Goal: Submit feedback/report problem: Submit feedback/report problem

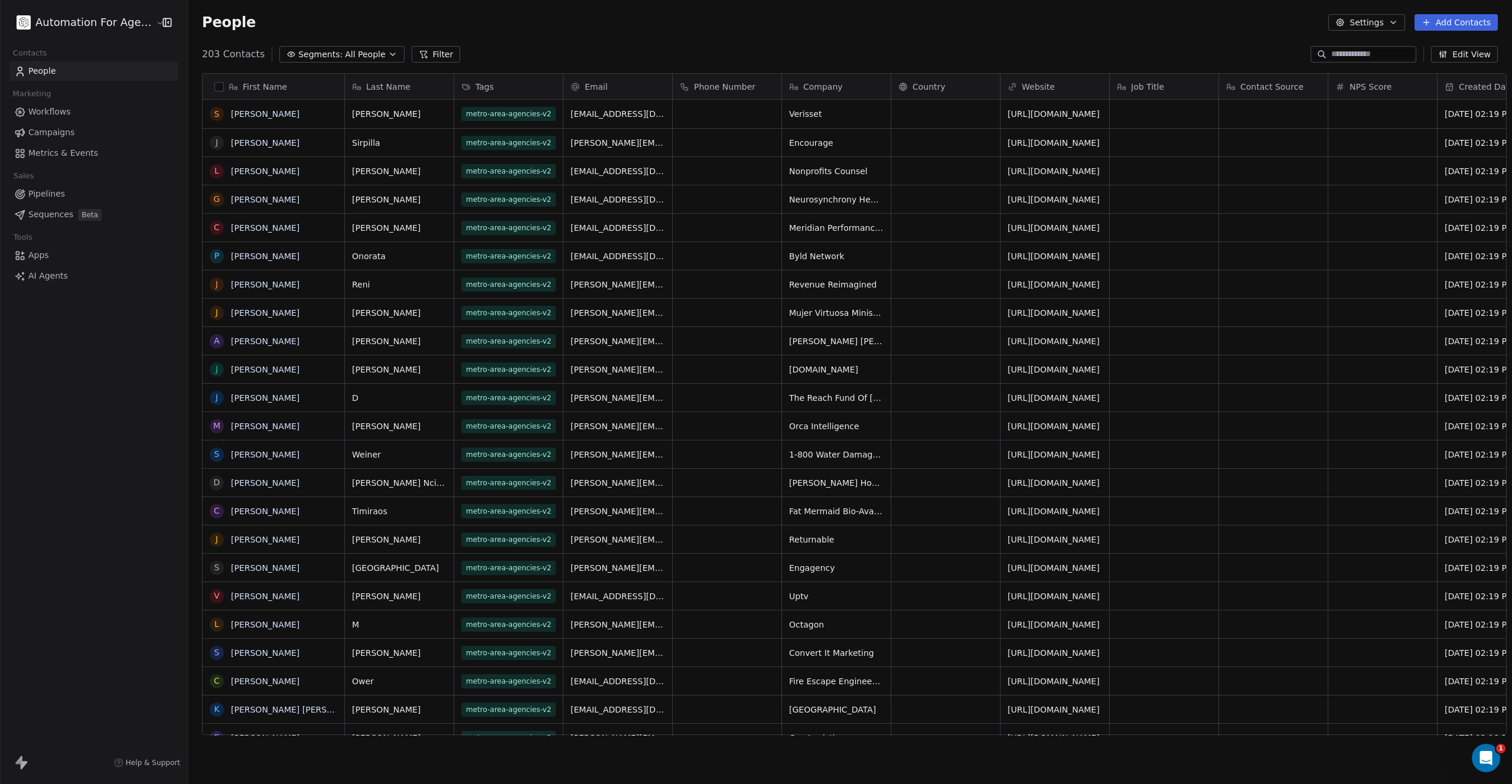
scroll to position [681, 1325]
click at [70, 26] on html "Automation For Agencies Contacts People Marketing Workflows Campaigns Metrics &…" at bounding box center [756, 392] width 1512 height 784
click at [67, 71] on link "Workspace Settings" at bounding box center [90, 67] width 144 height 19
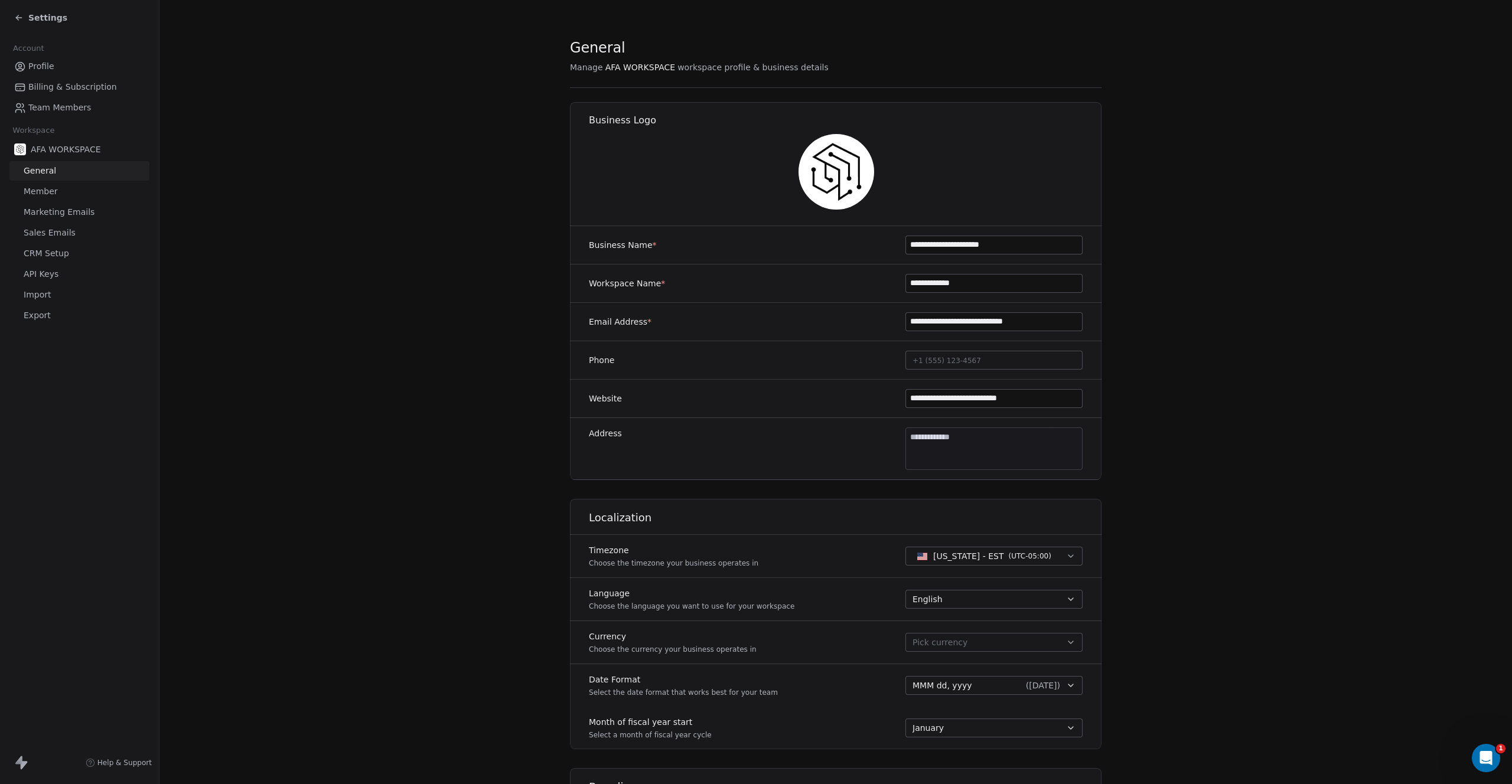
click at [44, 175] on span "General" at bounding box center [40, 171] width 33 height 12
click at [47, 229] on span "Sales Emails" at bounding box center [49, 232] width 52 height 12
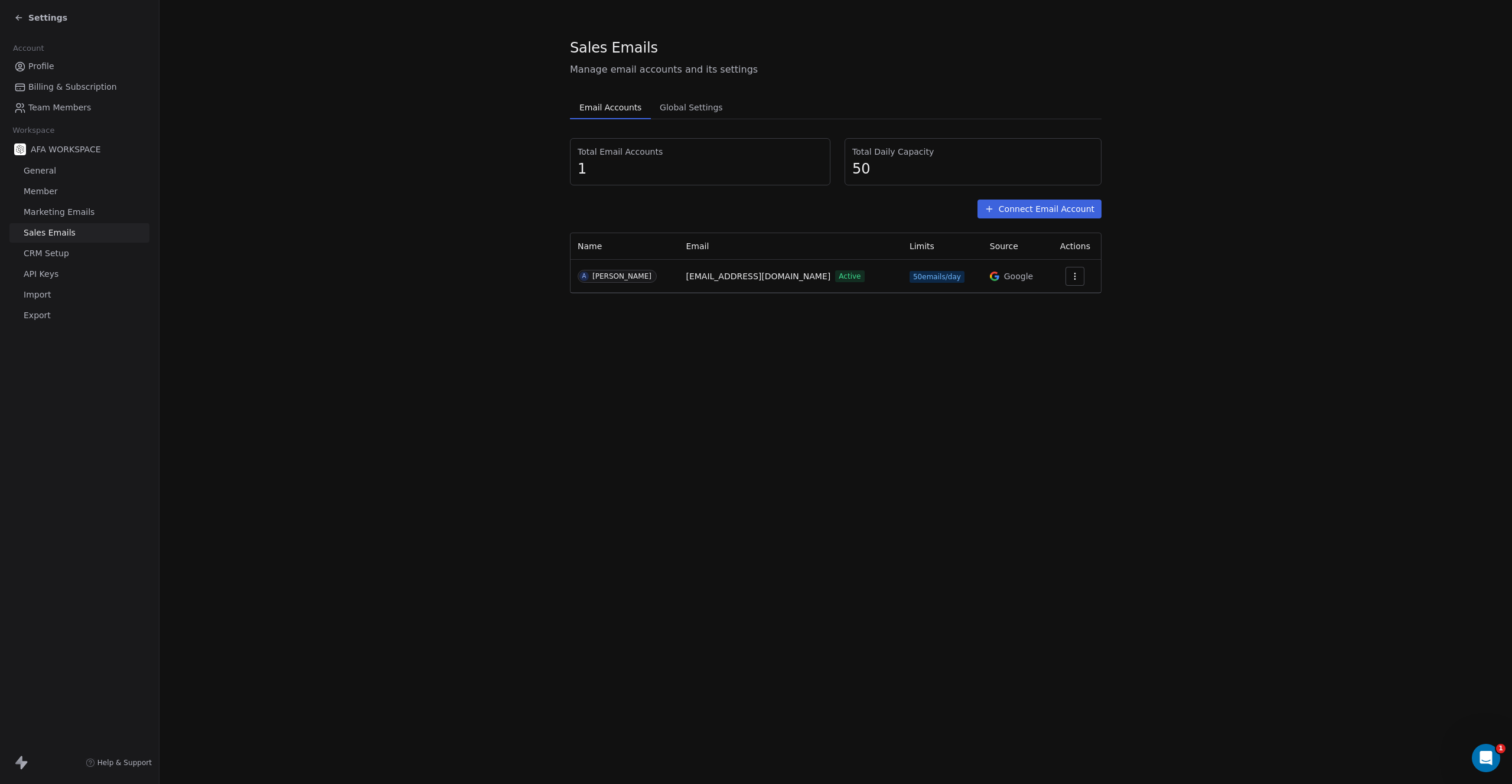
click at [49, 240] on link "Sales Emails" at bounding box center [80, 233] width 140 height 19
click at [46, 259] on span "CRM Setup" at bounding box center [46, 253] width 46 height 12
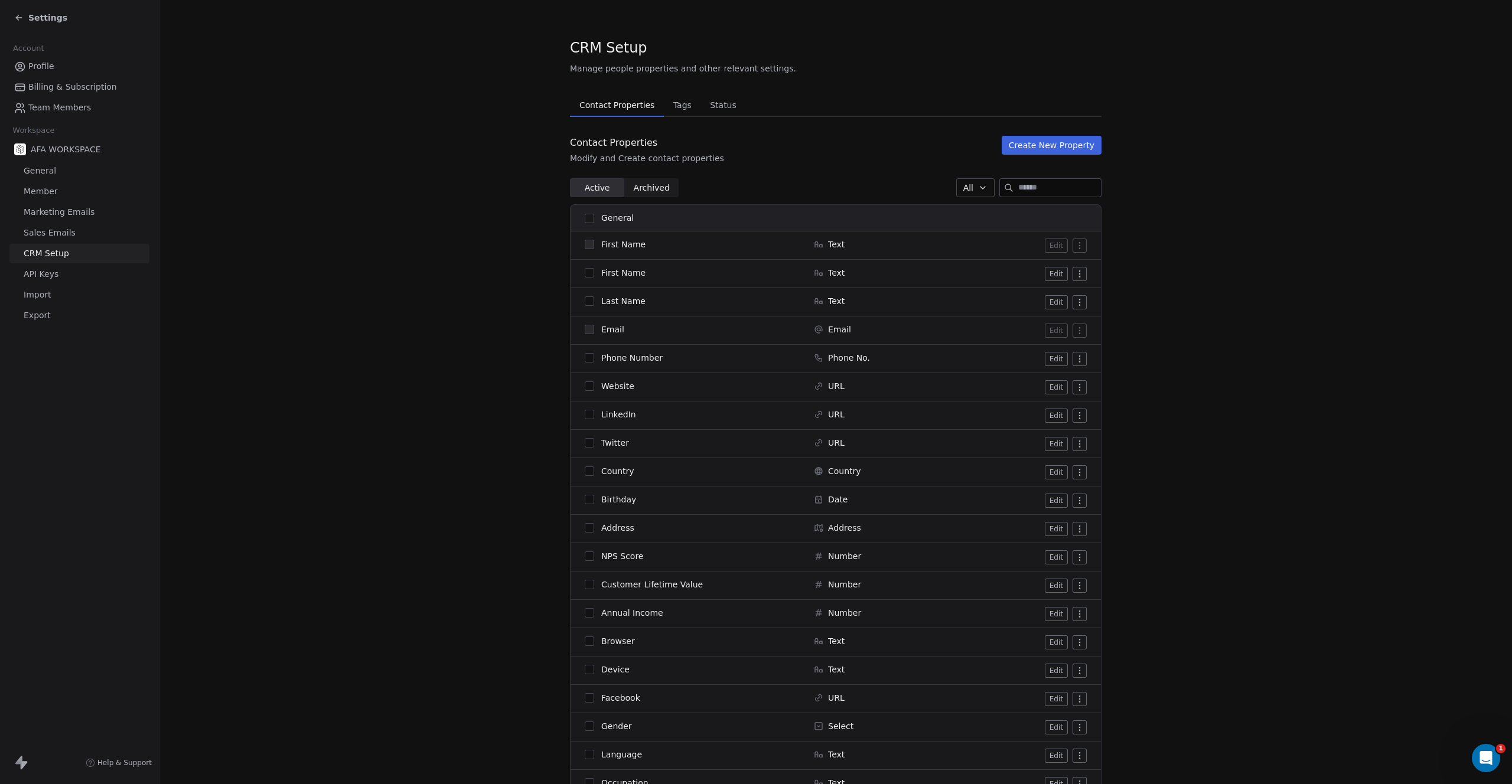
click at [41, 274] on span "API Keys" at bounding box center [41, 274] width 35 height 12
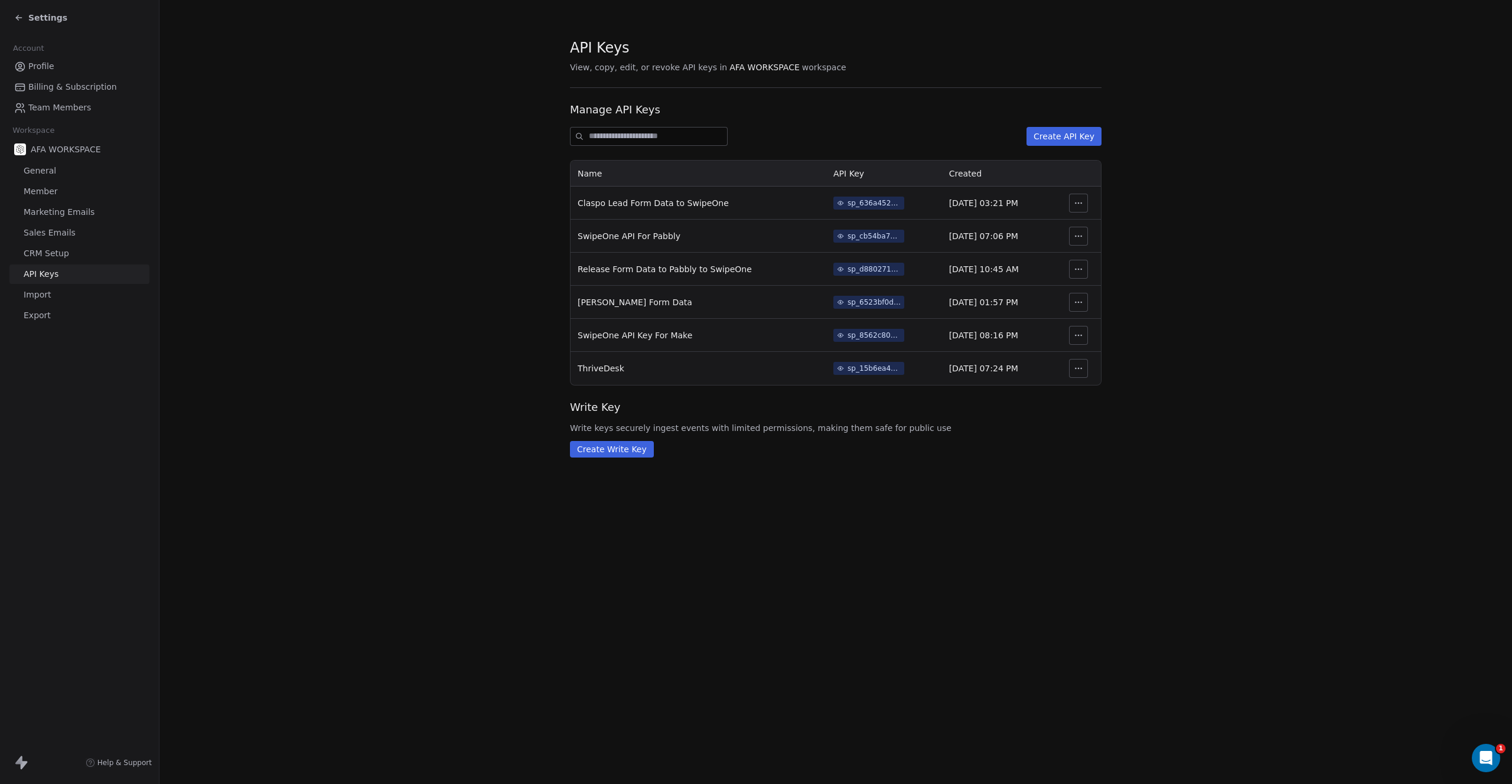
click at [48, 18] on span "Settings" at bounding box center [47, 17] width 39 height 12
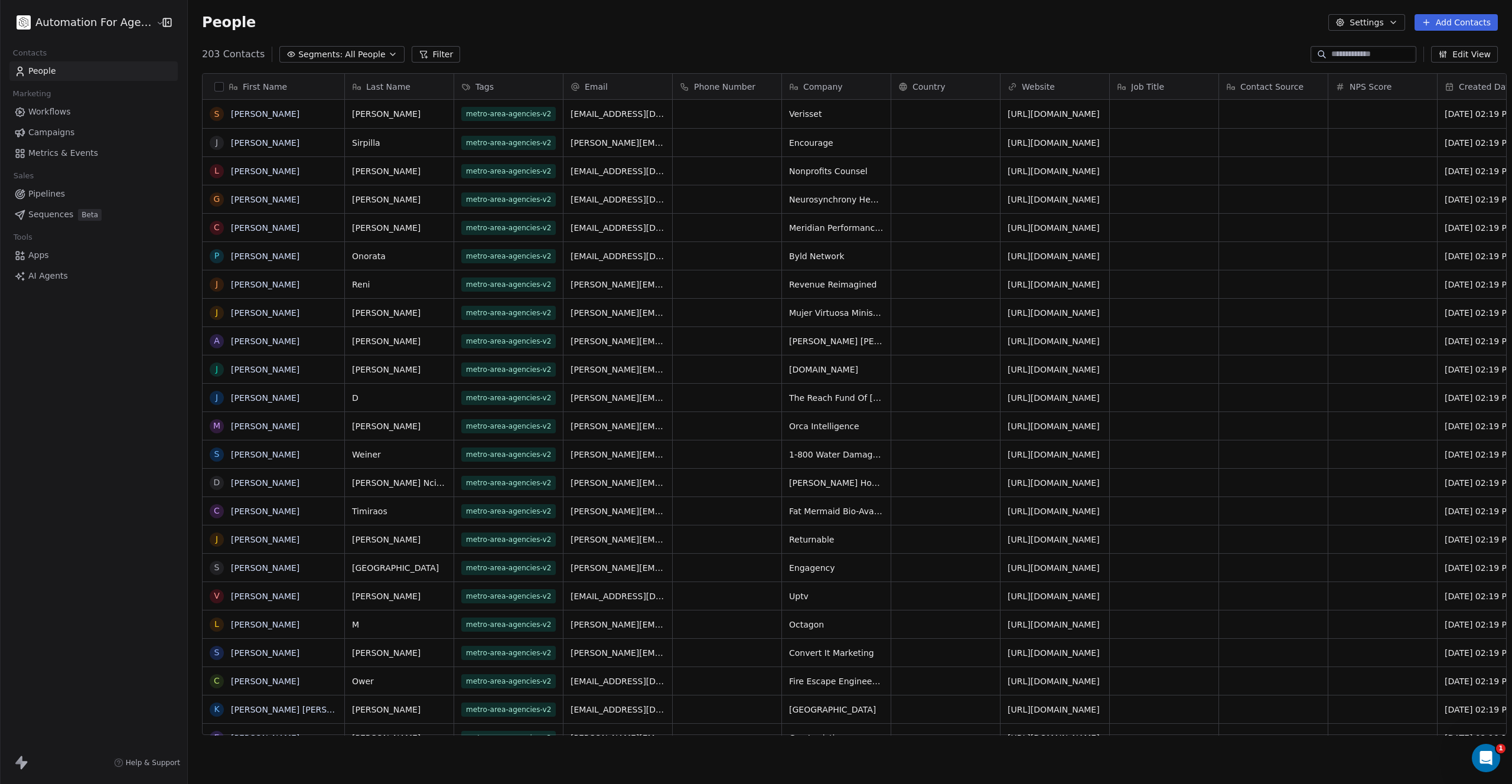
scroll to position [681, 1325]
click at [163, 22] on icon "button" at bounding box center [167, 22] width 8 height 8
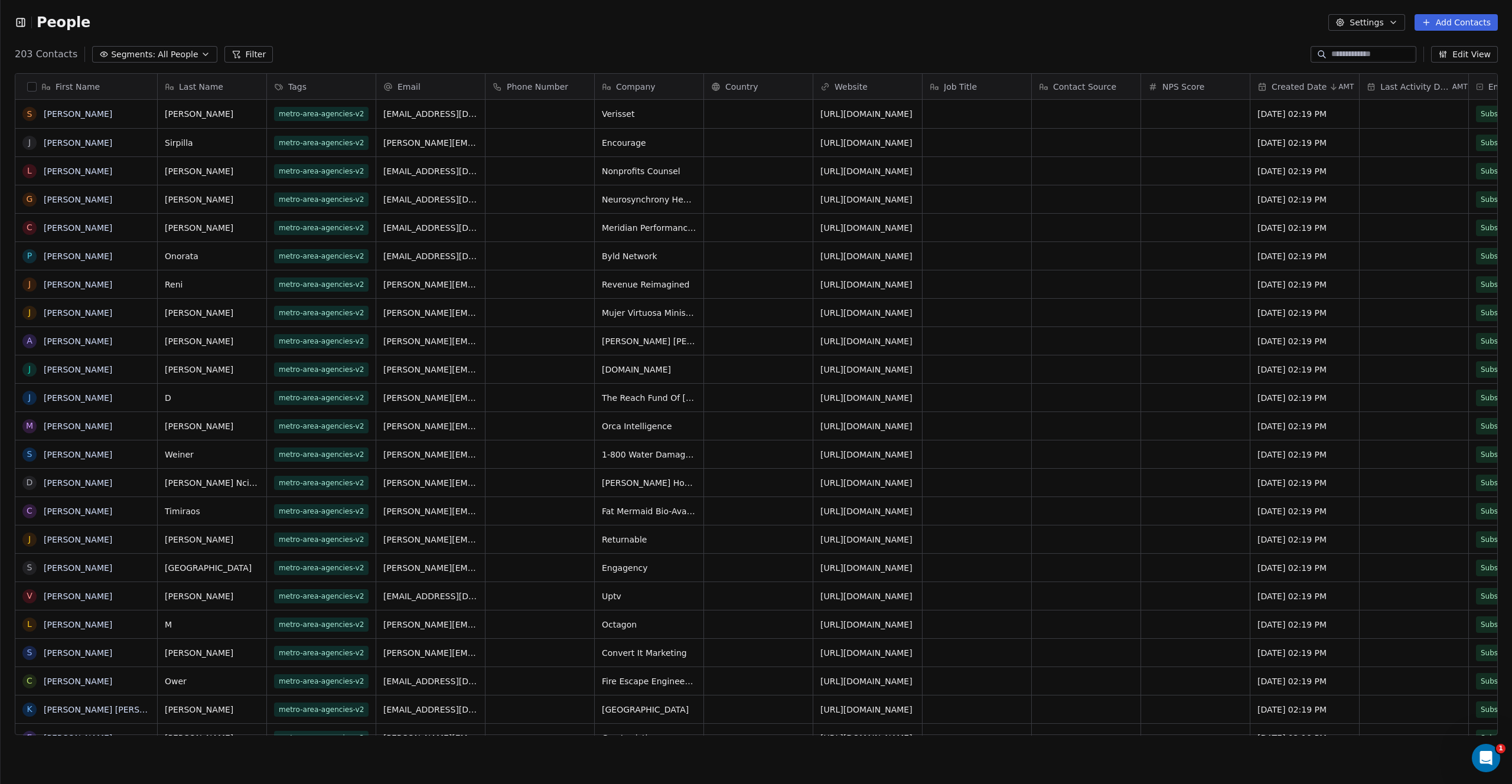
click at [26, 19] on icon "button" at bounding box center [21, 22] width 12 height 12
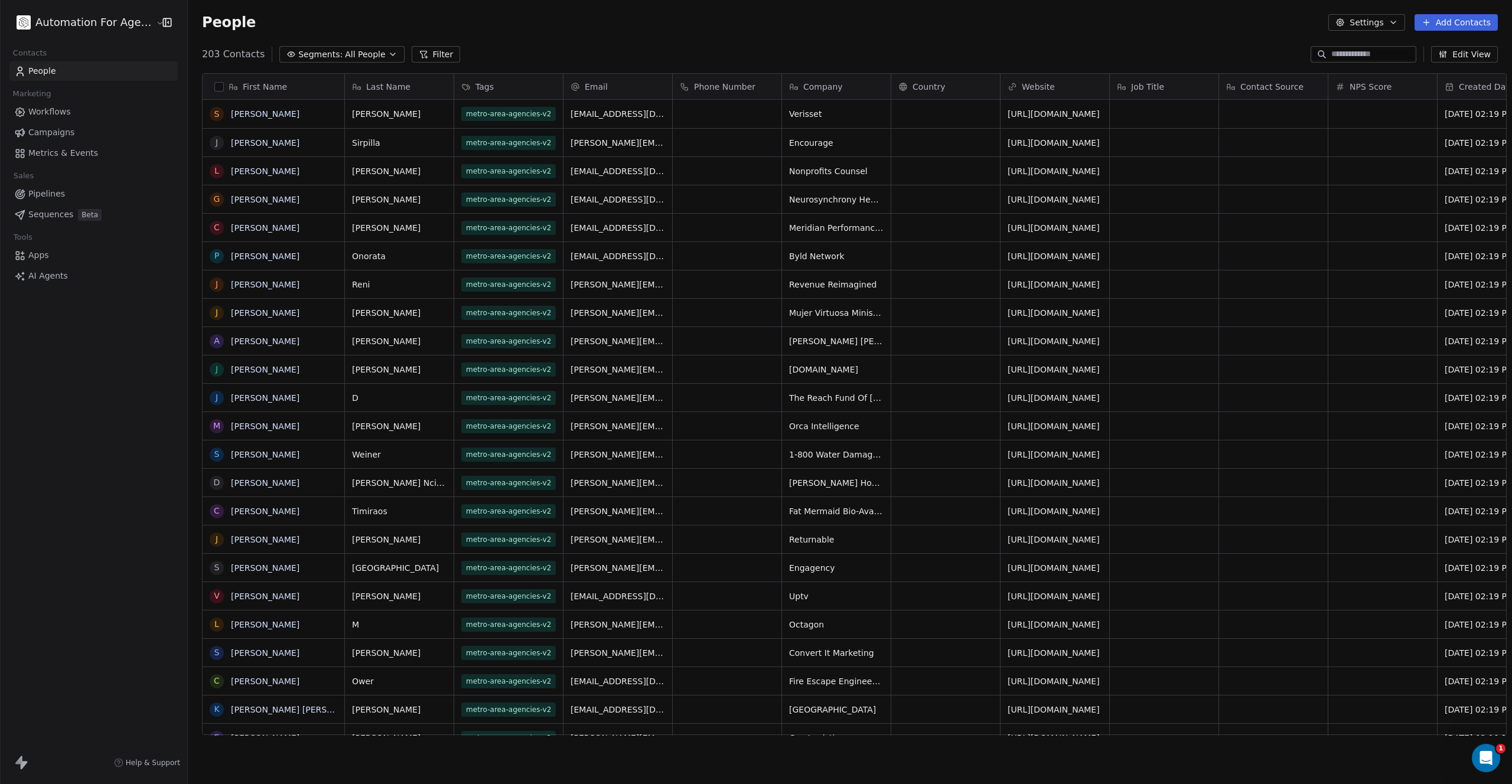
click at [1382, 24] on button "Settings" at bounding box center [1366, 22] width 76 height 17
click at [40, 112] on html "Automation For Agencies Contacts People Marketing Workflows Campaigns Metrics &…" at bounding box center [756, 392] width 1512 height 784
click at [42, 130] on span "Campaigns" at bounding box center [51, 132] width 46 height 12
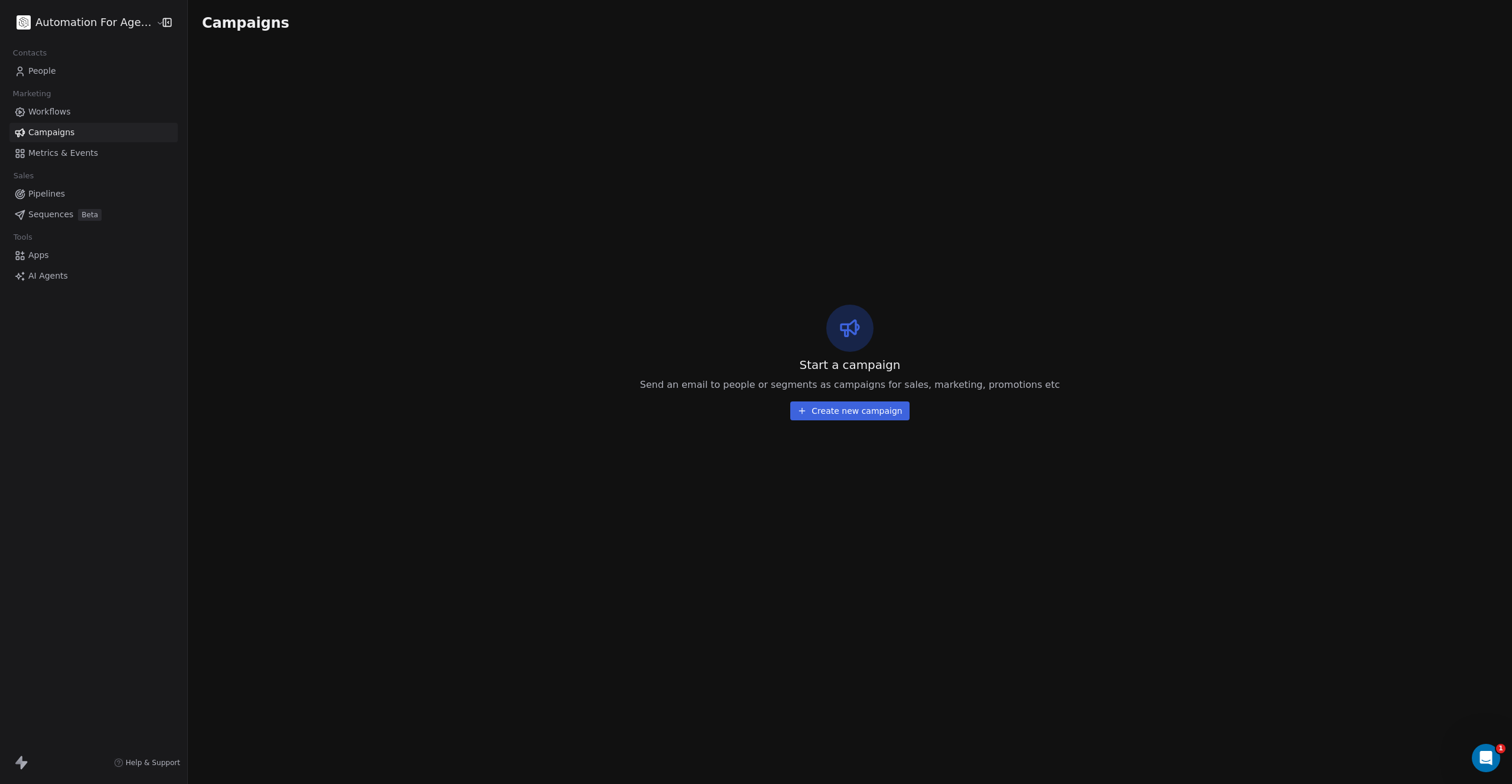
click at [37, 277] on span "AI Agents" at bounding box center [48, 276] width 40 height 12
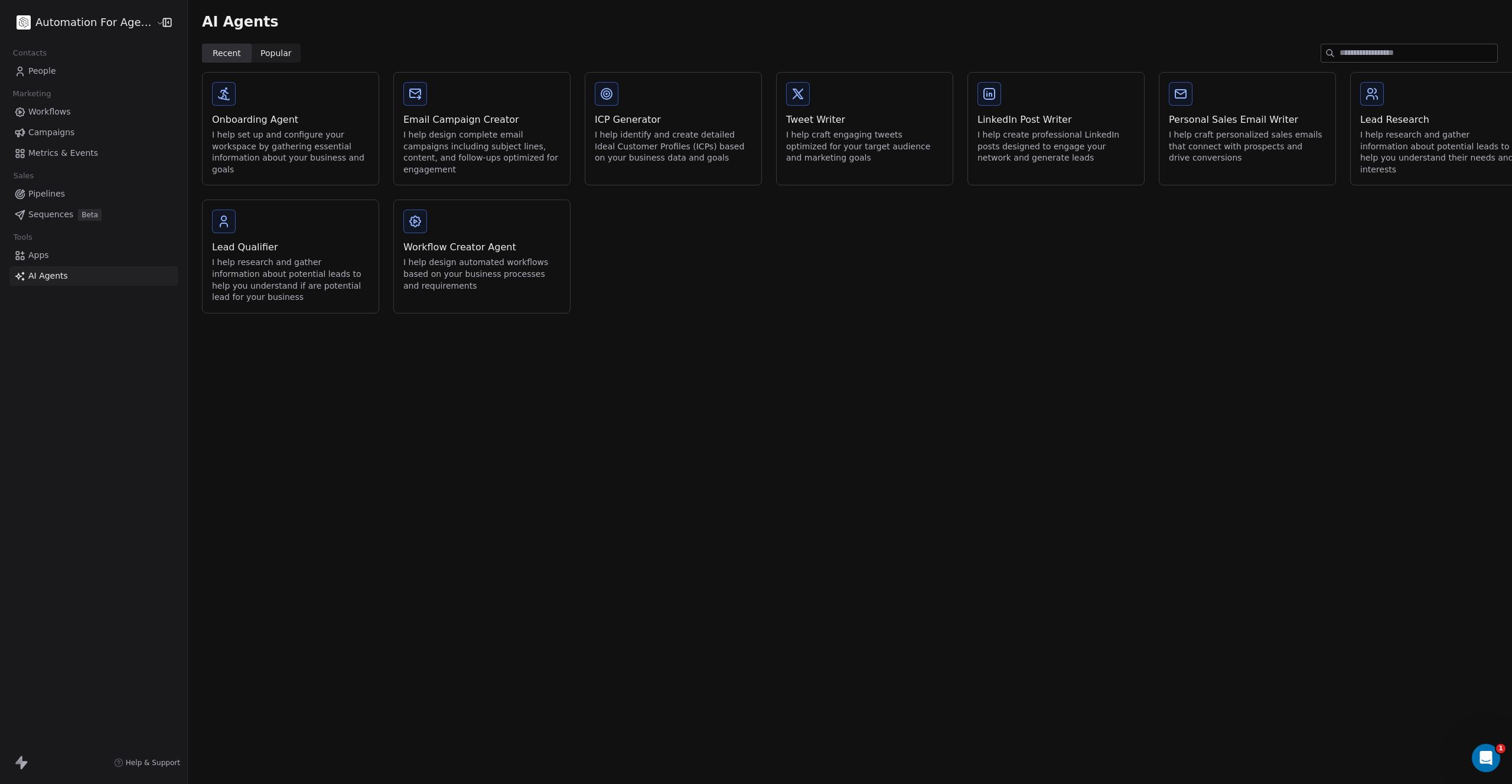
click at [31, 259] on span "Apps" at bounding box center [39, 255] width 21 height 12
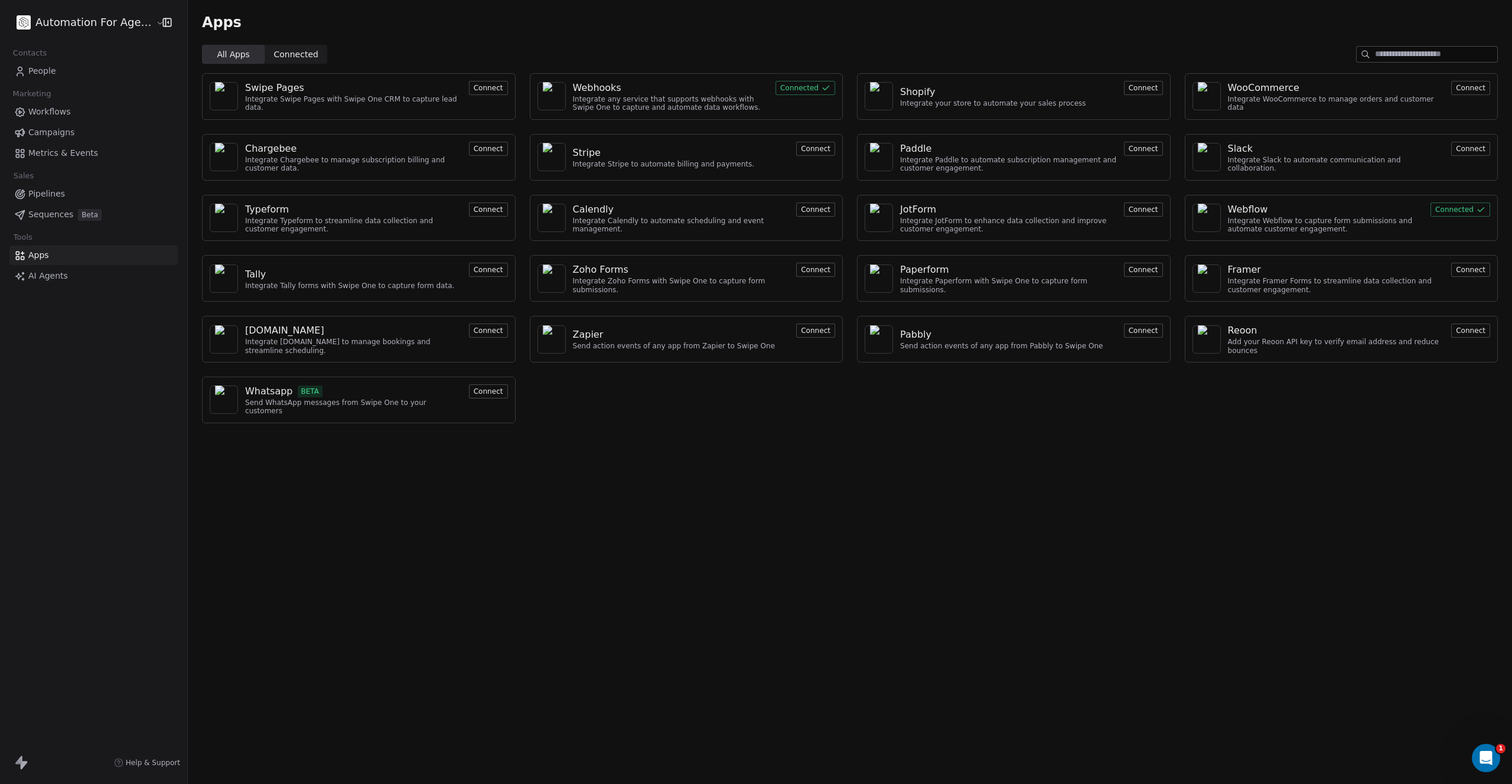
click at [1138, 327] on button "Connect" at bounding box center [1144, 330] width 39 height 14
click at [64, 28] on html "Automation For Agencies Contacts People Marketing Workflows Campaigns Metrics &…" at bounding box center [756, 392] width 1512 height 784
click at [71, 67] on link "Workspace Settings" at bounding box center [90, 67] width 144 height 19
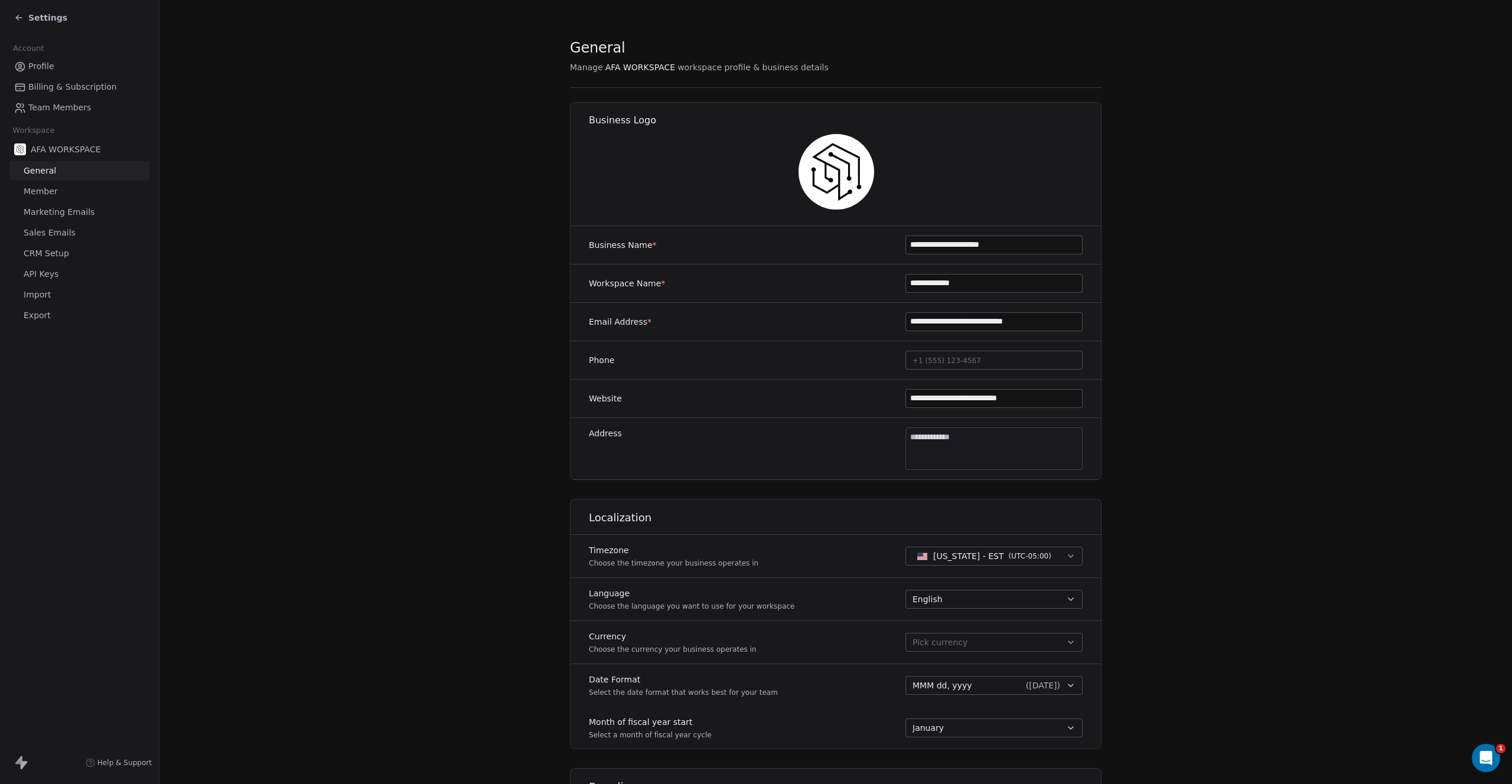
click at [42, 171] on span "General" at bounding box center [40, 171] width 33 height 12
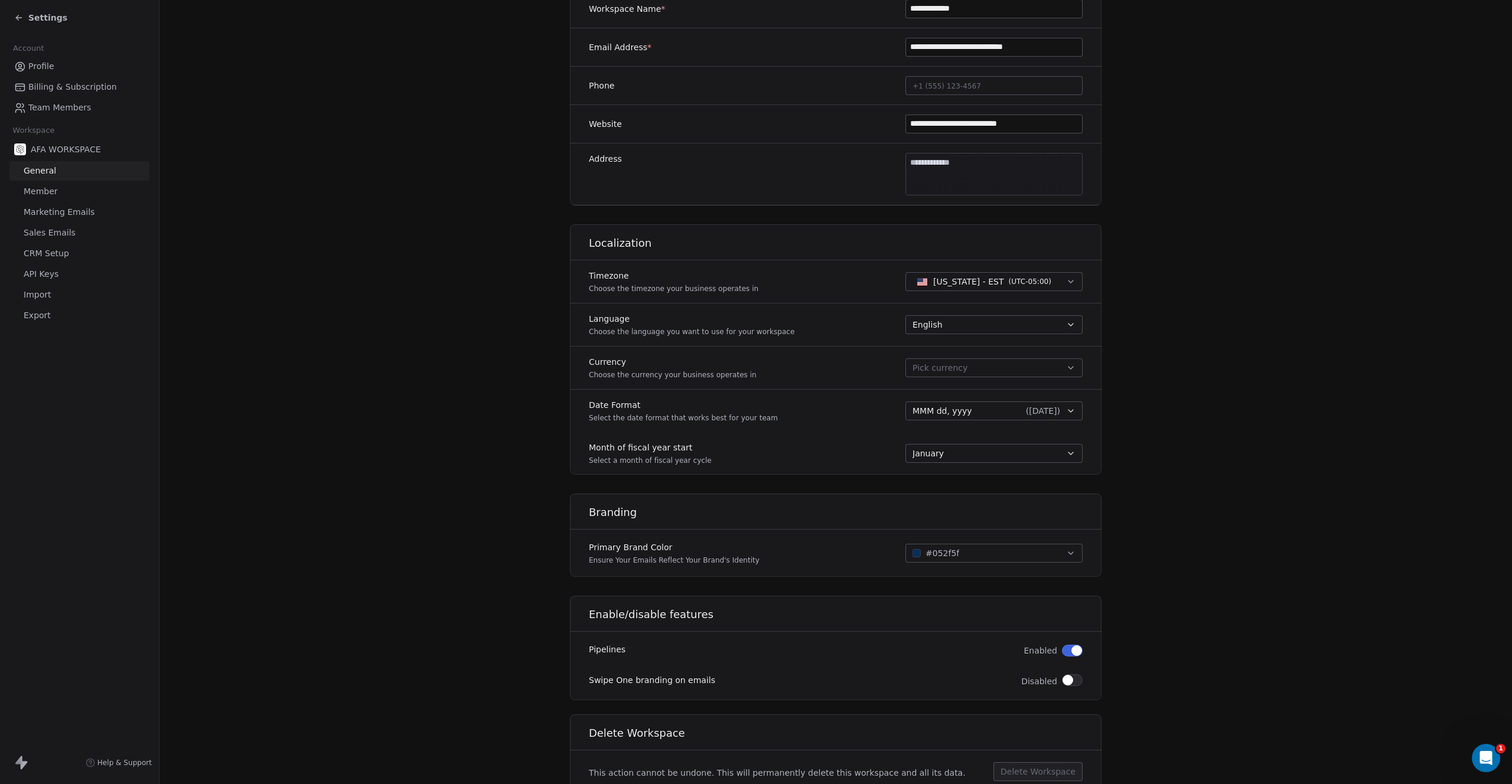
scroll to position [321, 0]
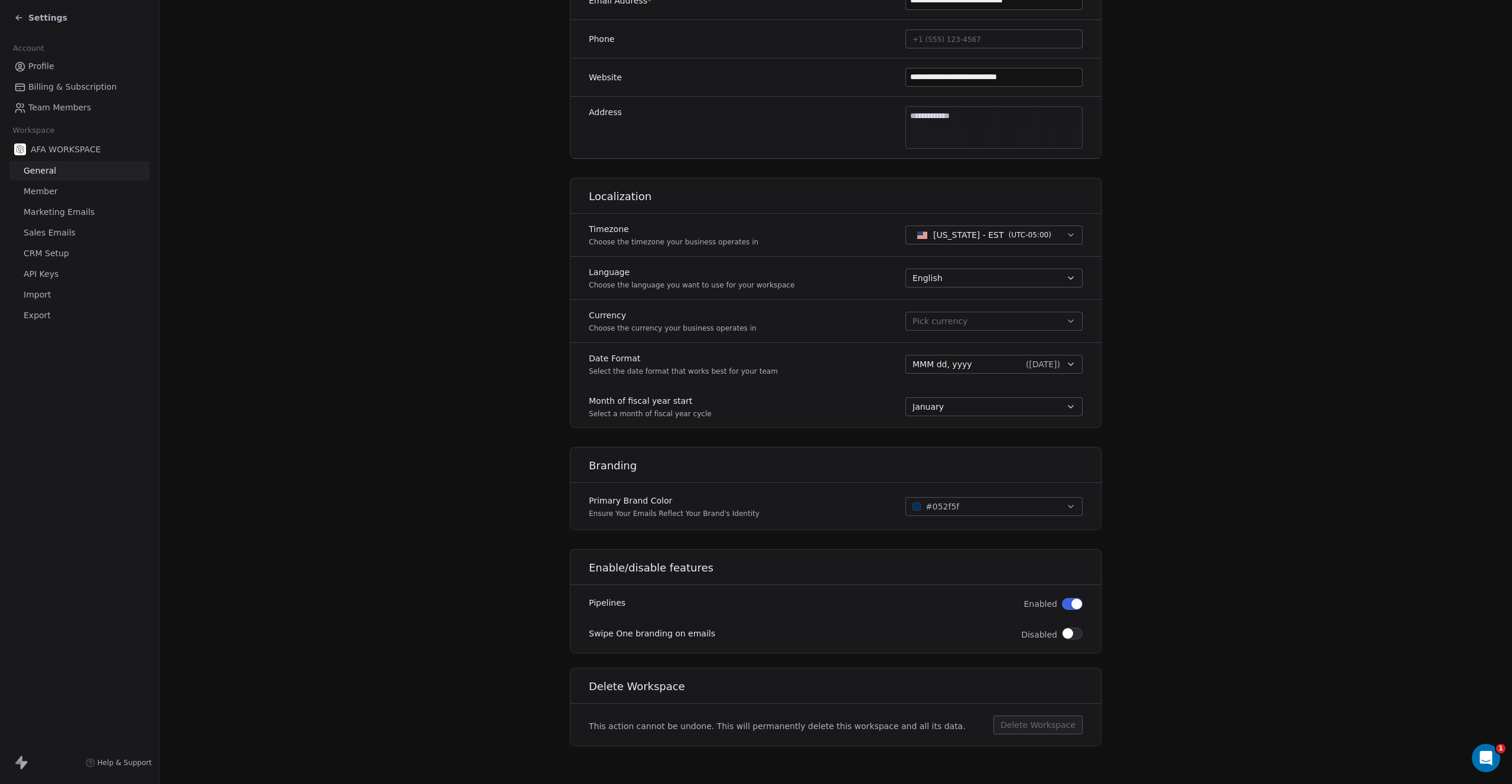
click at [47, 191] on span "Member" at bounding box center [40, 191] width 34 height 12
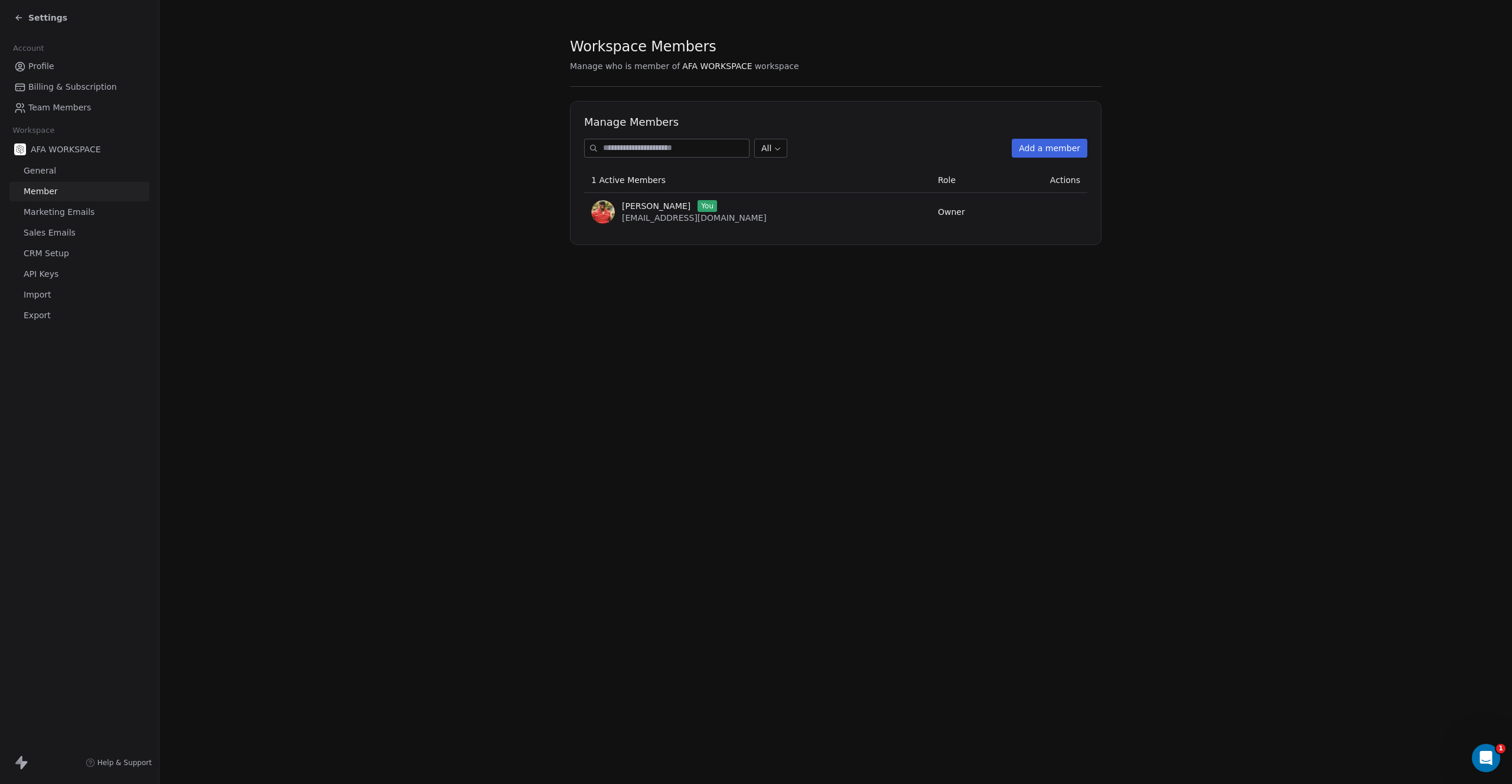
click at [53, 211] on span "Marketing Emails" at bounding box center [59, 212] width 71 height 12
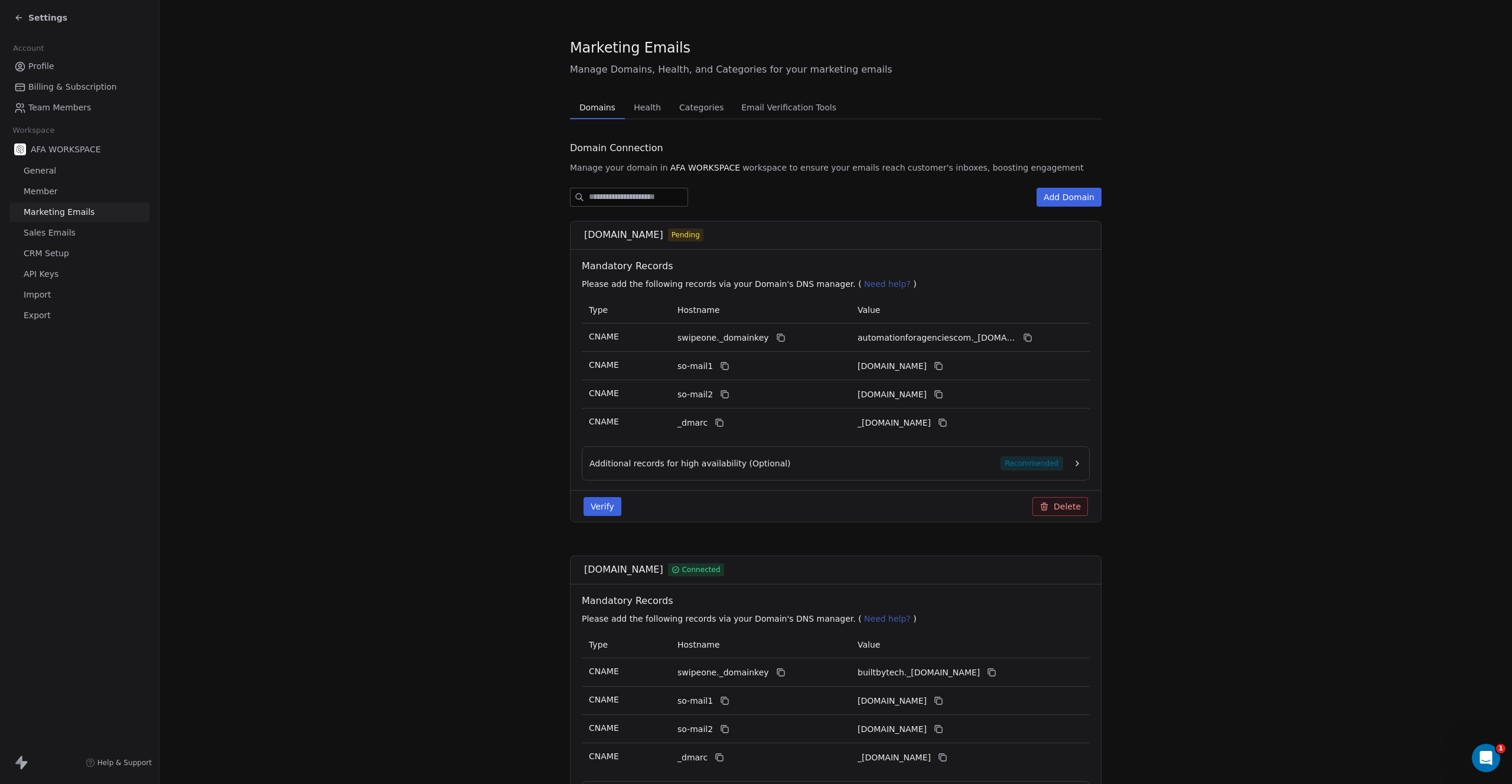
click at [47, 236] on span "Sales Emails" at bounding box center [49, 232] width 52 height 12
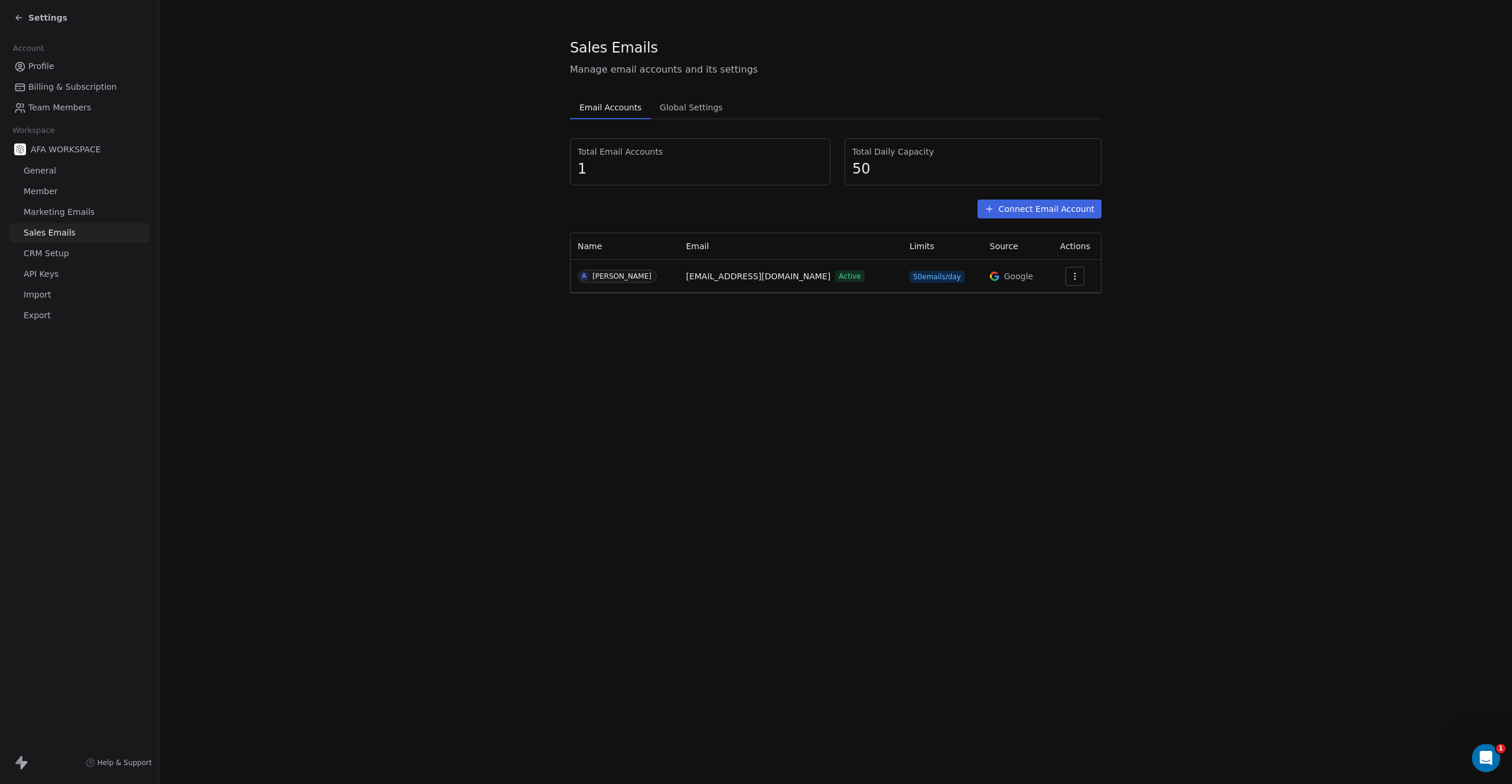
click at [45, 254] on span "CRM Setup" at bounding box center [46, 253] width 46 height 12
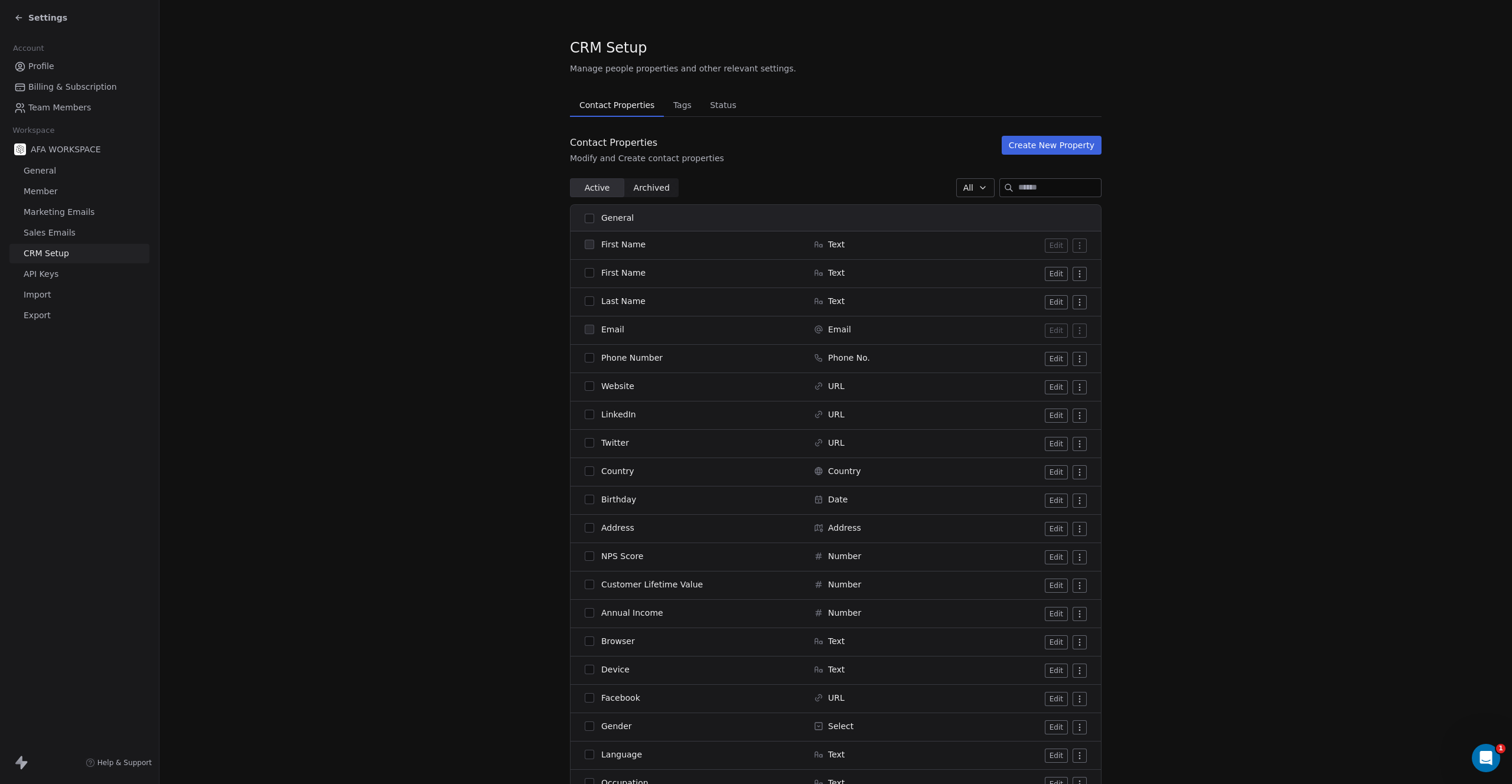
click at [44, 267] on link "API Keys" at bounding box center [80, 274] width 140 height 19
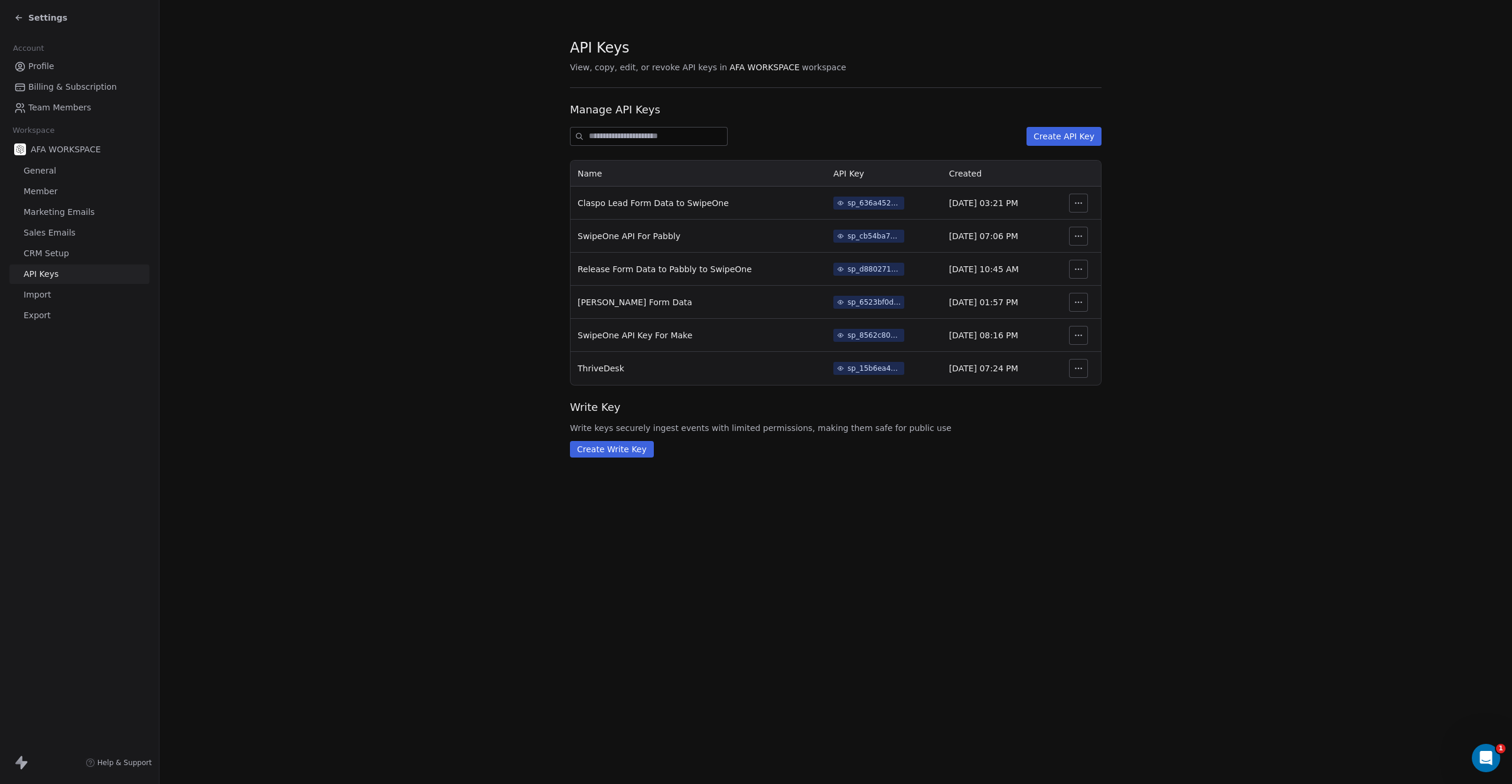
click at [38, 71] on span "Profile" at bounding box center [41, 66] width 26 height 12
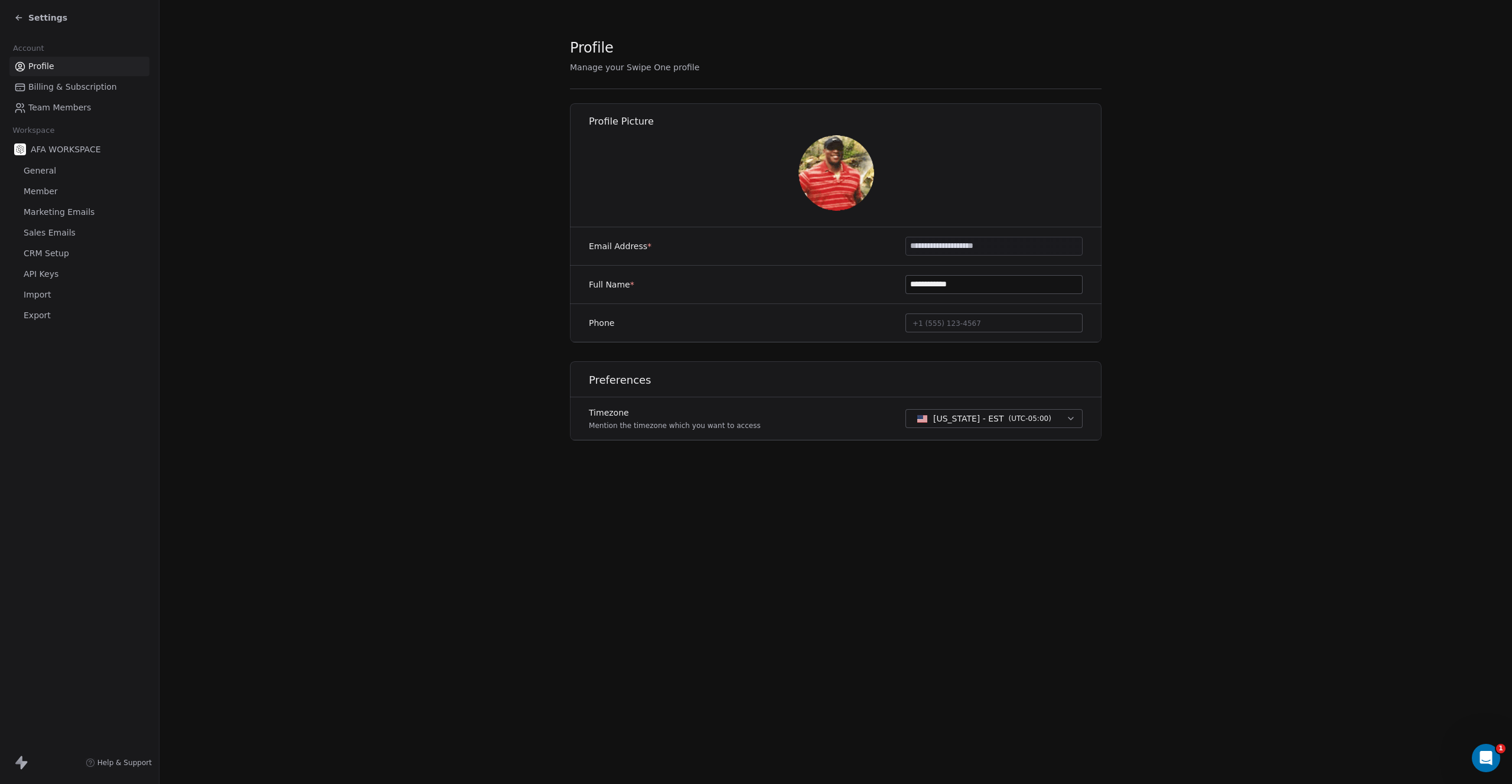
click at [60, 152] on span "AFA WORKSPACE" at bounding box center [66, 149] width 71 height 12
click at [59, 149] on span "AFA WORKSPACE" at bounding box center [66, 149] width 71 height 12
click at [41, 169] on span "General" at bounding box center [40, 171] width 33 height 12
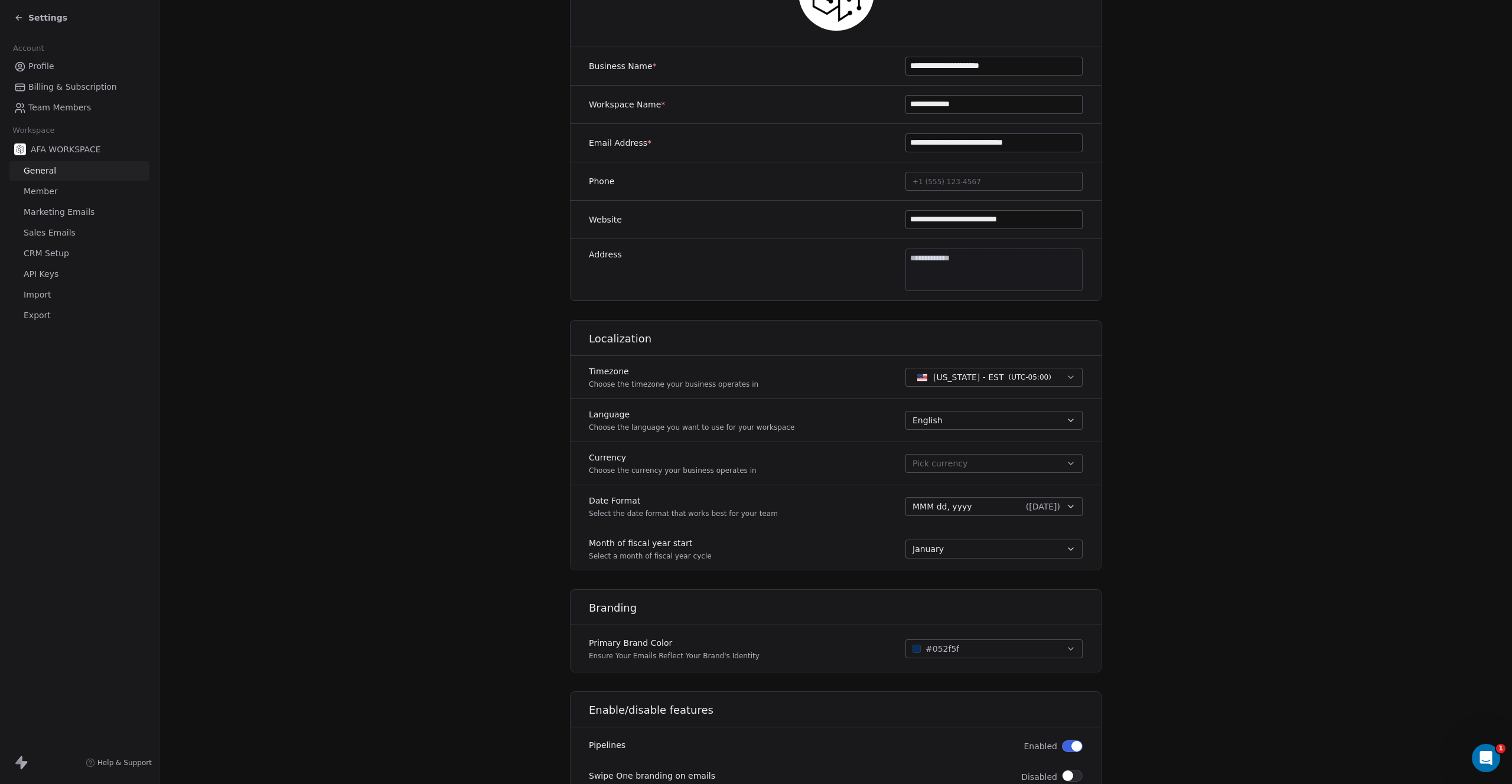
scroll to position [255, 0]
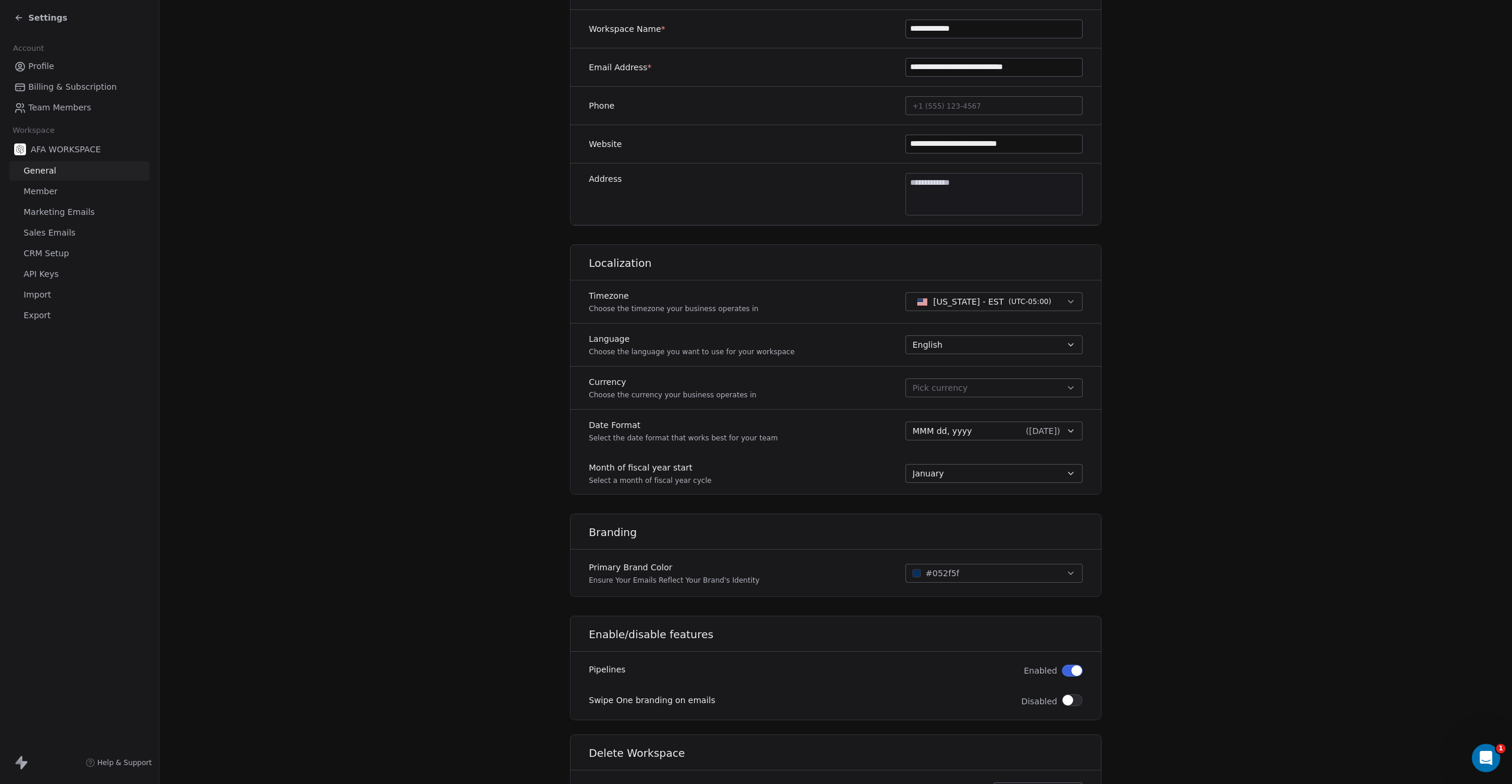
click at [42, 197] on span "Member" at bounding box center [40, 191] width 34 height 12
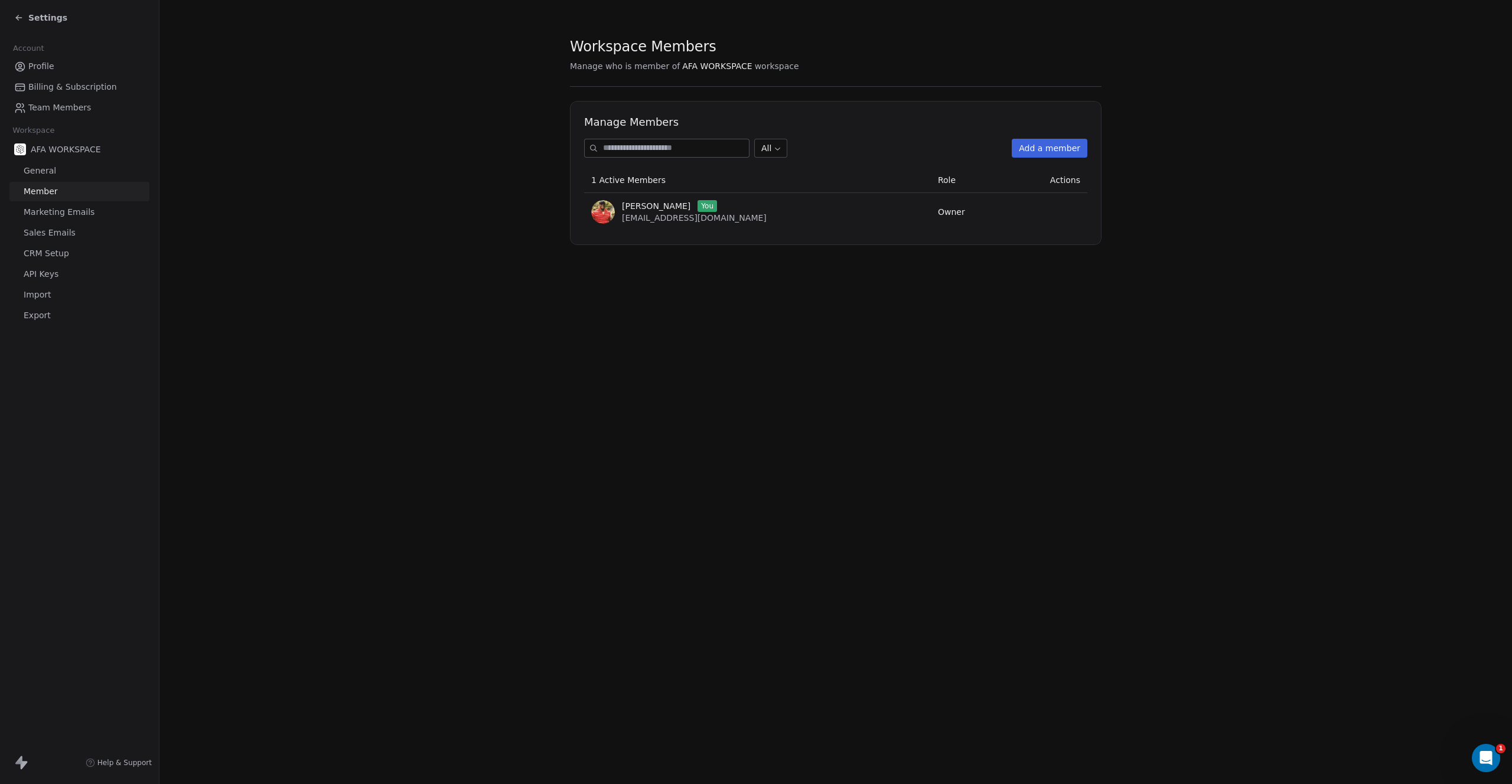
click at [46, 214] on span "Marketing Emails" at bounding box center [59, 212] width 71 height 12
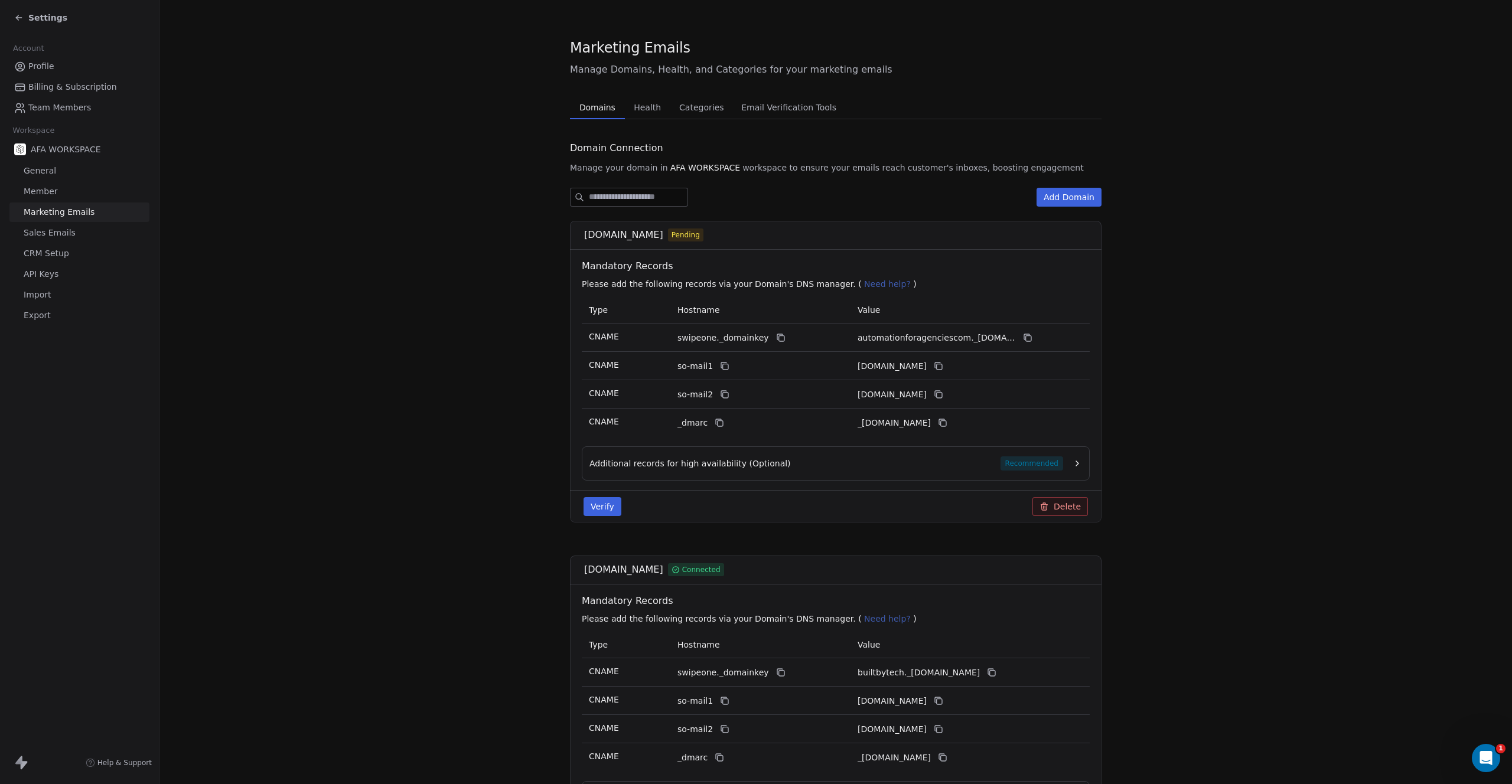
click at [47, 234] on span "Sales Emails" at bounding box center [49, 232] width 52 height 12
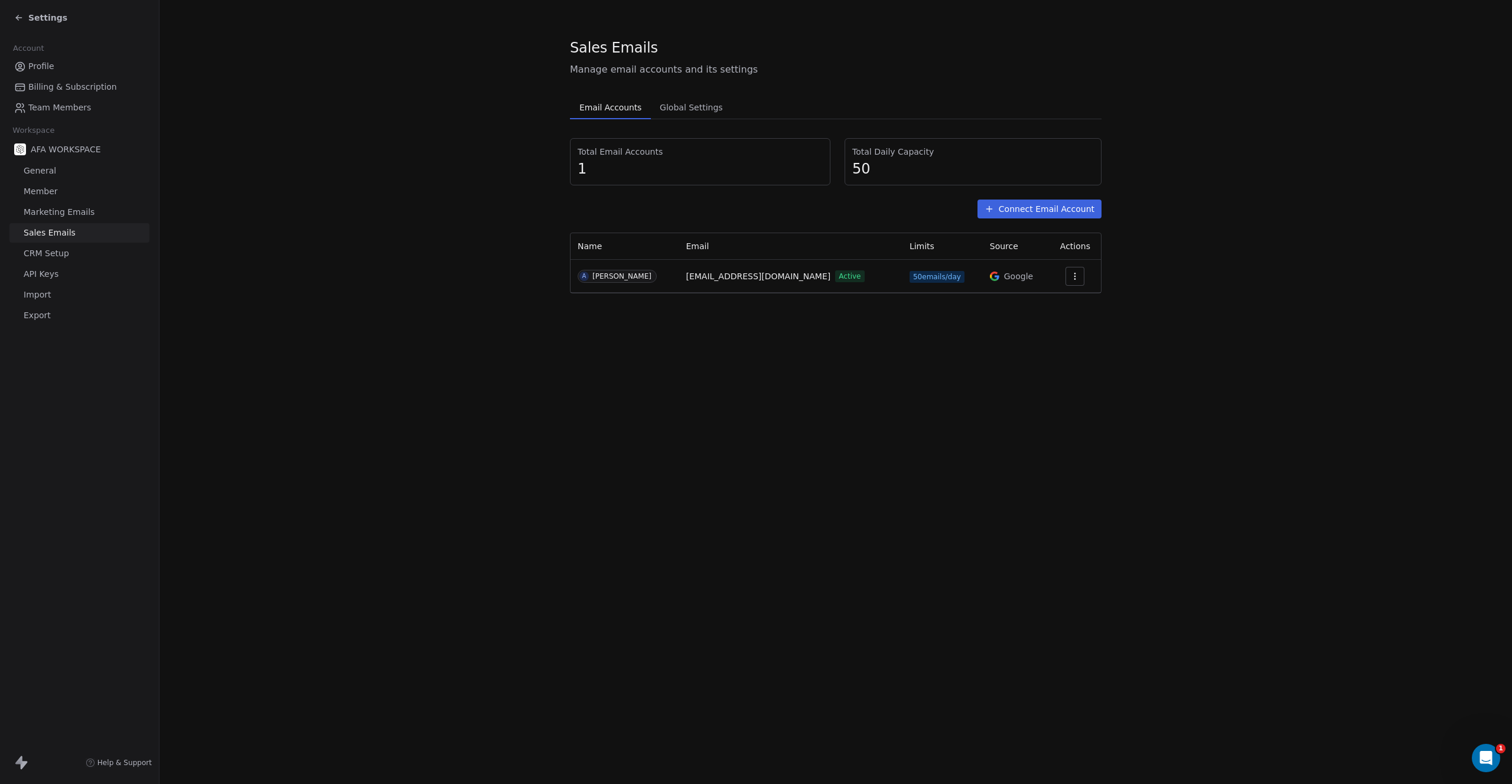
click at [43, 253] on span "CRM Setup" at bounding box center [46, 253] width 46 height 12
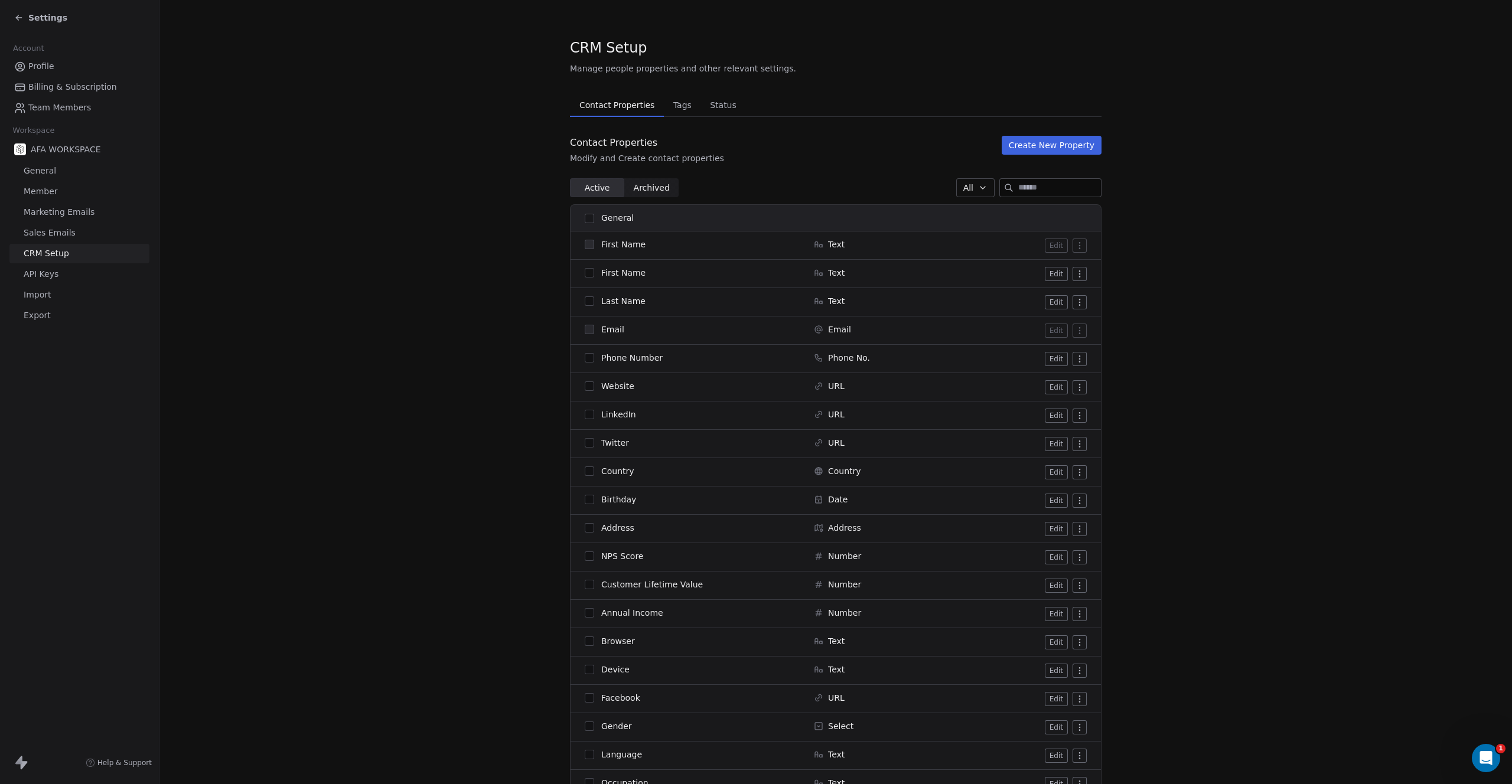
click at [41, 273] on span "API Keys" at bounding box center [41, 274] width 35 height 12
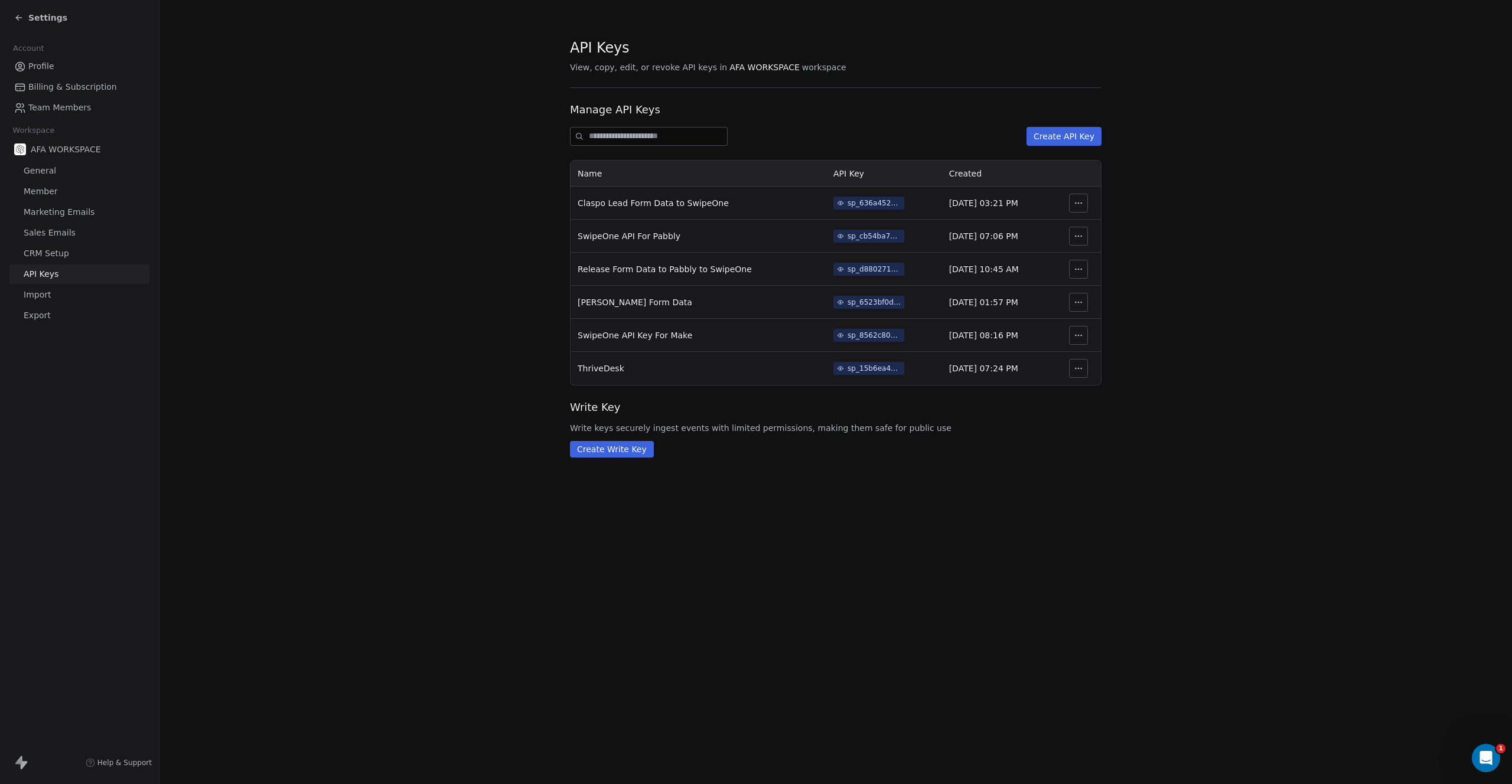
click at [40, 291] on span "Import" at bounding box center [37, 294] width 27 height 12
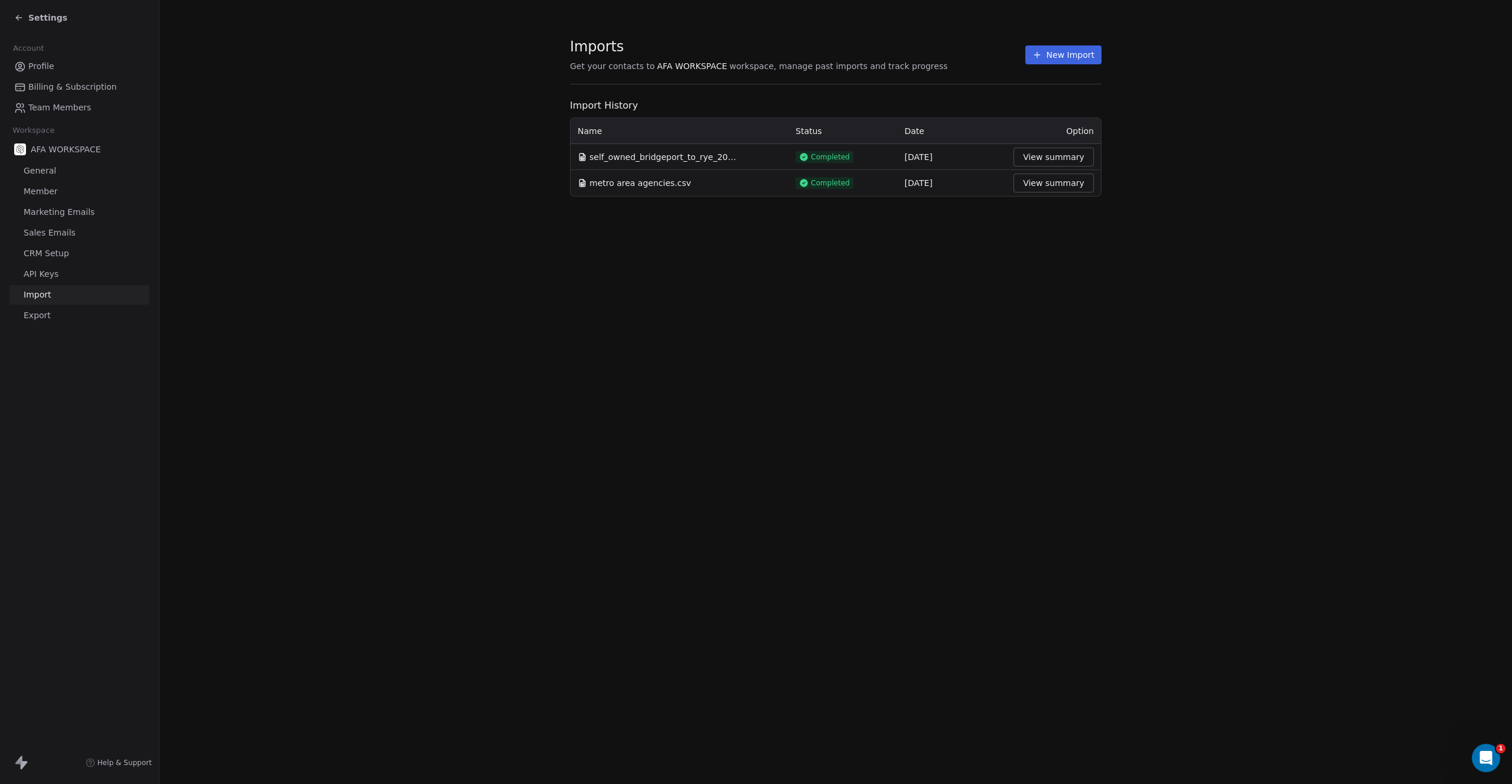
click at [41, 316] on span "Export" at bounding box center [37, 315] width 27 height 12
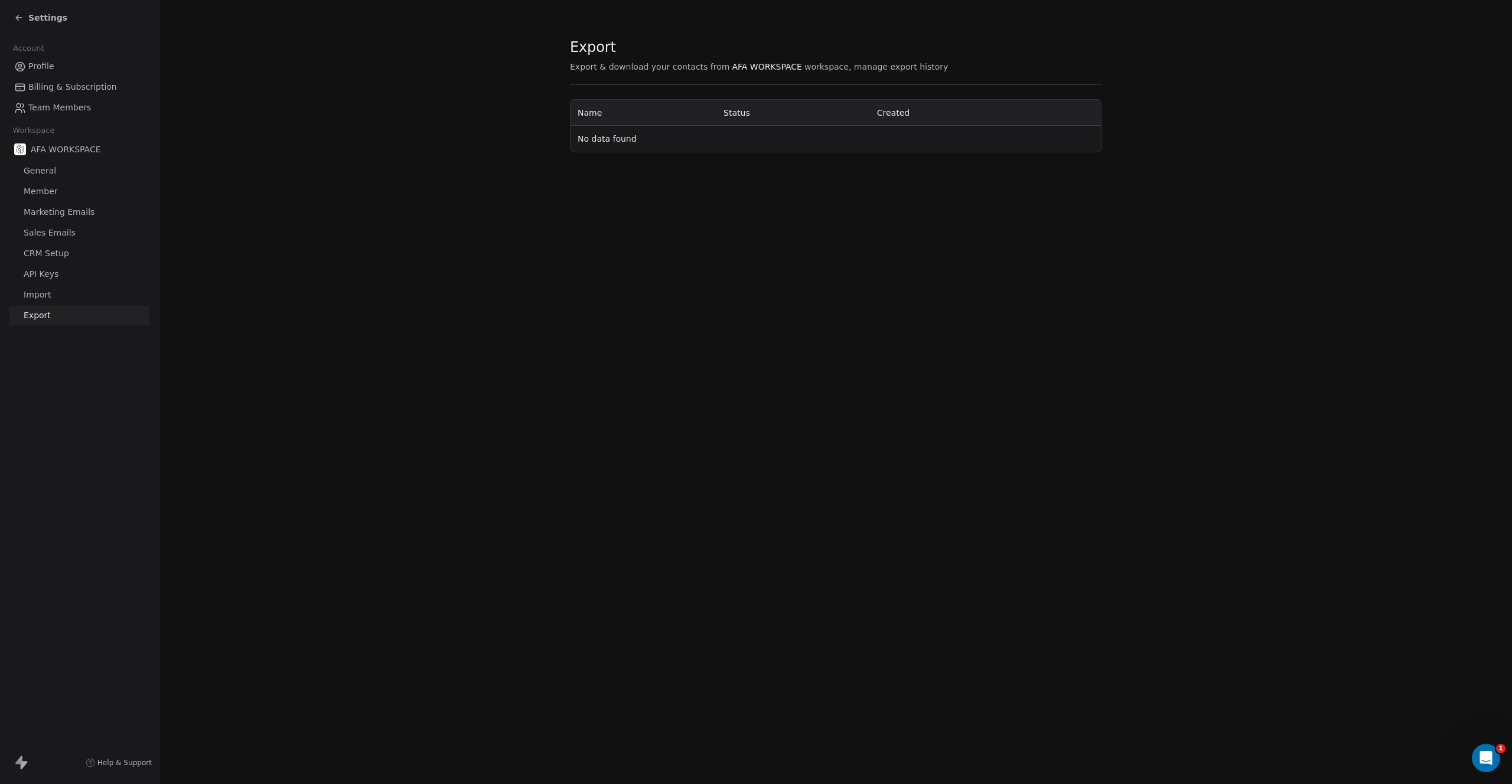
click at [22, 764] on icon at bounding box center [24, 765] width 7 height 8
drag, startPoint x: 22, startPoint y: 764, endPoint x: 42, endPoint y: 703, distance: 64.2
click at [22, 763] on icon at bounding box center [24, 765] width 7 height 8
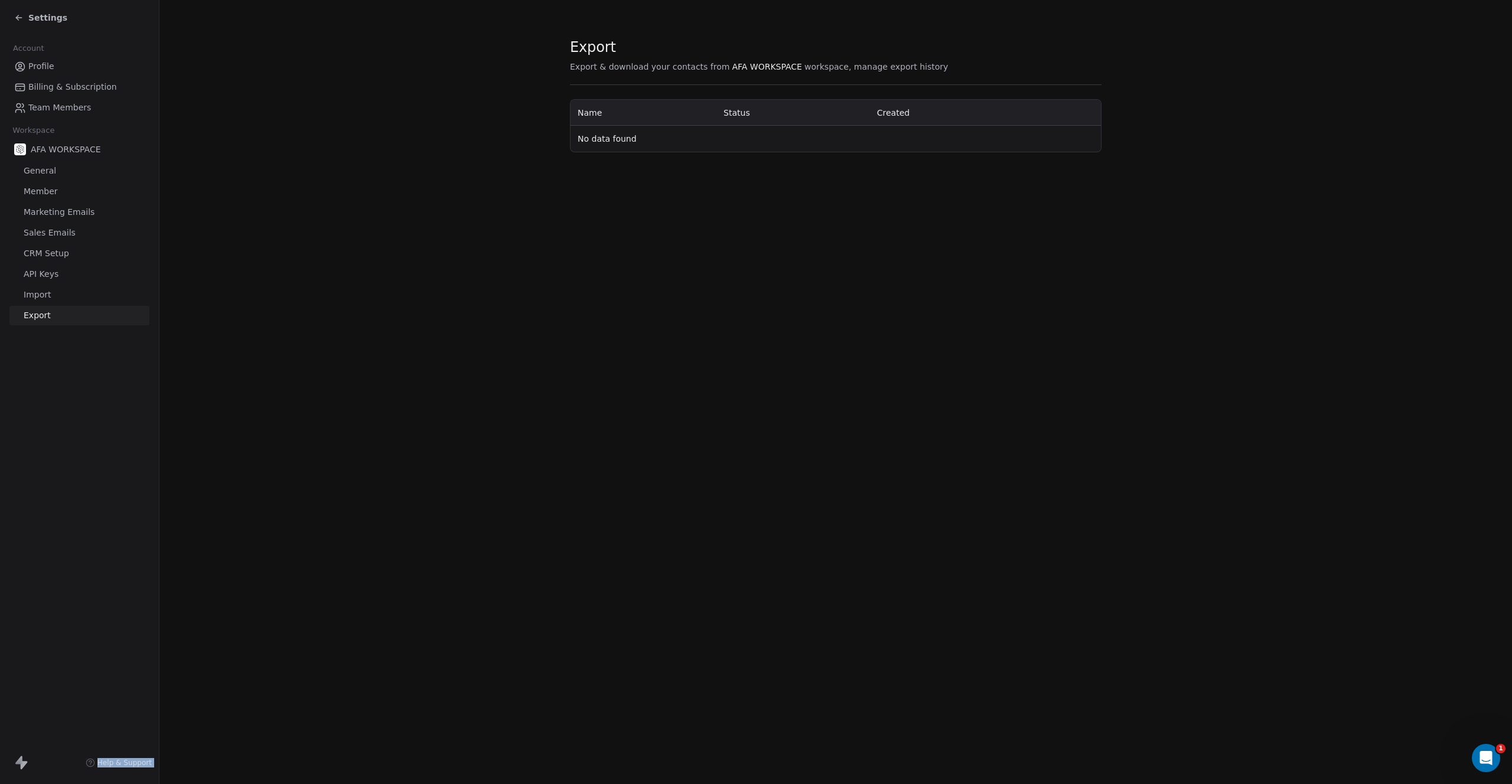
click at [41, 65] on span "Profile" at bounding box center [41, 66] width 26 height 12
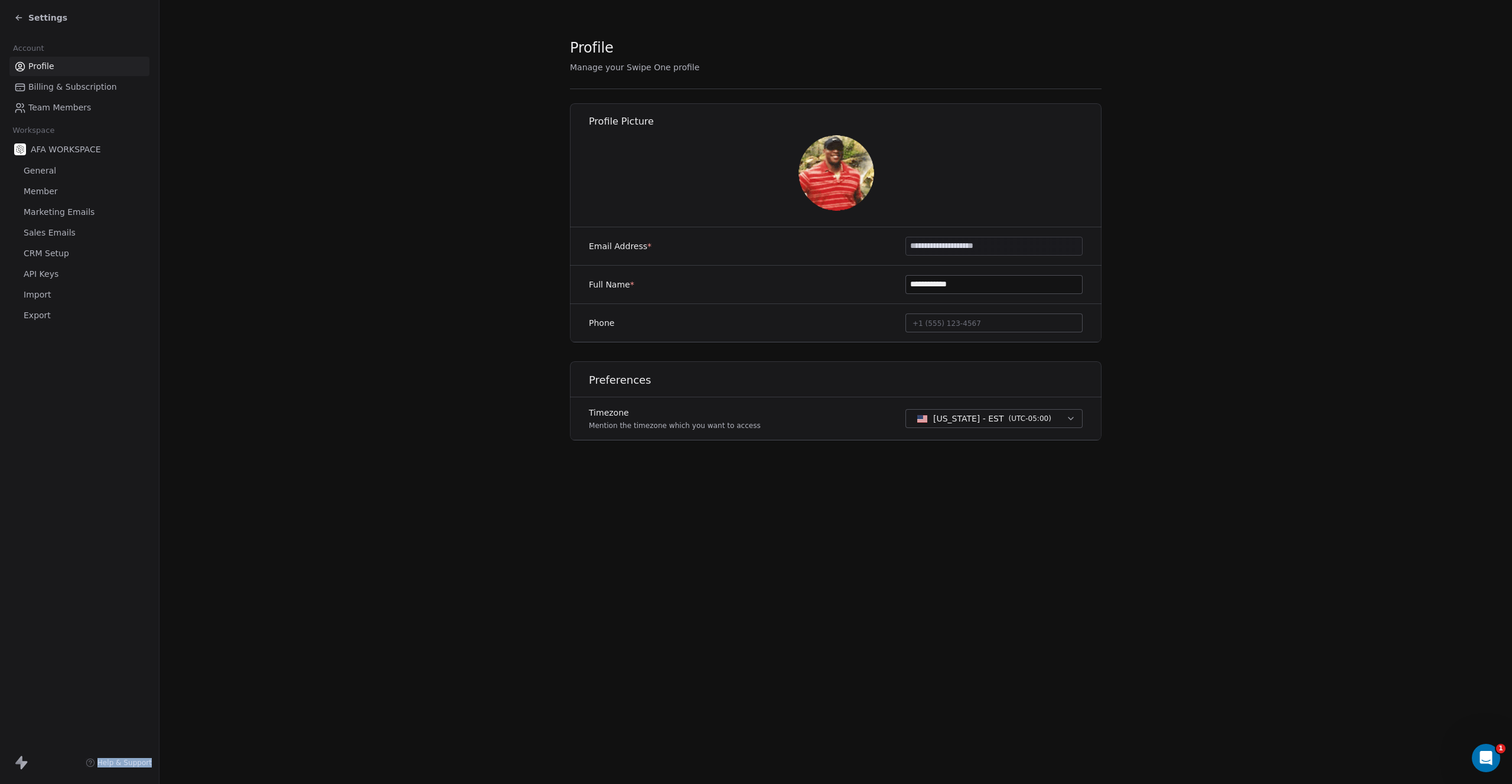
click at [44, 85] on span "Billing & Subscription" at bounding box center [73, 87] width 89 height 12
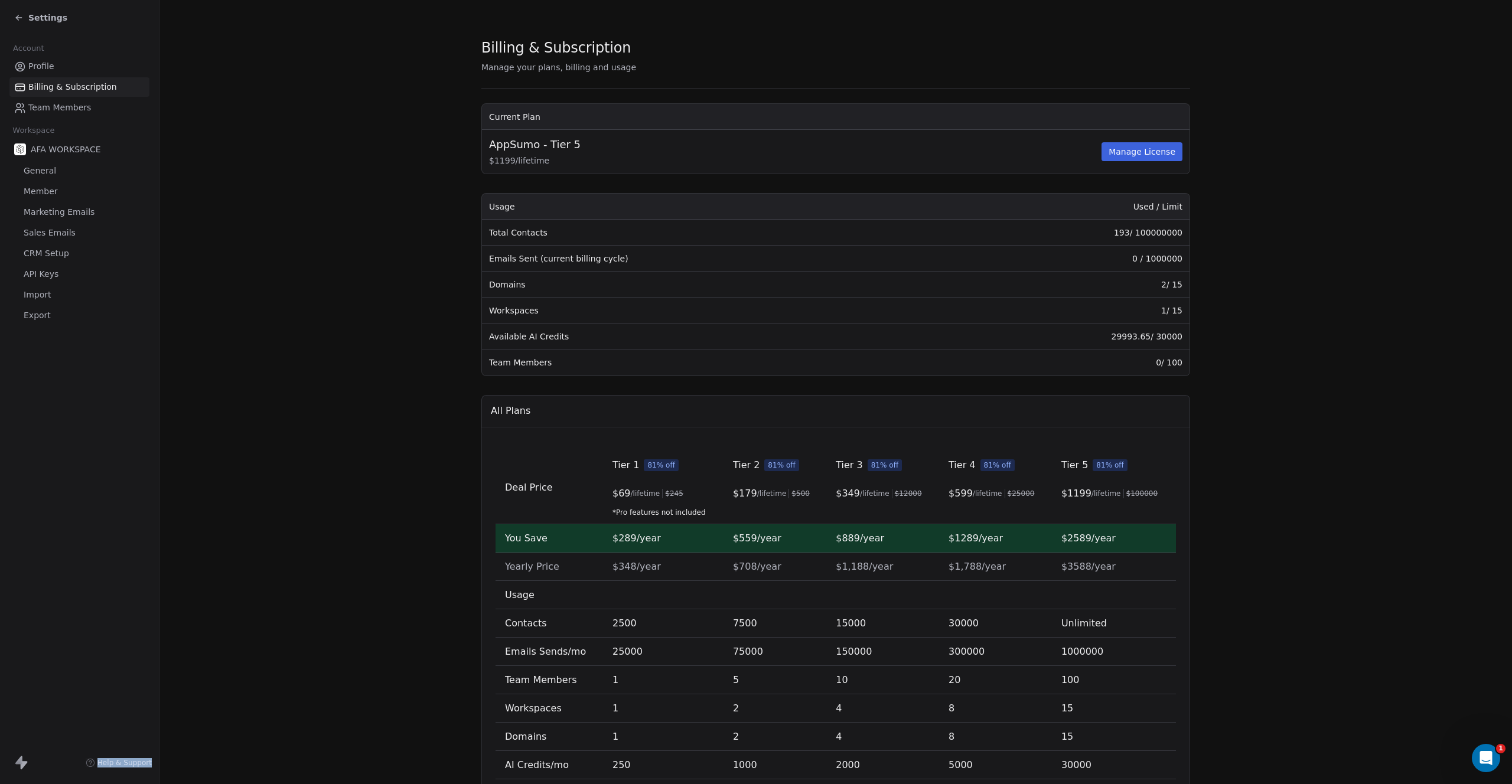
click at [37, 112] on span "Team Members" at bounding box center [60, 107] width 63 height 12
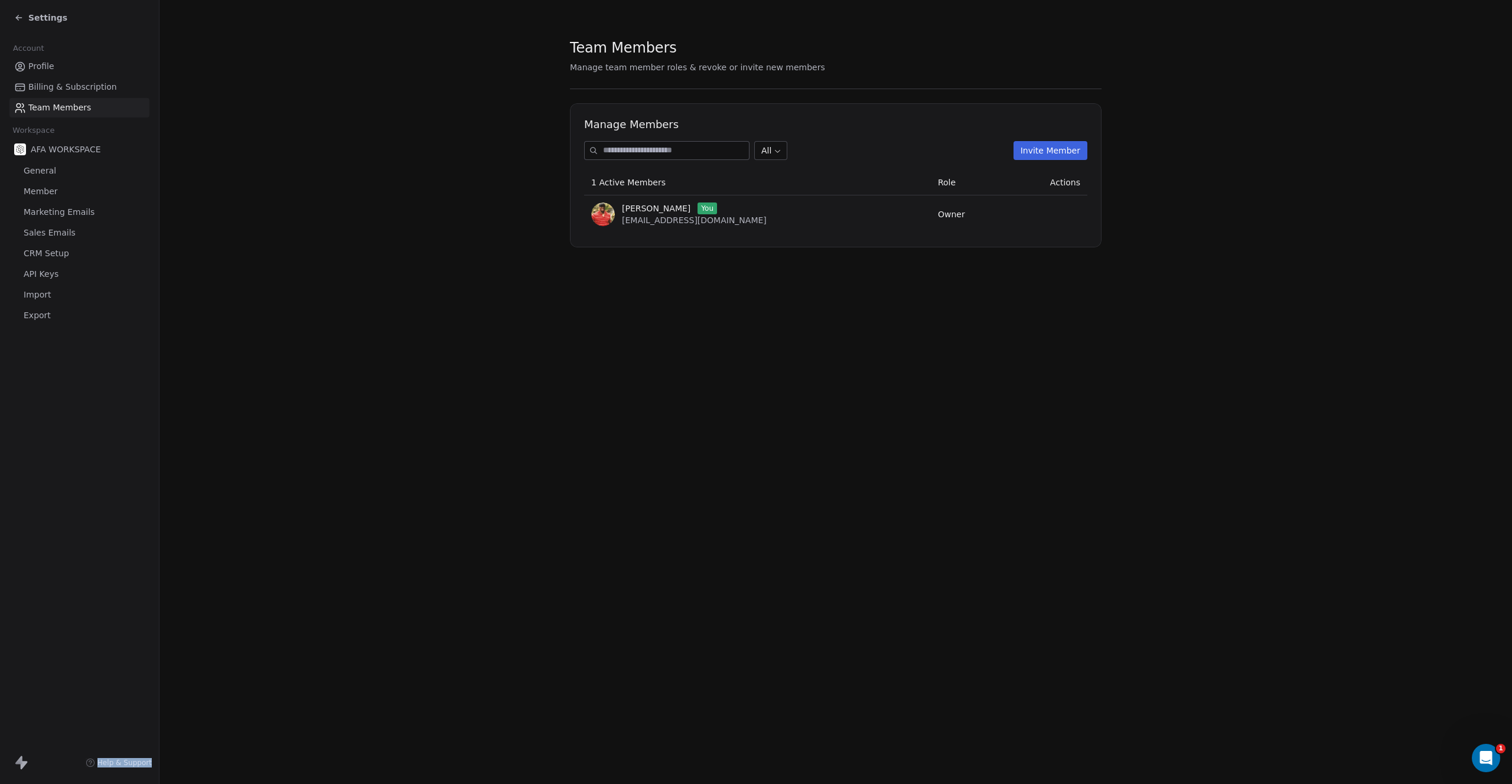
click at [24, 64] on icon at bounding box center [20, 67] width 12 height 12
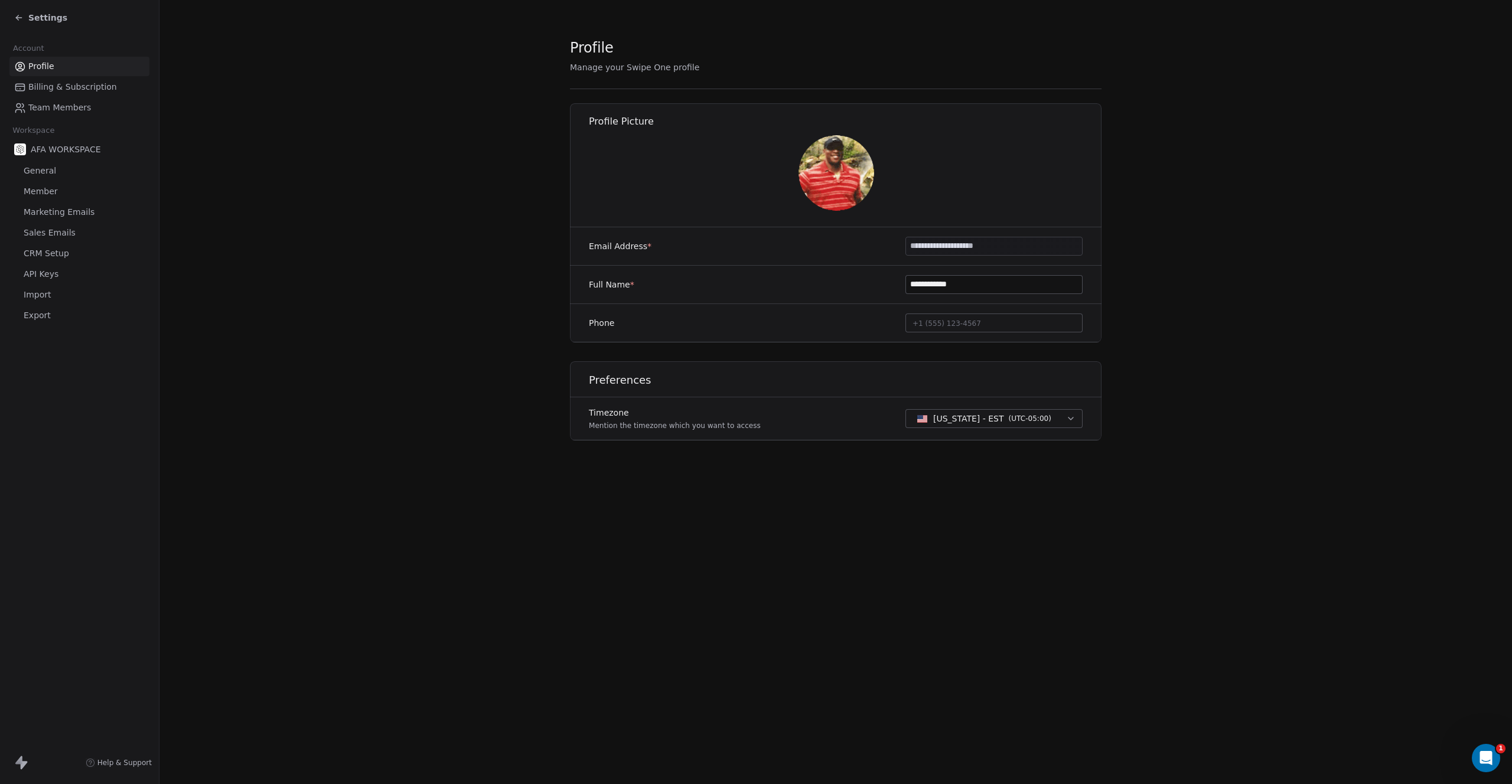
click at [35, 24] on div "Settings" at bounding box center [82, 18] width 135 height 17
click at [19, 16] on icon at bounding box center [19, 17] width 10 height 10
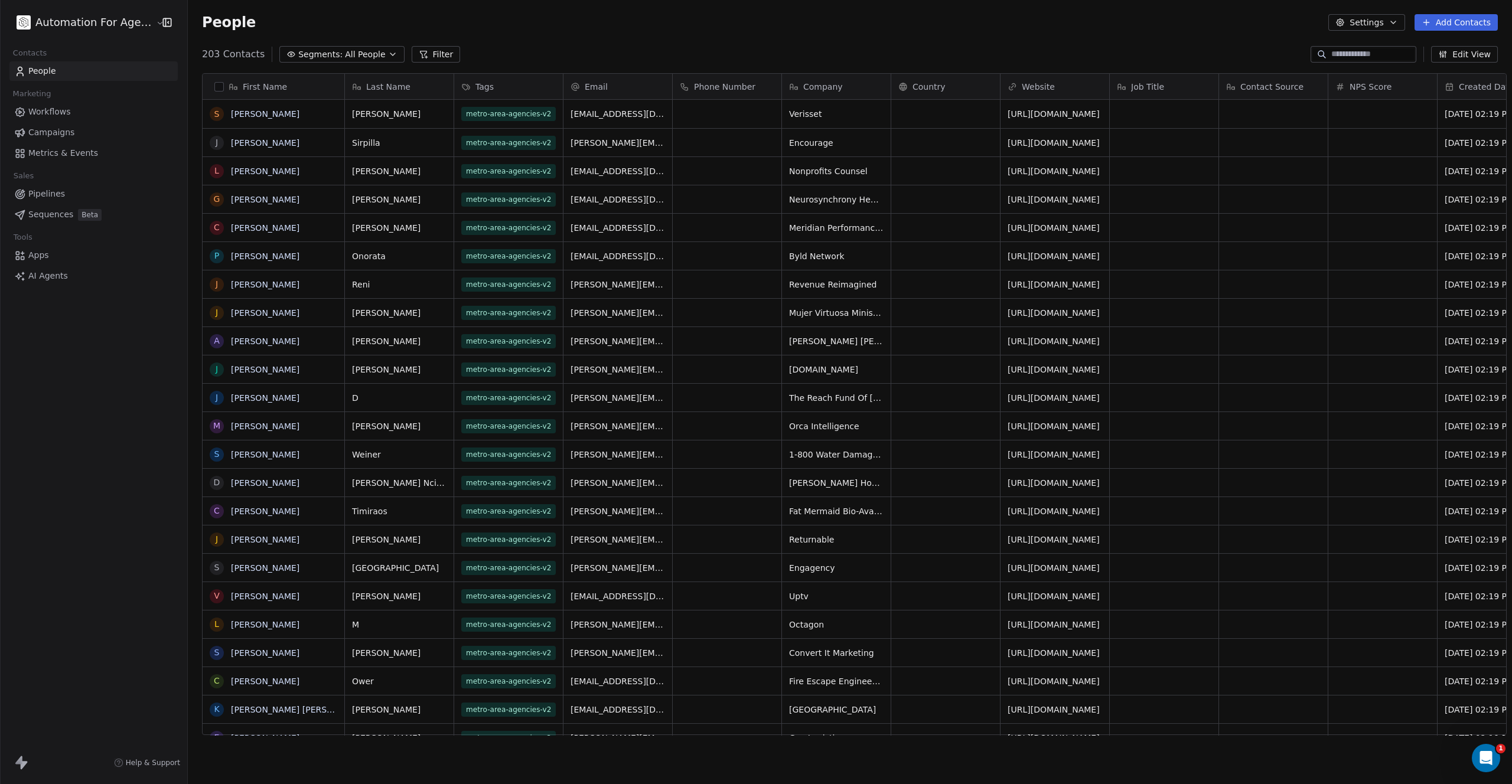
scroll to position [681, 1325]
click at [46, 19] on html "Automation For Agencies Contacts People Marketing Workflows Campaigns Metrics &…" at bounding box center [756, 392] width 1512 height 784
click at [46, 67] on link "Workspace Settings" at bounding box center [90, 67] width 144 height 19
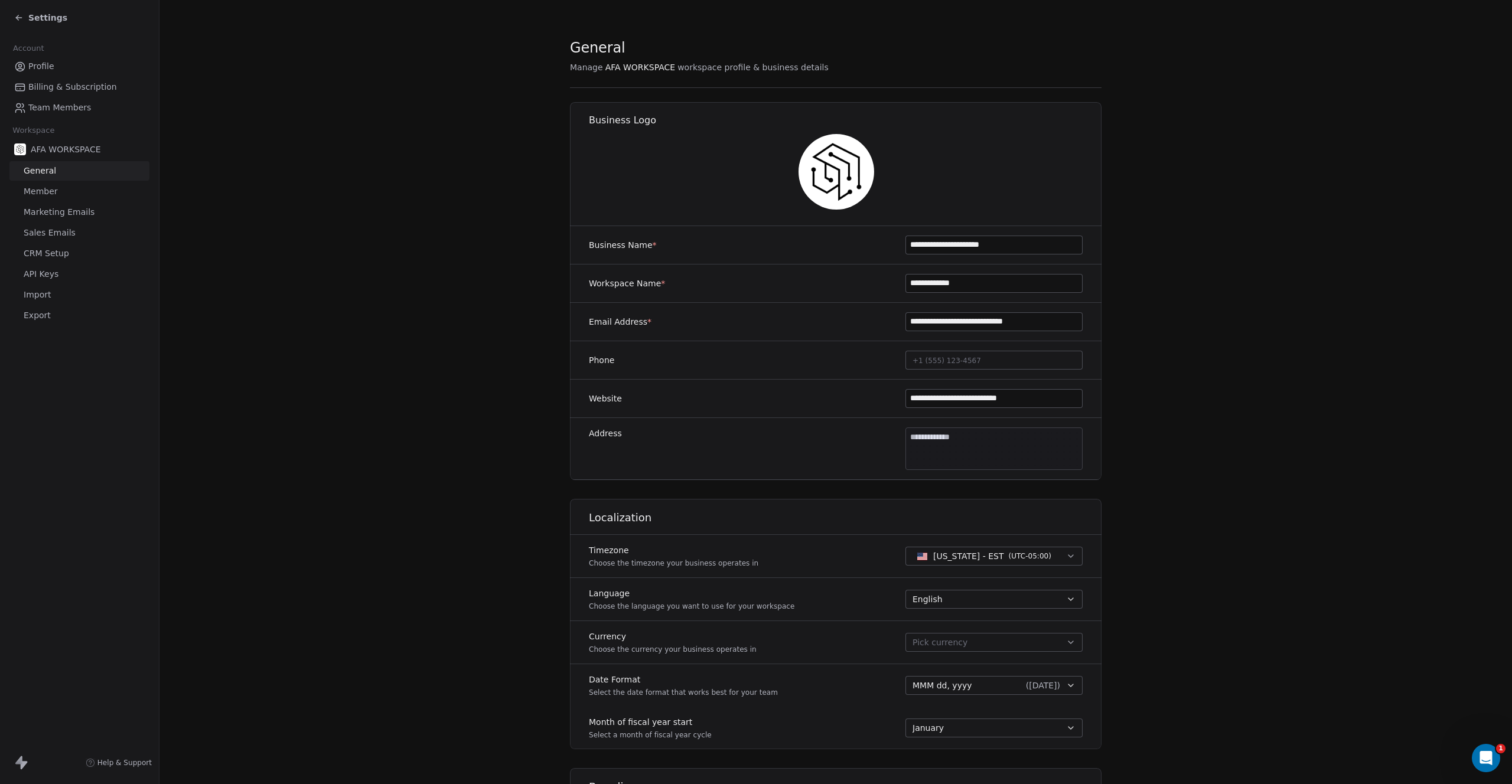
click at [20, 15] on icon at bounding box center [19, 17] width 10 height 10
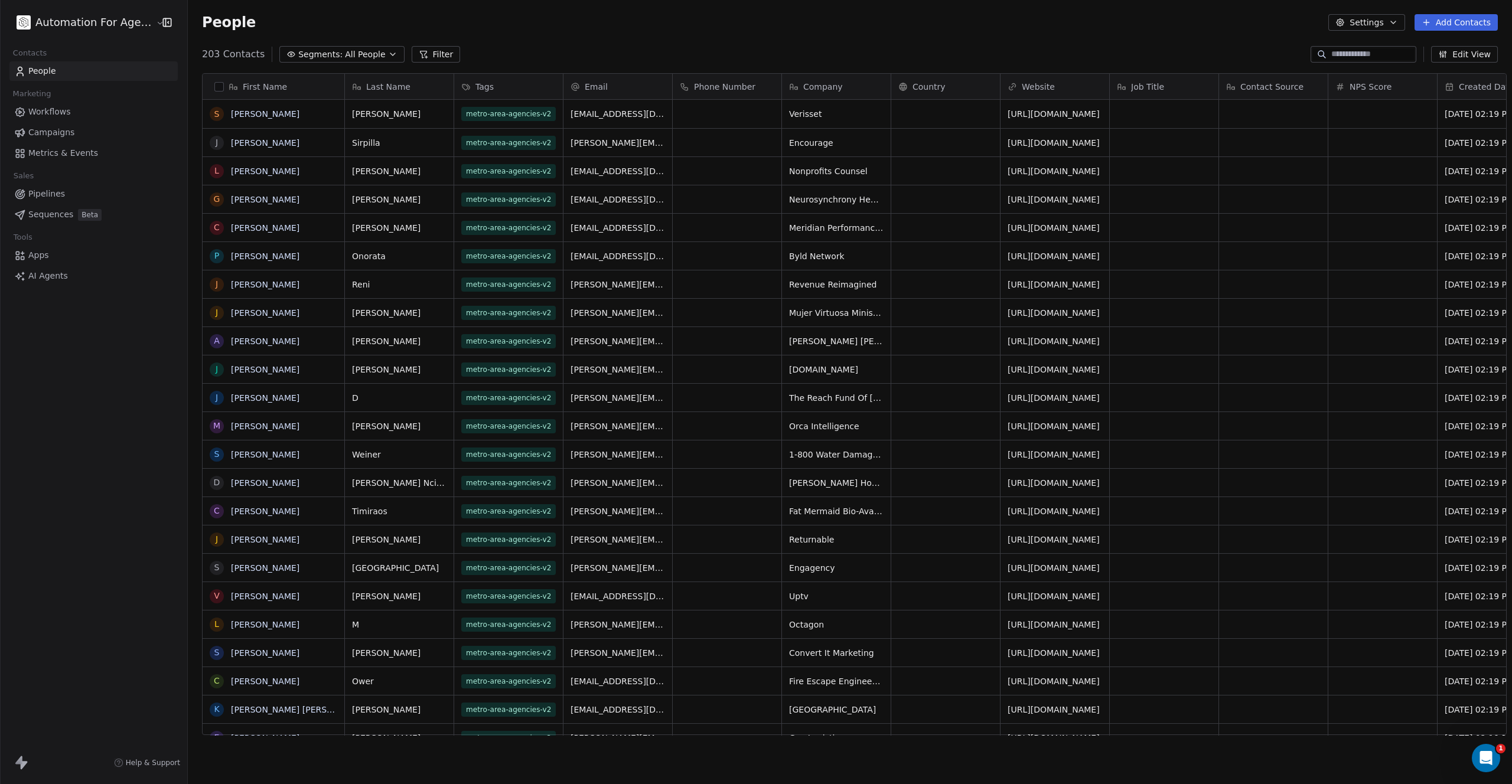
scroll to position [681, 1325]
click at [1366, 26] on button "Settings" at bounding box center [1366, 22] width 76 height 17
click at [108, 683] on html "Automation For Agencies Contacts People Marketing Workflows Campaigns Metrics &…" at bounding box center [756, 392] width 1512 height 784
click at [142, 764] on span "Help & Support" at bounding box center [153, 763] width 55 height 10
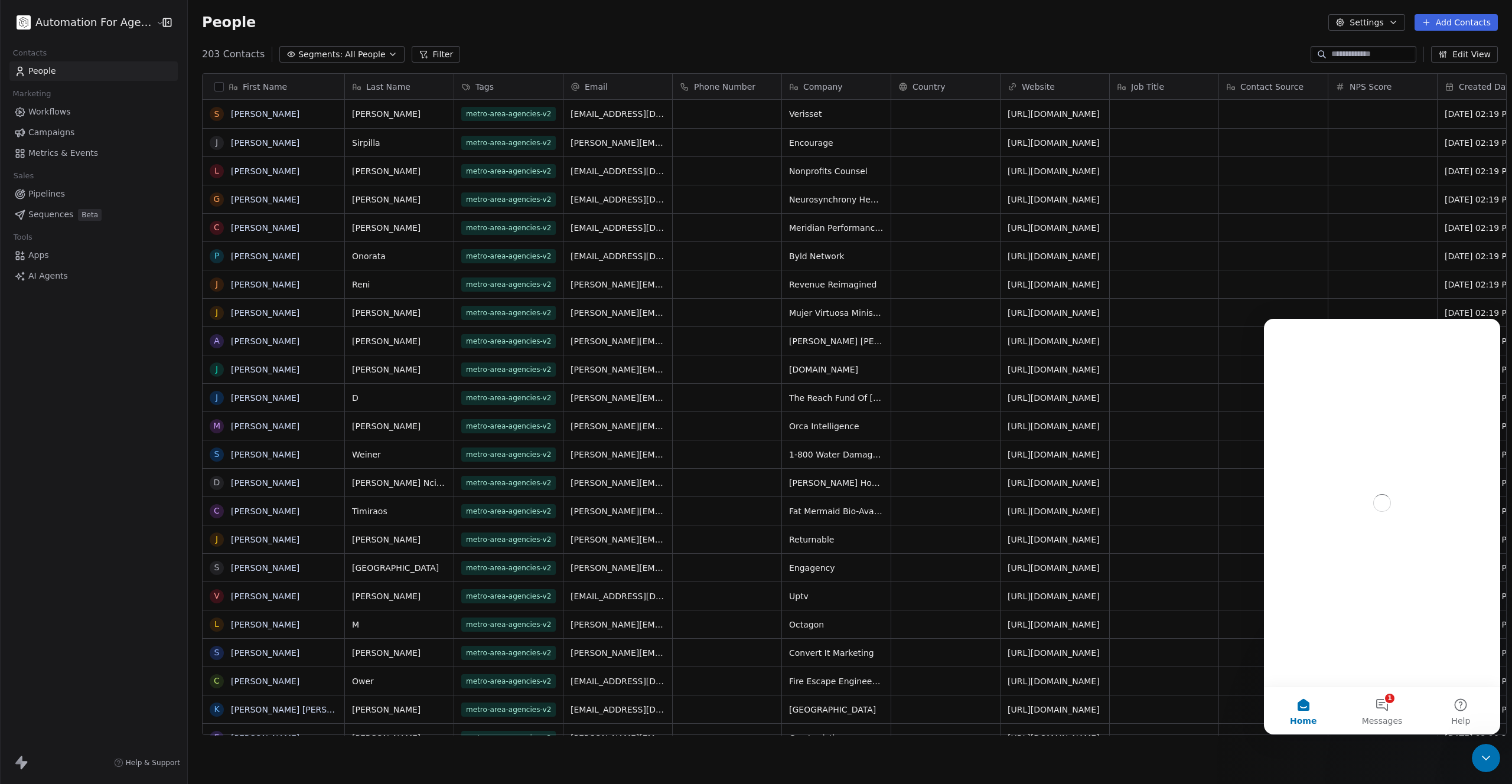
scroll to position [0, 0]
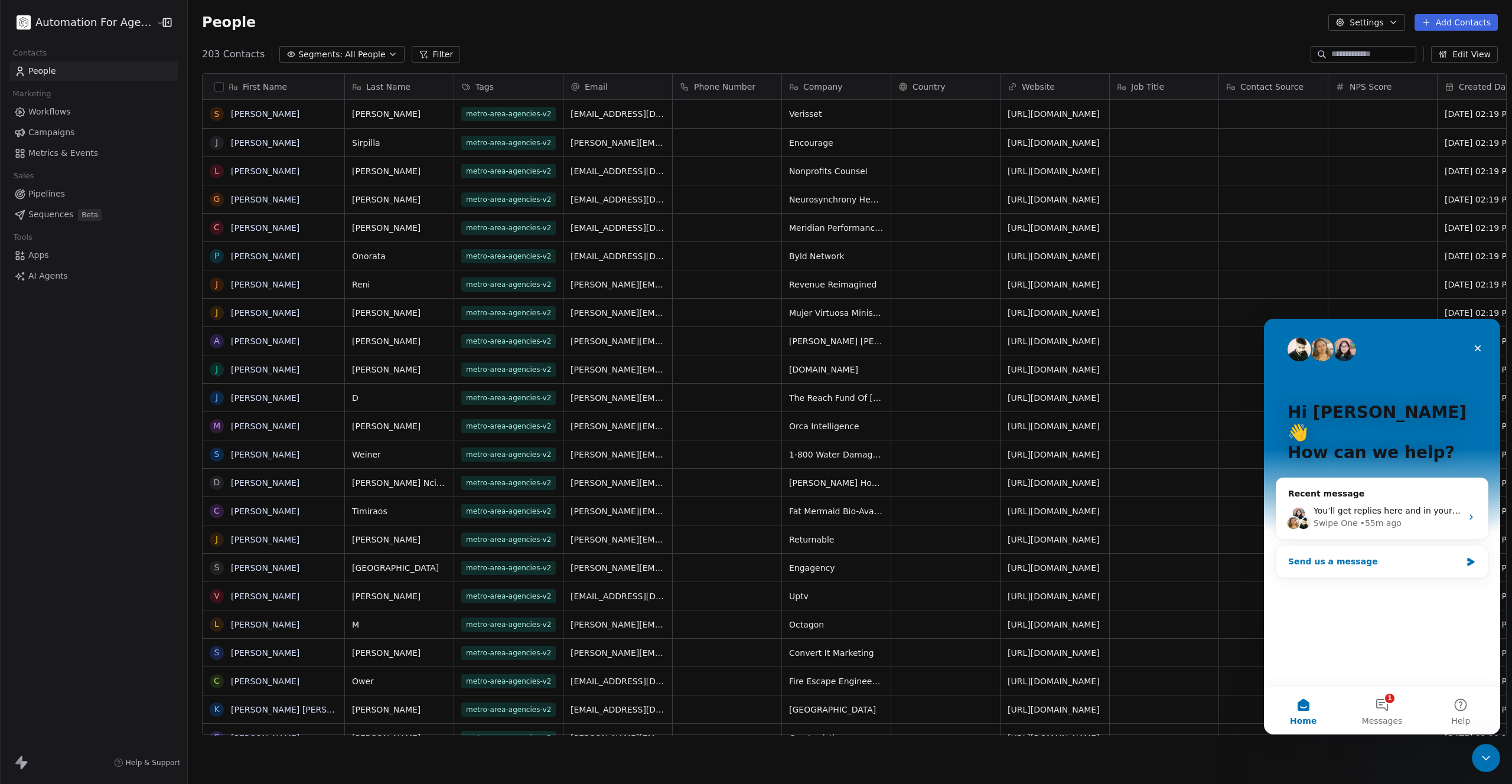
click at [1340, 556] on div "Send us a message" at bounding box center [1375, 561] width 173 height 12
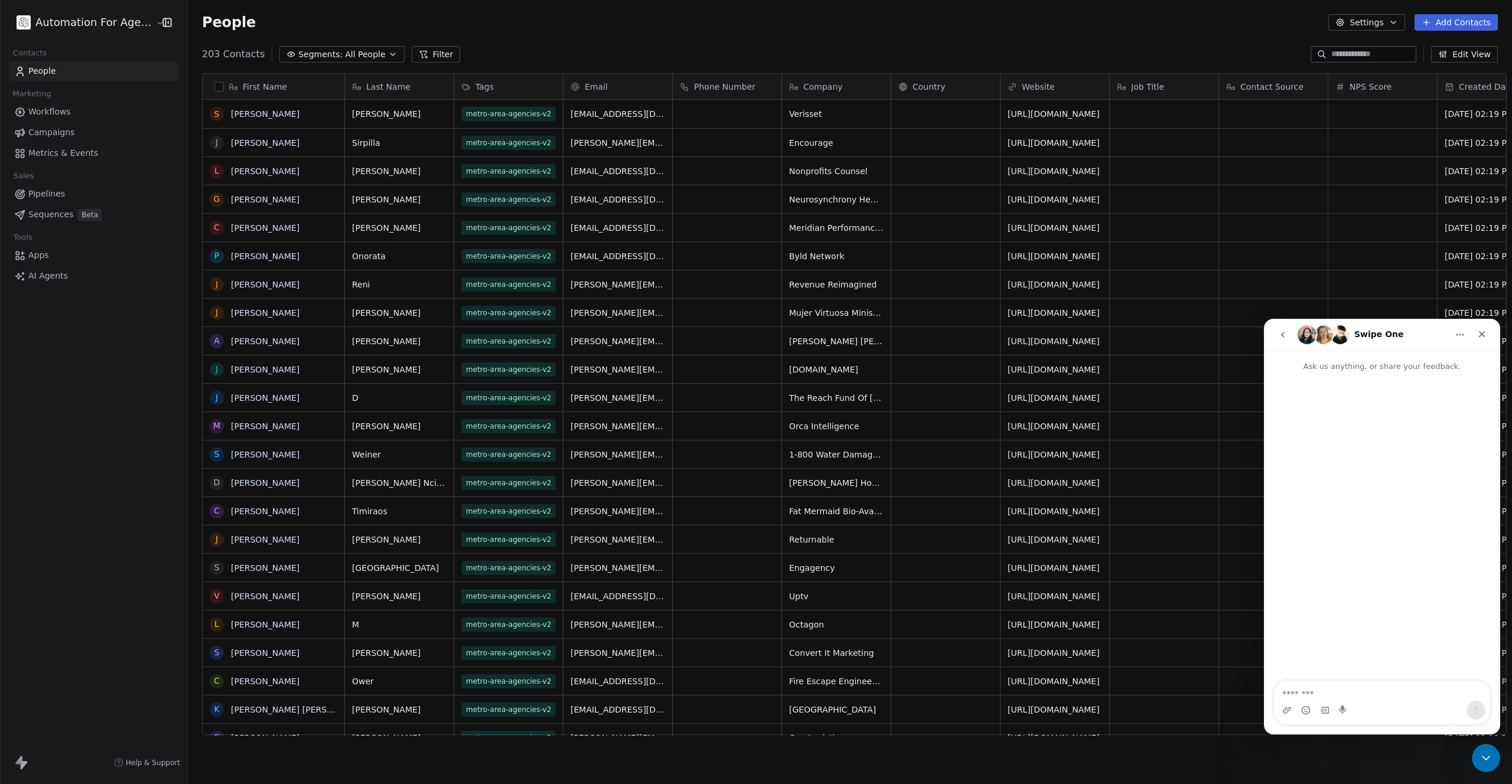
click at [1300, 689] on textarea "Message…" at bounding box center [1382, 690] width 216 height 20
click at [1284, 334] on icon "go back" at bounding box center [1283, 335] width 10 height 10
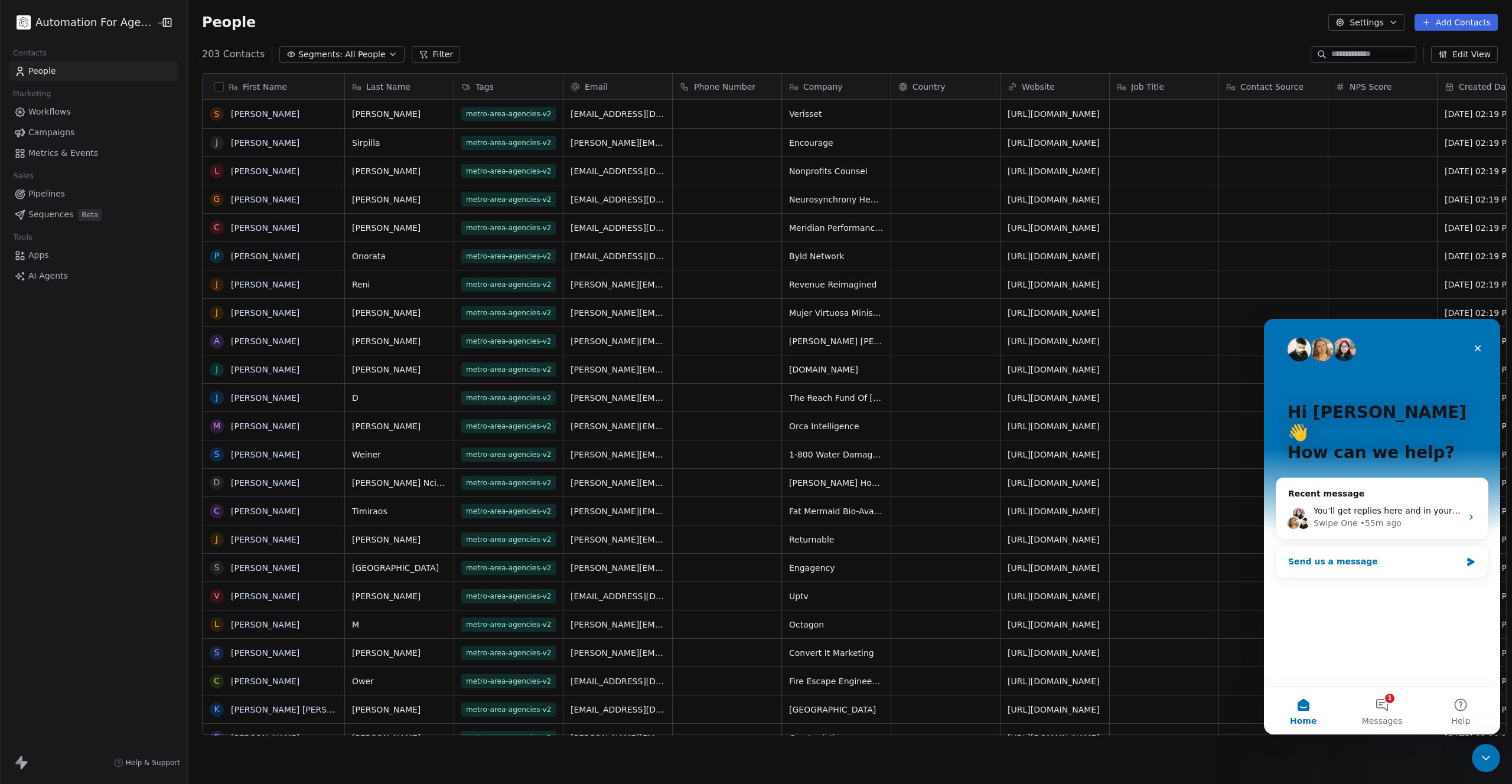
click at [1335, 556] on div "Send us a message" at bounding box center [1375, 561] width 173 height 12
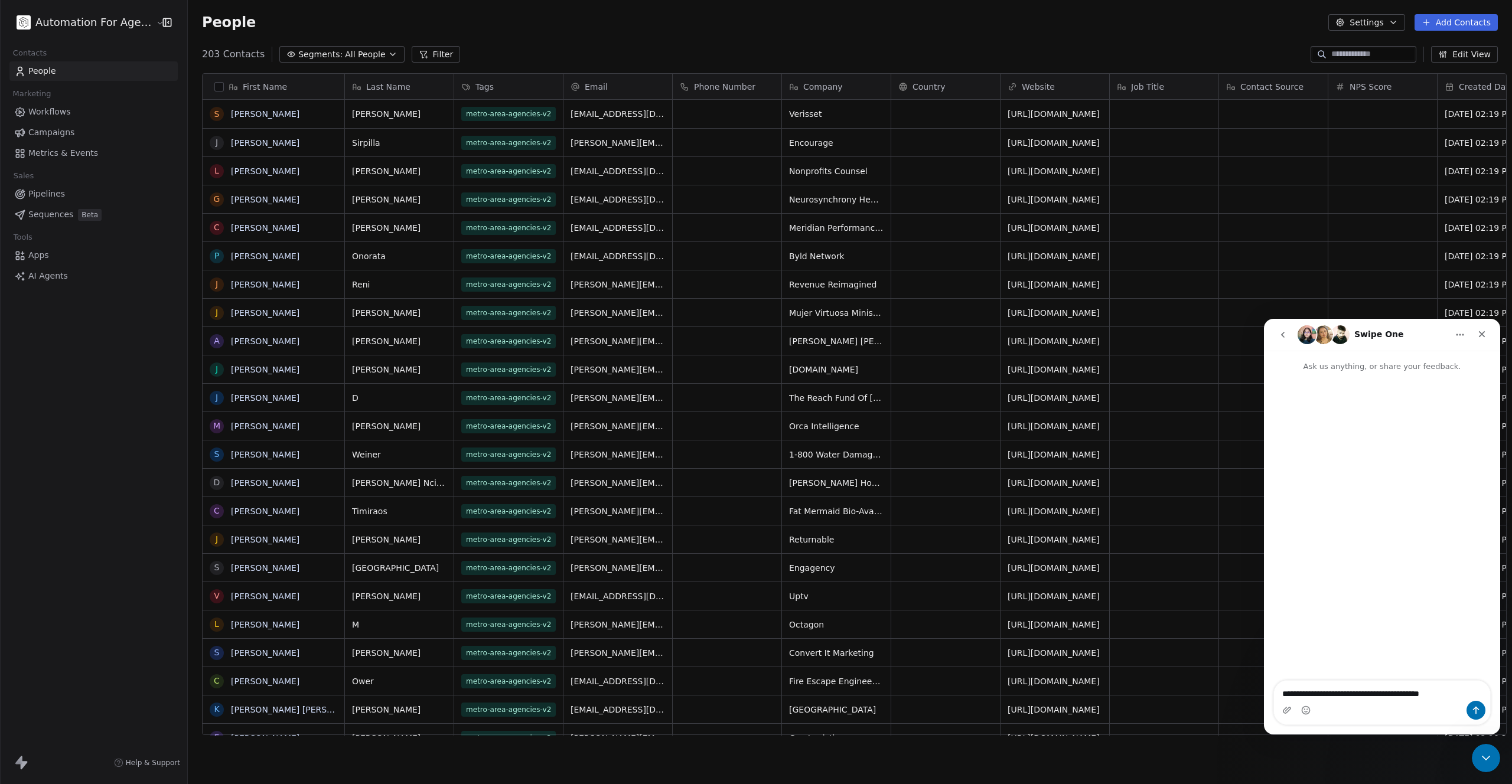
type textarea "**********"
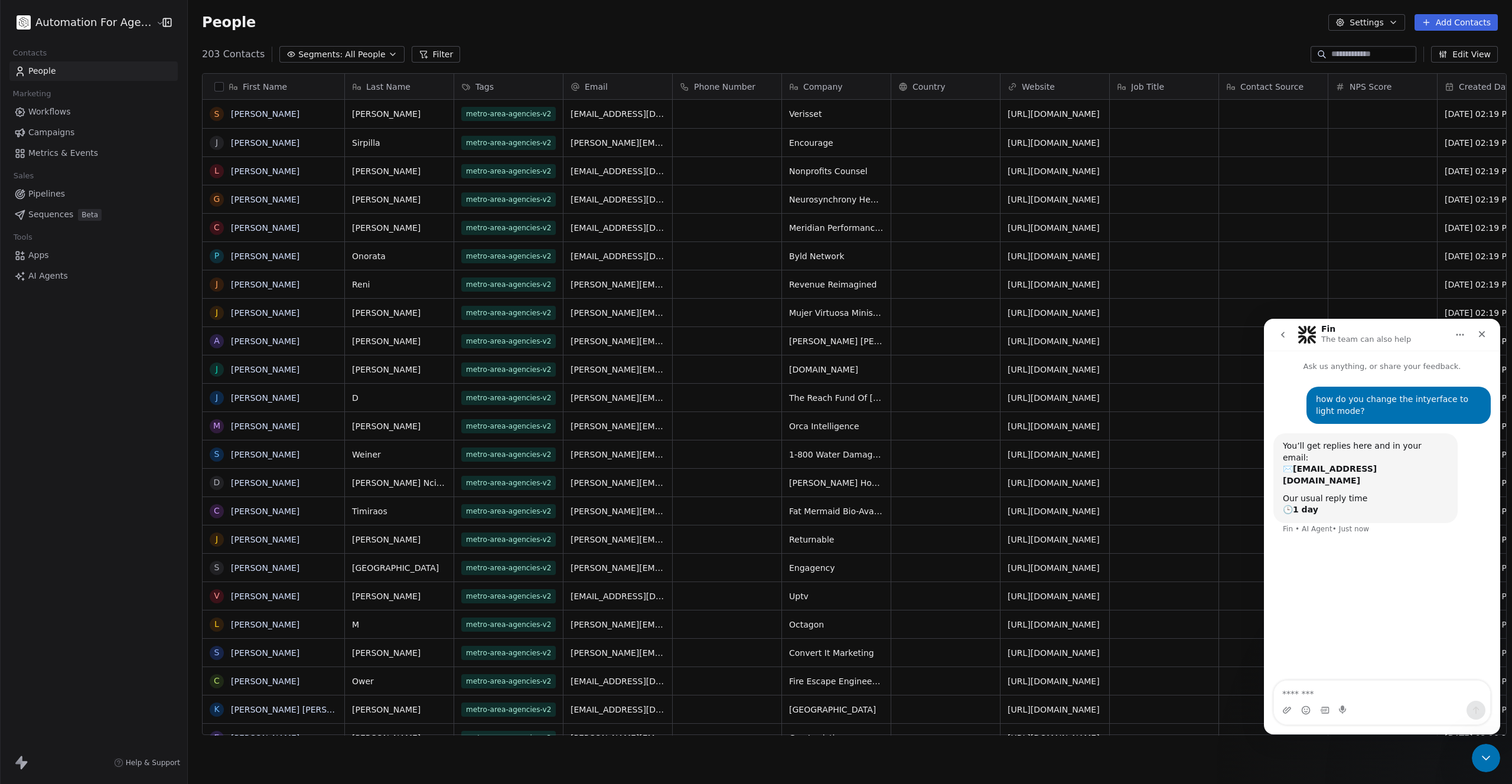
click at [1467, 56] on button "Edit View" at bounding box center [1465, 55] width 67 height 17
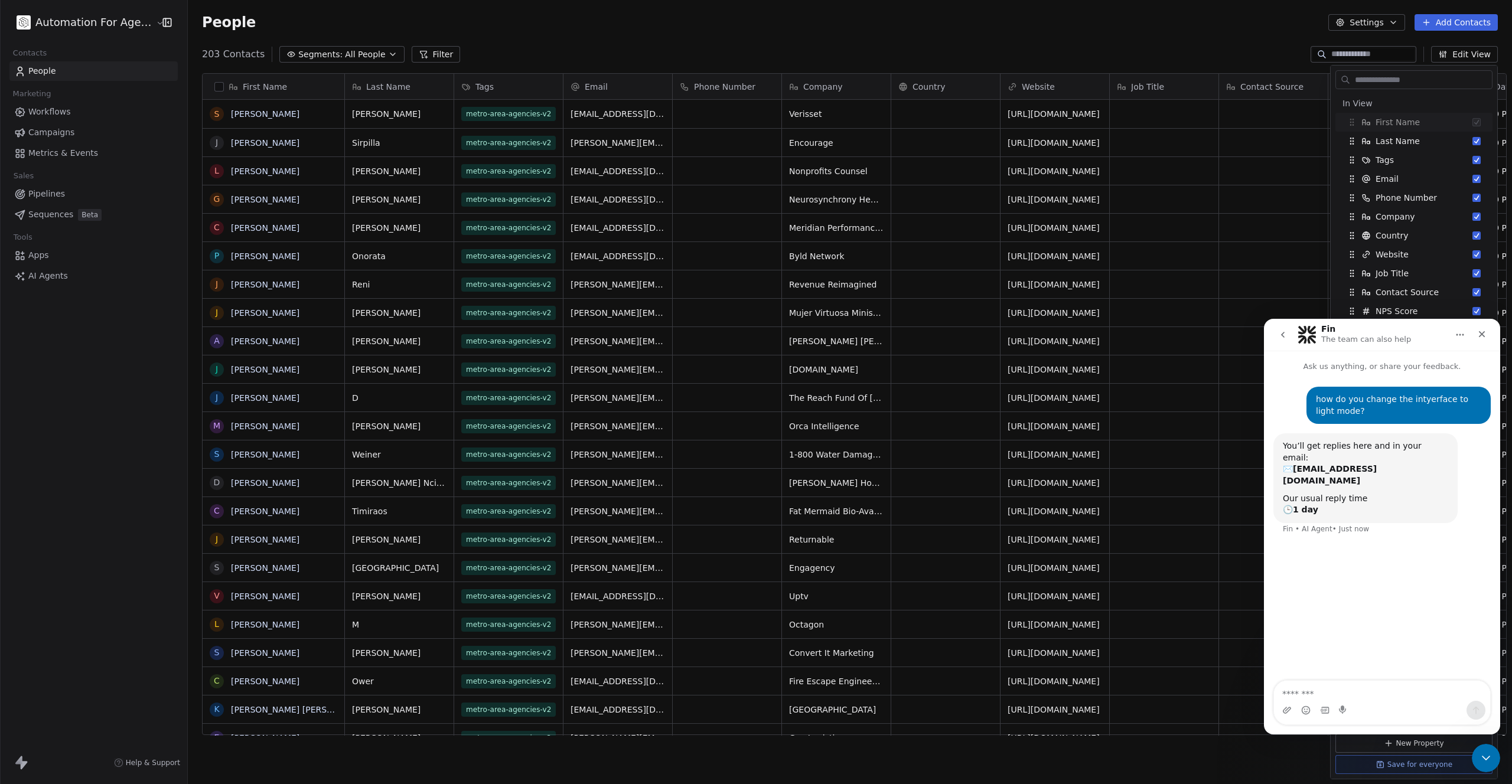
click at [1307, 37] on div "People Settings Add Contacts" at bounding box center [850, 22] width 1325 height 45
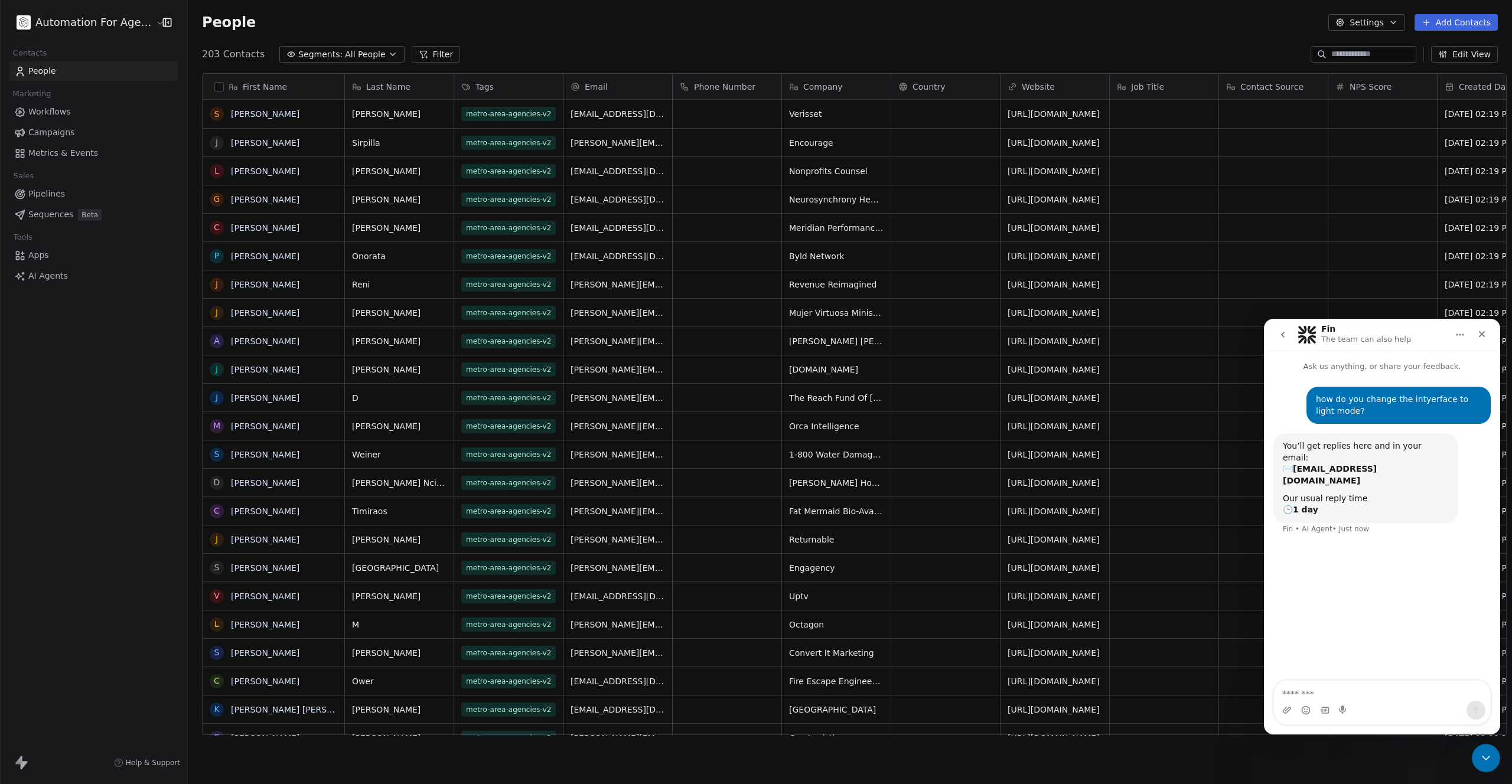
click at [24, 767] on icon at bounding box center [21, 763] width 14 height 14
click at [20, 26] on html "Automation For Agencies Contacts People Marketing Workflows Campaigns Metrics &…" at bounding box center [756, 392] width 1512 height 784
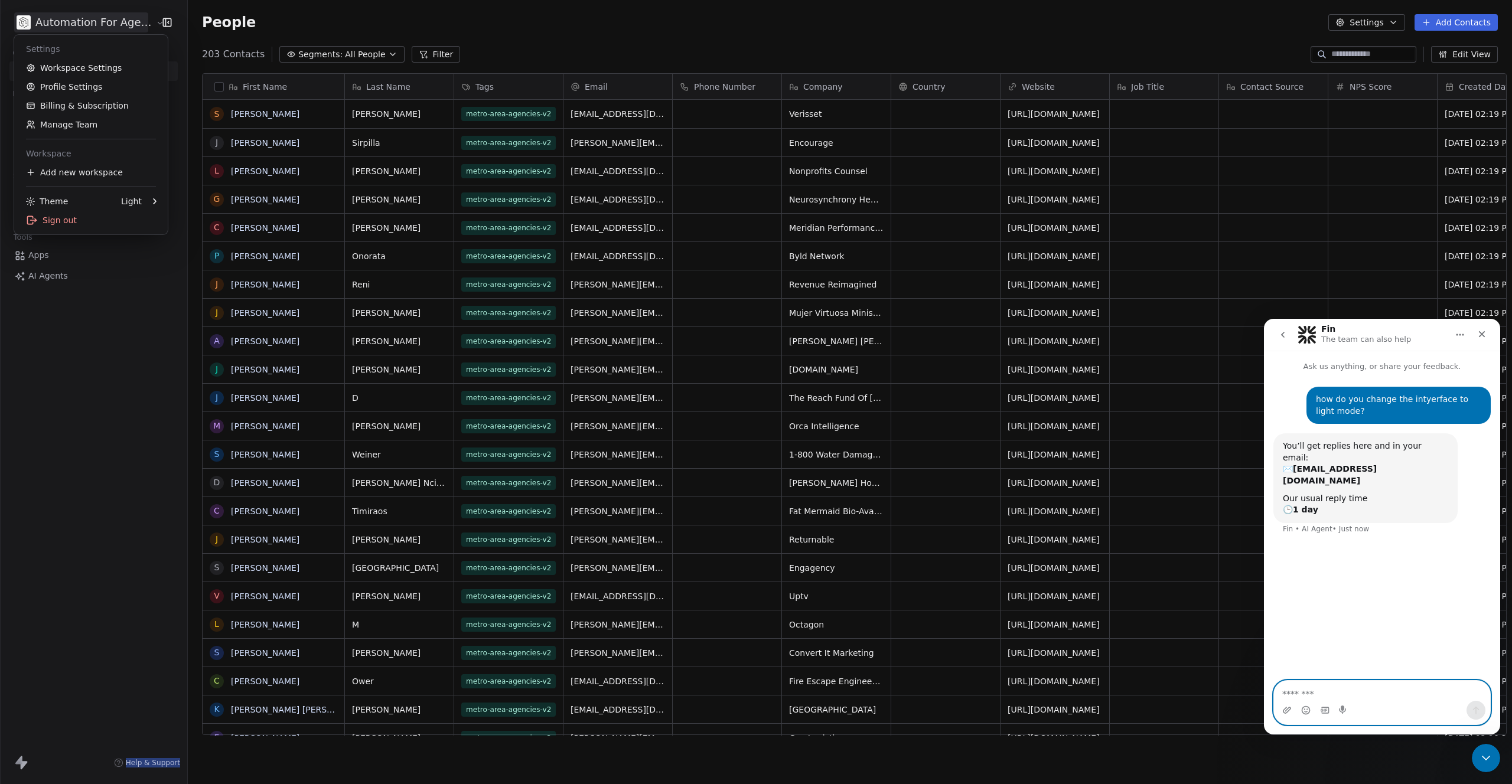
click at [1319, 690] on textarea "Message…" at bounding box center [1382, 690] width 216 height 20
type textarea "**********"
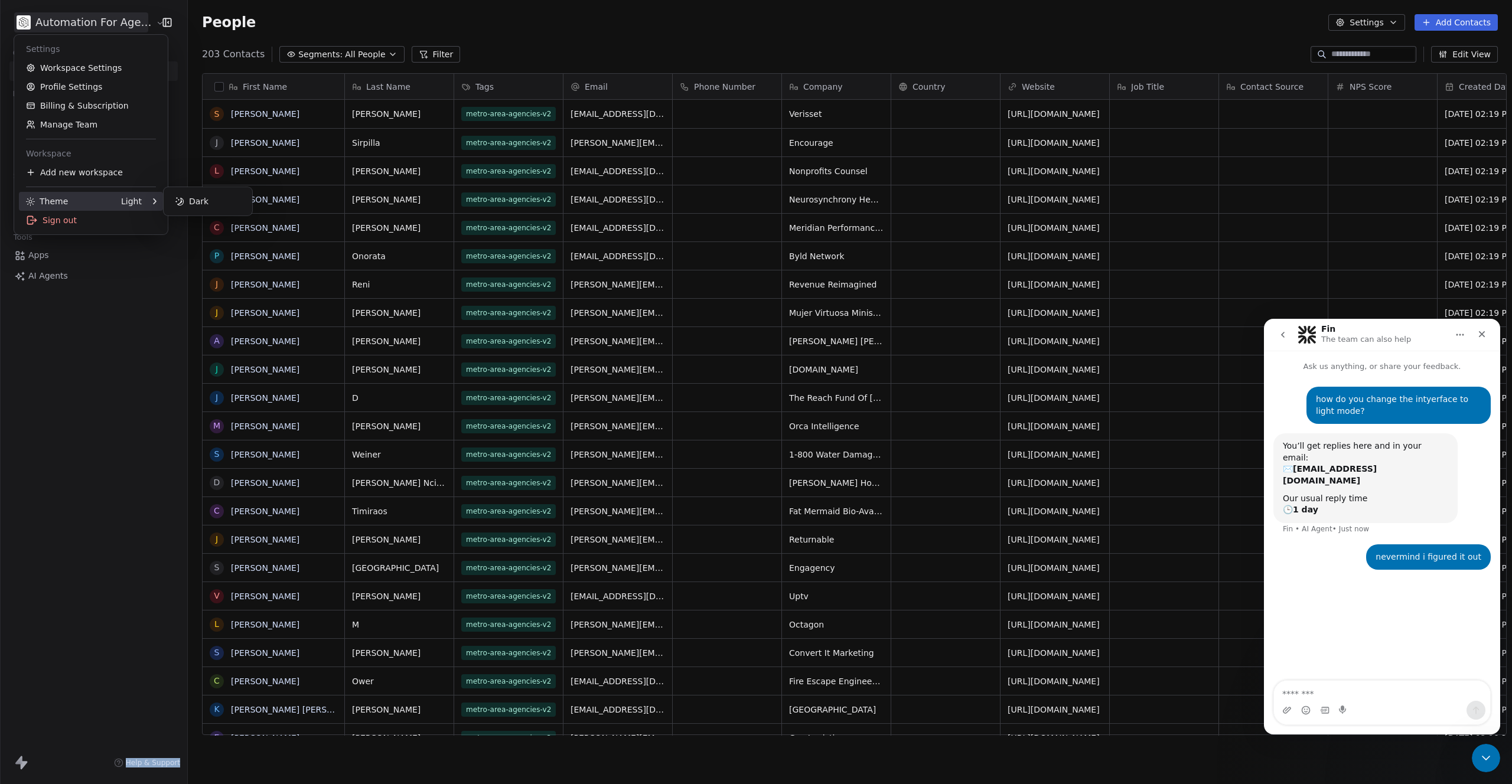
click at [119, 204] on div "Theme Light" at bounding box center [83, 201] width 116 height 12
click at [129, 200] on div "Light" at bounding box center [132, 201] width 21 height 12
click at [149, 200] on div at bounding box center [149, 201] width 14 height 6
click at [174, 200] on div "Dark" at bounding box center [207, 201] width 79 height 19
click at [190, 198] on div "Light" at bounding box center [207, 201] width 79 height 19
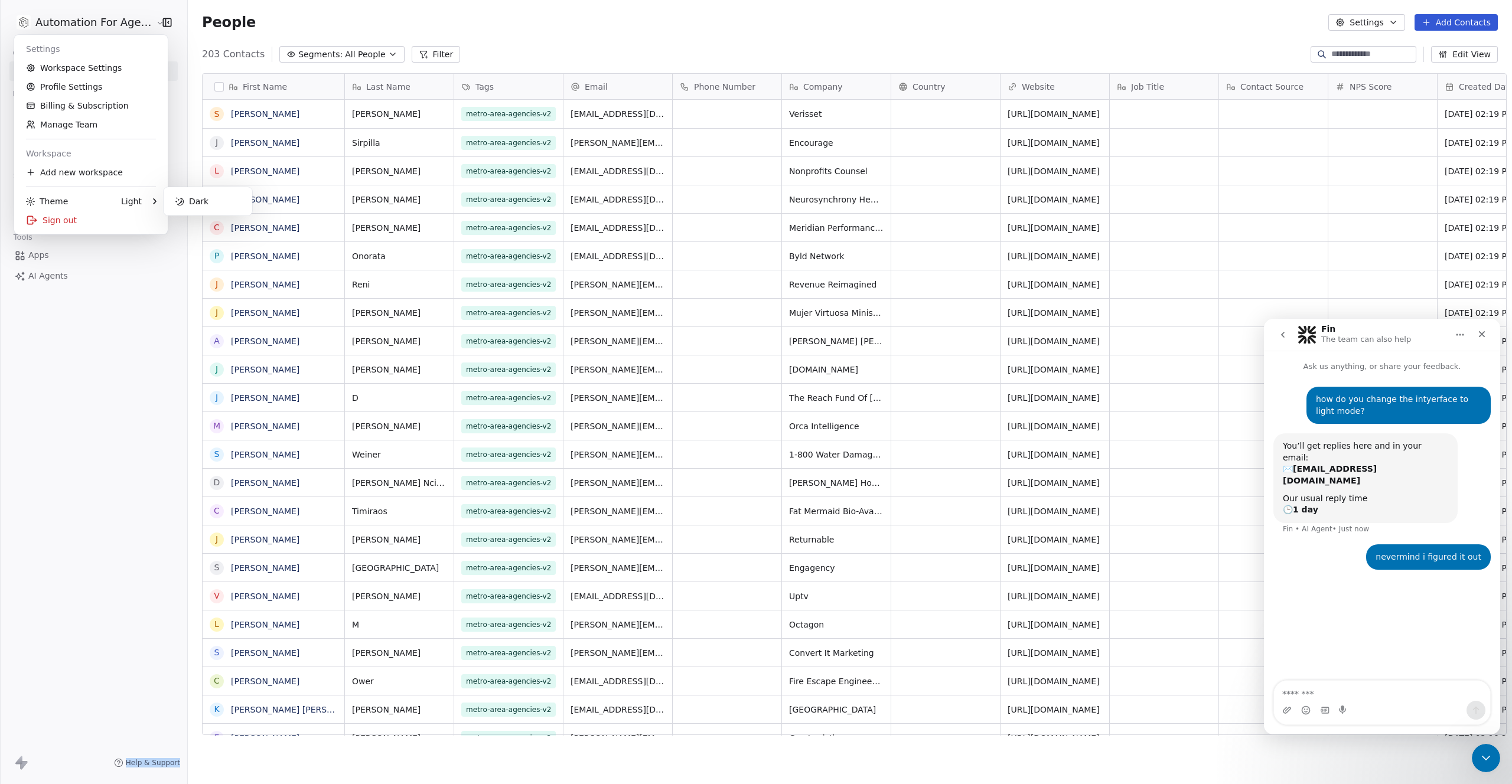
click at [150, 341] on html "Automation For Agencies Contacts People Marketing Workflows Campaigns Metrics &…" at bounding box center [756, 392] width 1512 height 784
click at [55, 114] on span "Workflows" at bounding box center [49, 112] width 42 height 12
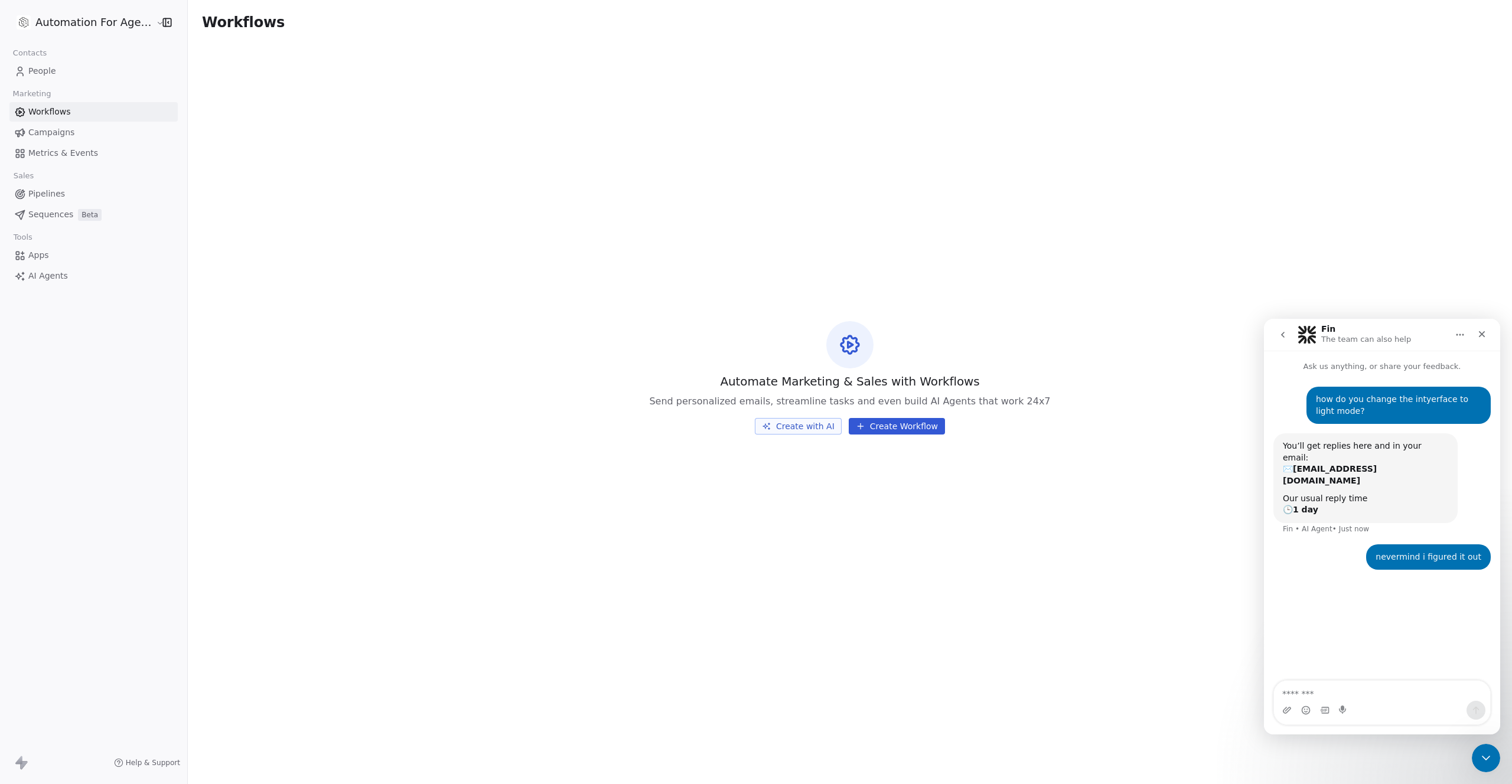
click at [80, 30] on html "Automation For Agencies Contacts People Marketing Workflows Campaigns Metrics &…" at bounding box center [756, 392] width 1512 height 784
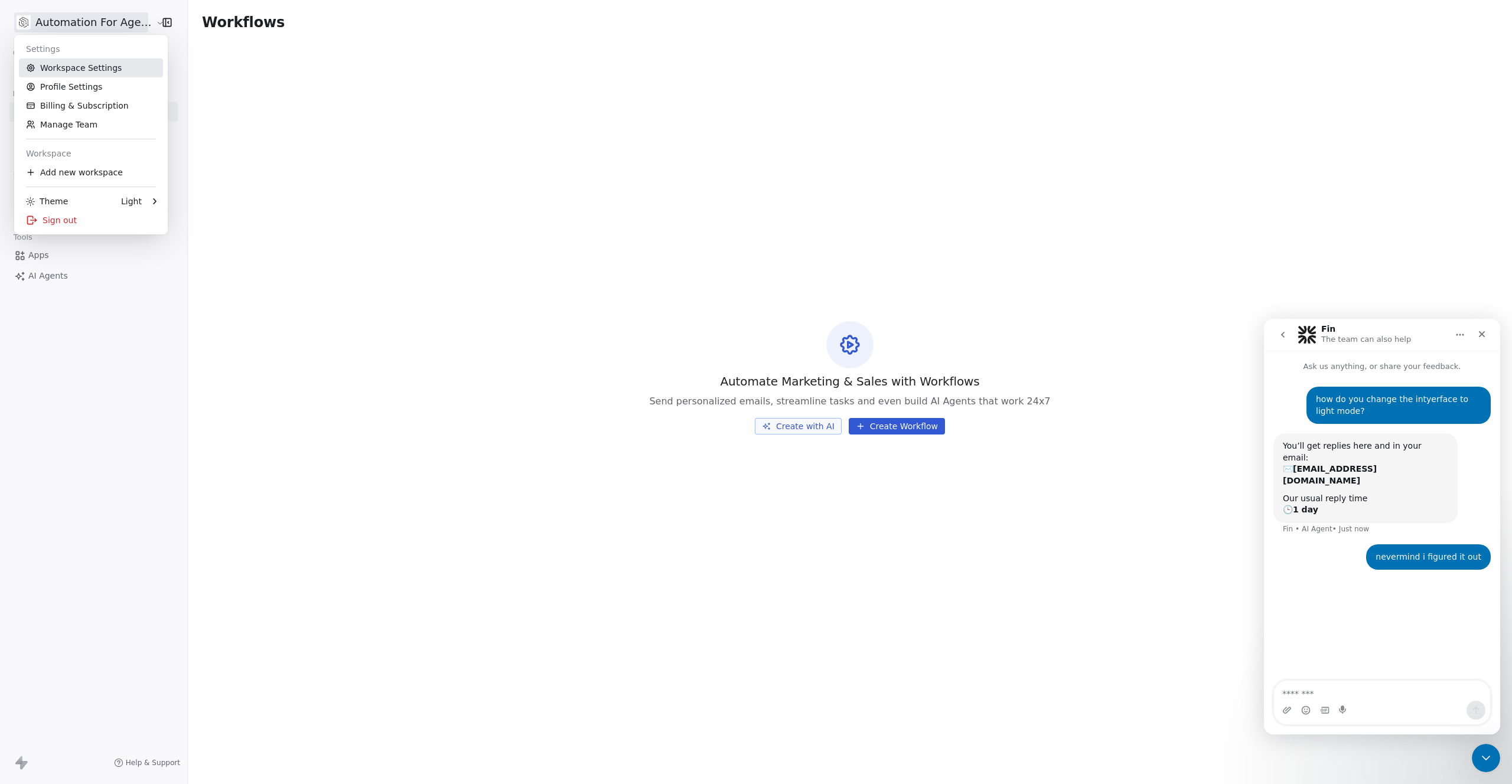
click at [72, 63] on link "Workspace Settings" at bounding box center [90, 67] width 144 height 19
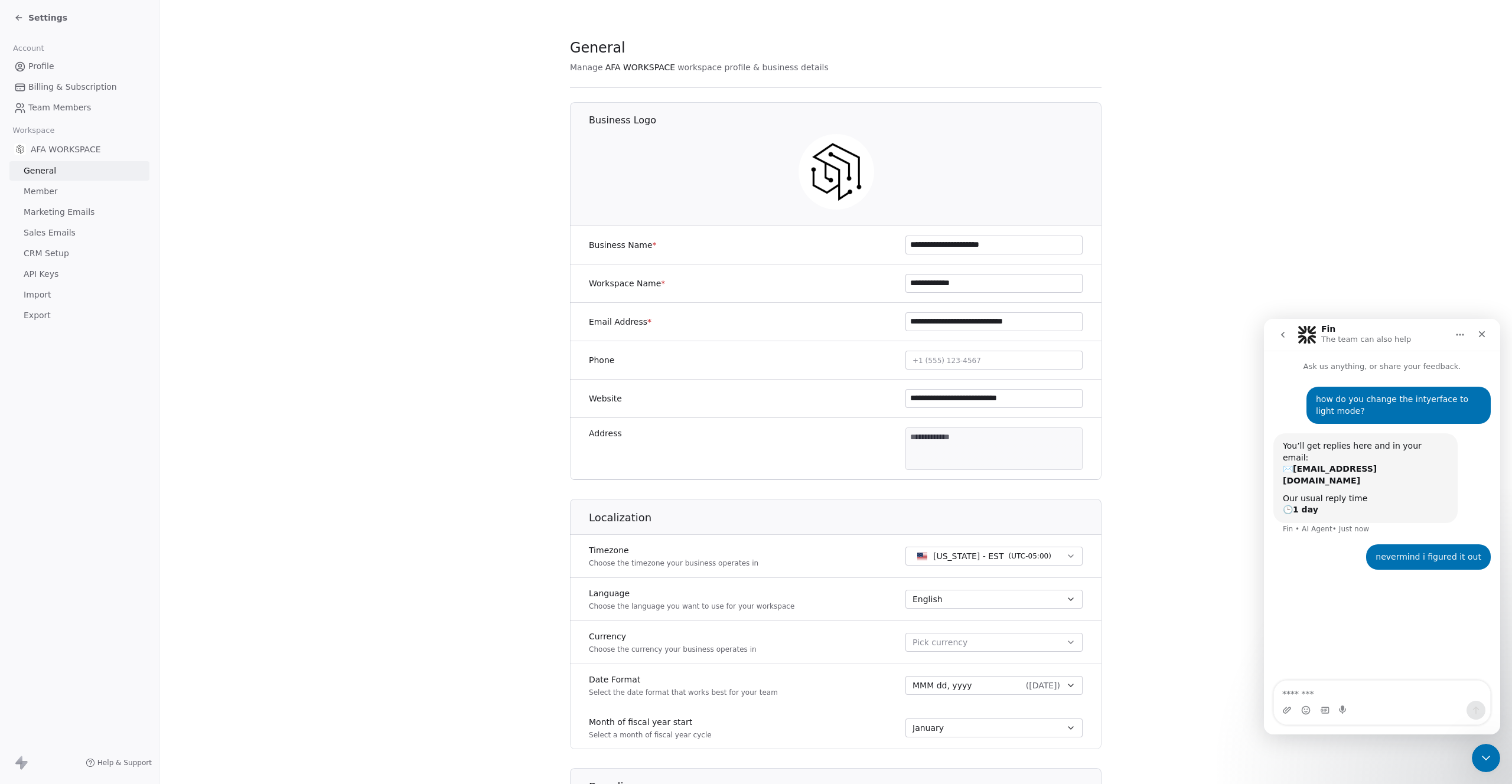
click at [42, 192] on span "Member" at bounding box center [40, 191] width 34 height 12
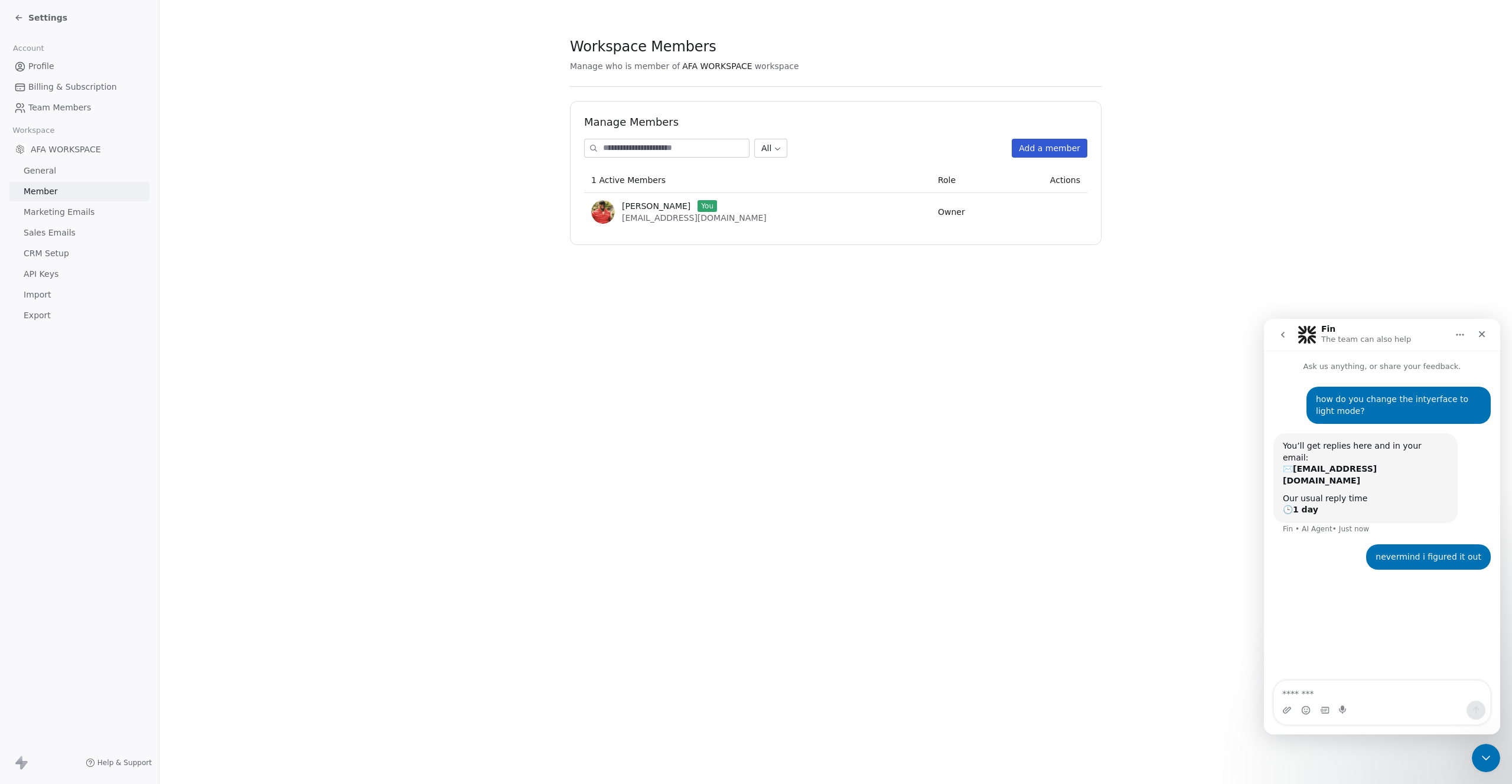
click at [48, 209] on span "Marketing Emails" at bounding box center [59, 212] width 71 height 12
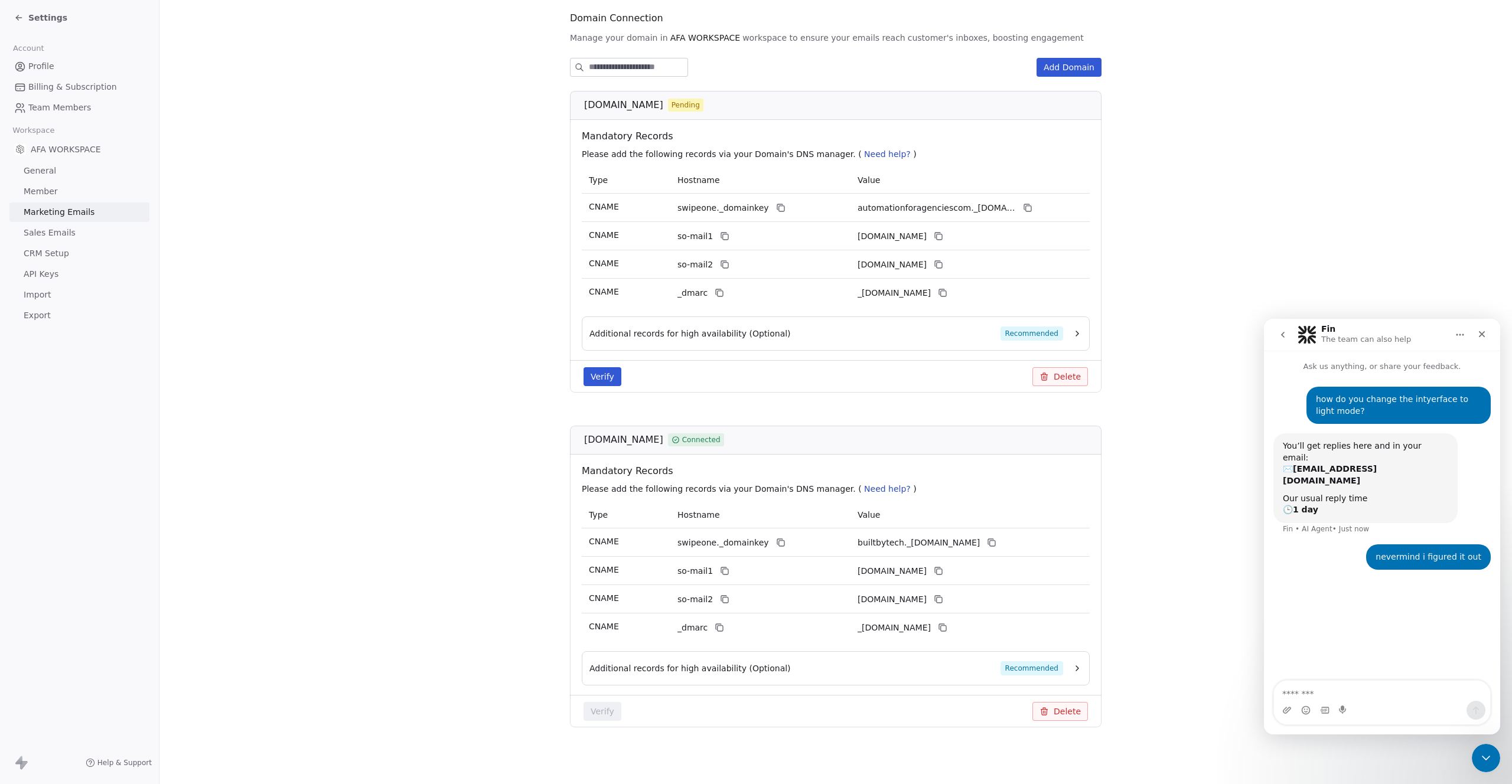
scroll to position [105, 0]
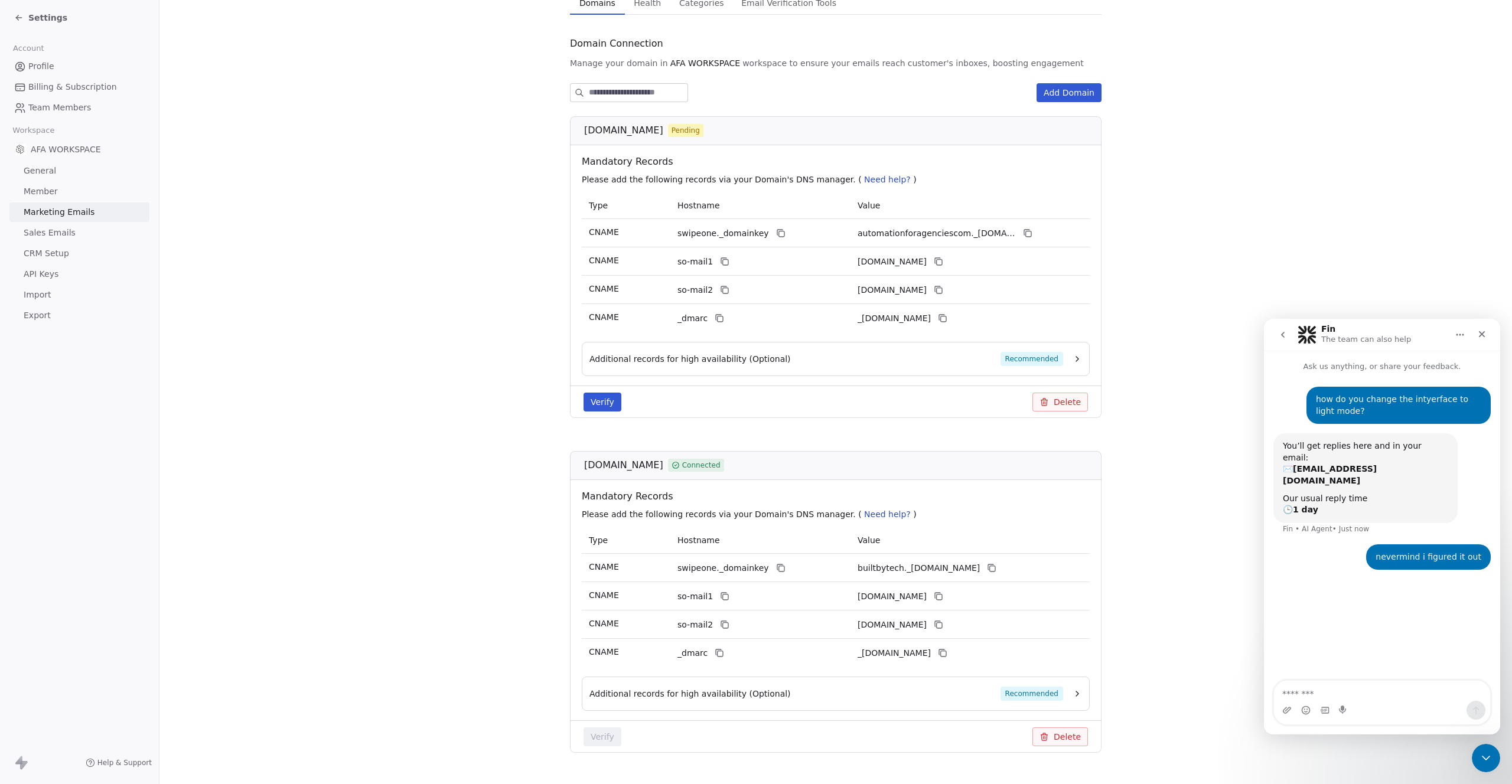
click at [600, 399] on button "Verify" at bounding box center [602, 402] width 38 height 19
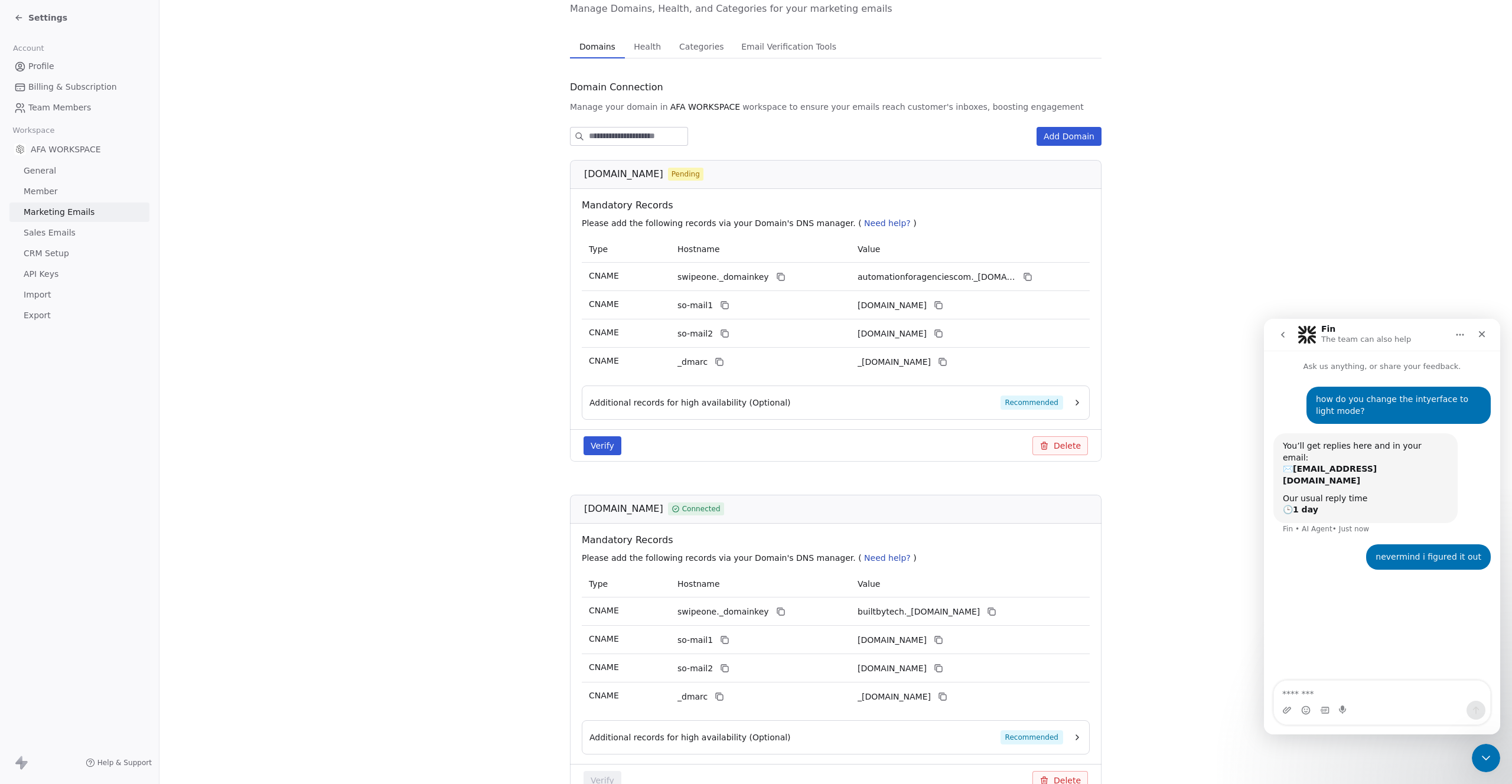
scroll to position [0, 0]
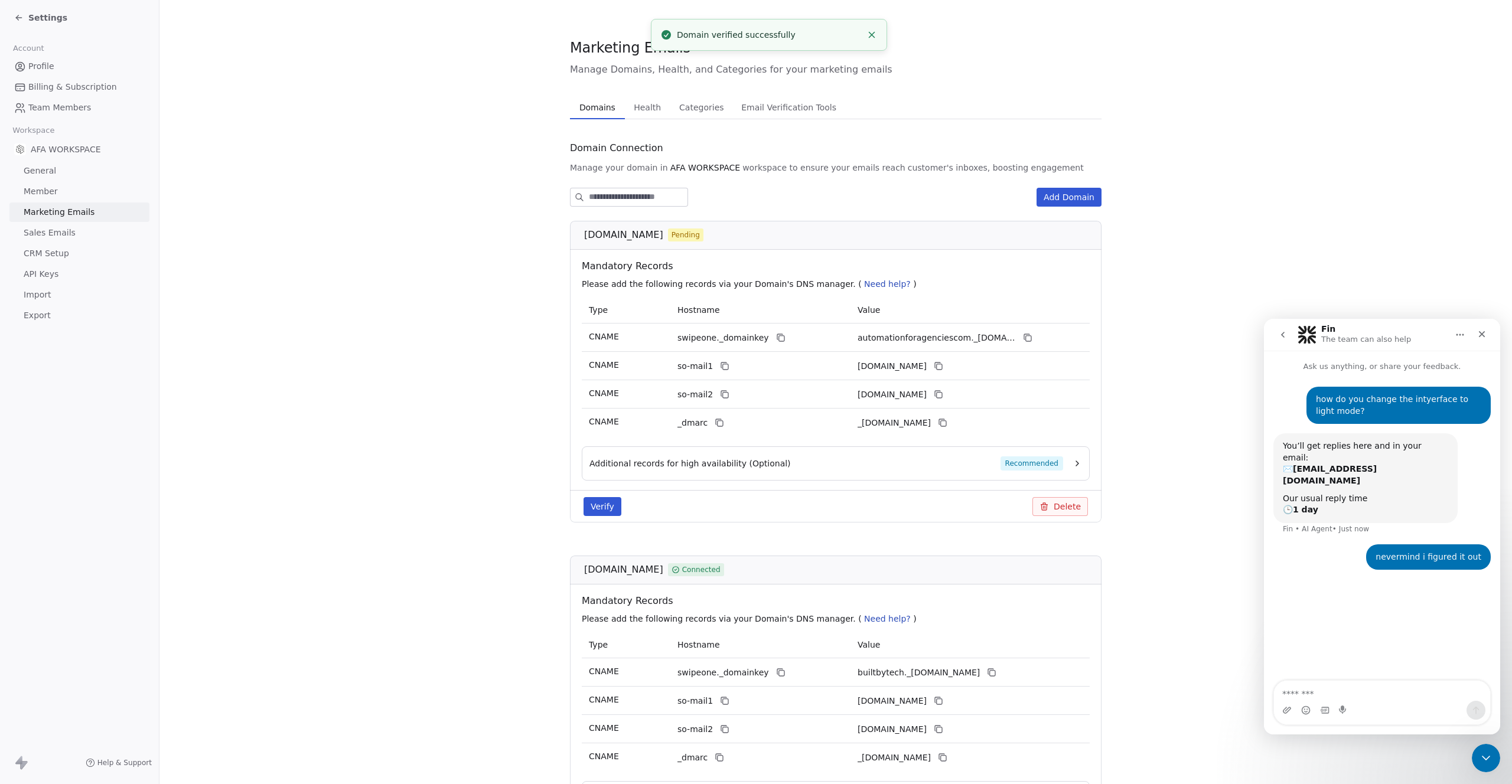
click at [599, 506] on button "Verify" at bounding box center [602, 506] width 38 height 19
click at [15, 16] on icon at bounding box center [19, 17] width 10 height 10
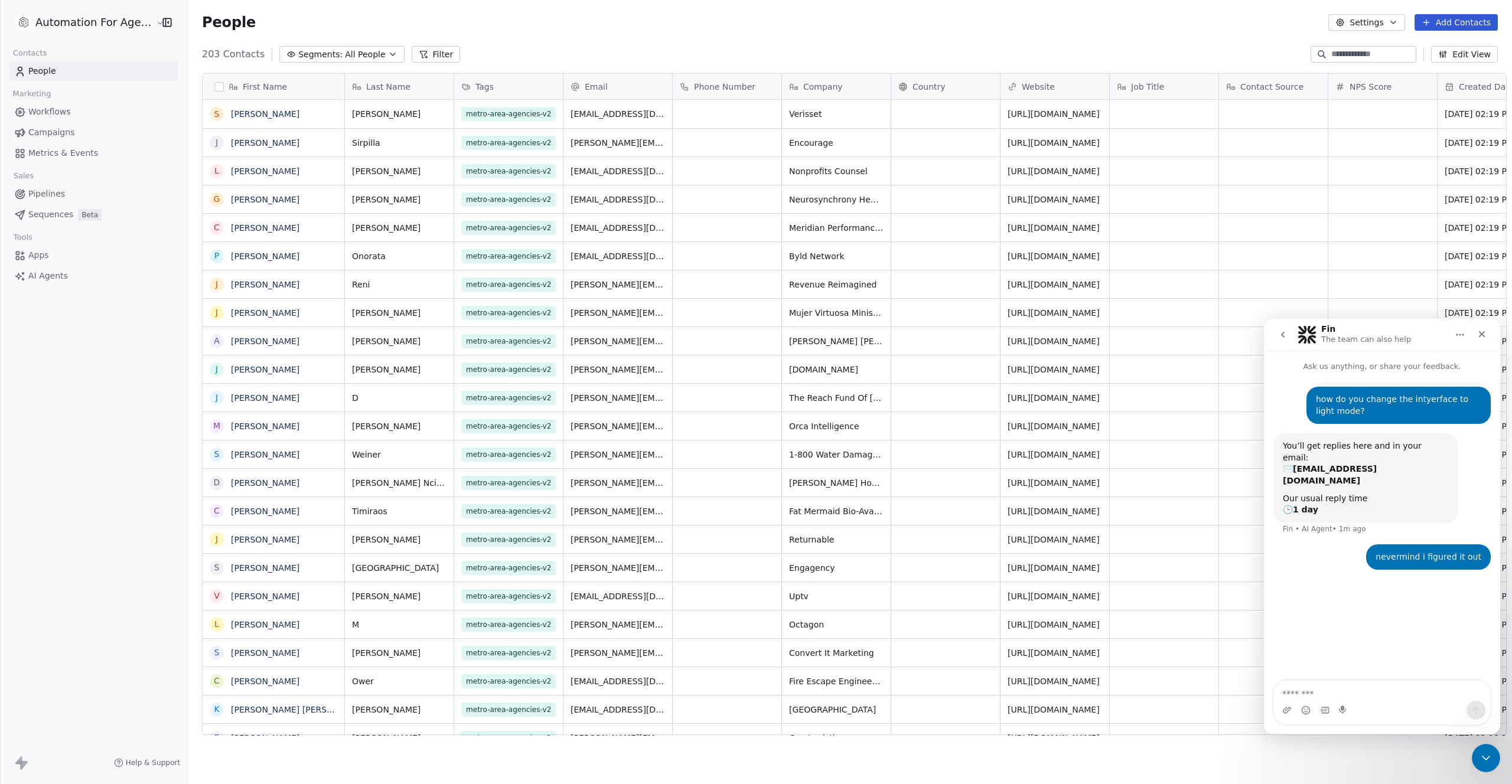
scroll to position [681, 1325]
click at [37, 111] on span "Workflows" at bounding box center [49, 112] width 42 height 12
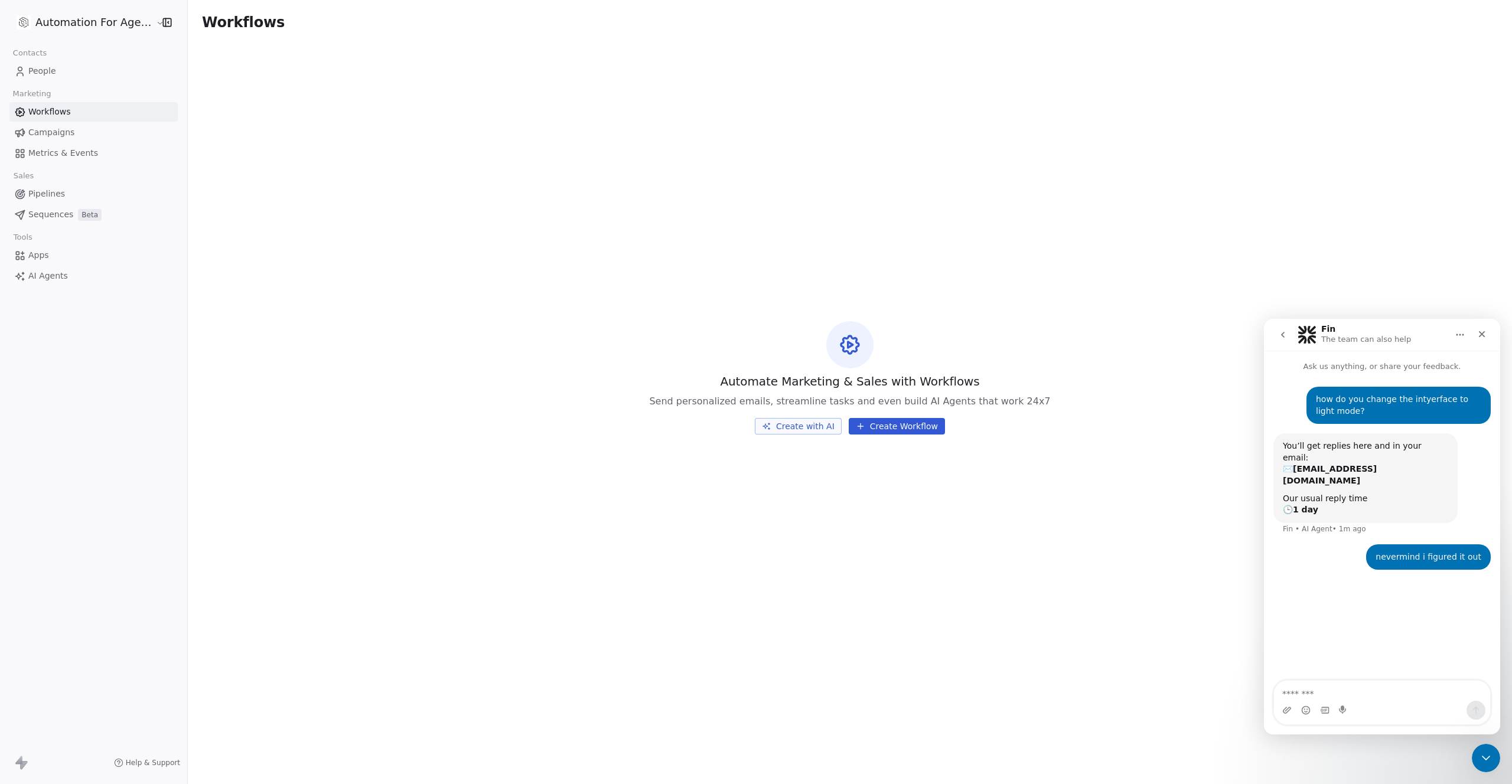
click at [882, 428] on button "Create Workflow" at bounding box center [897, 427] width 96 height 17
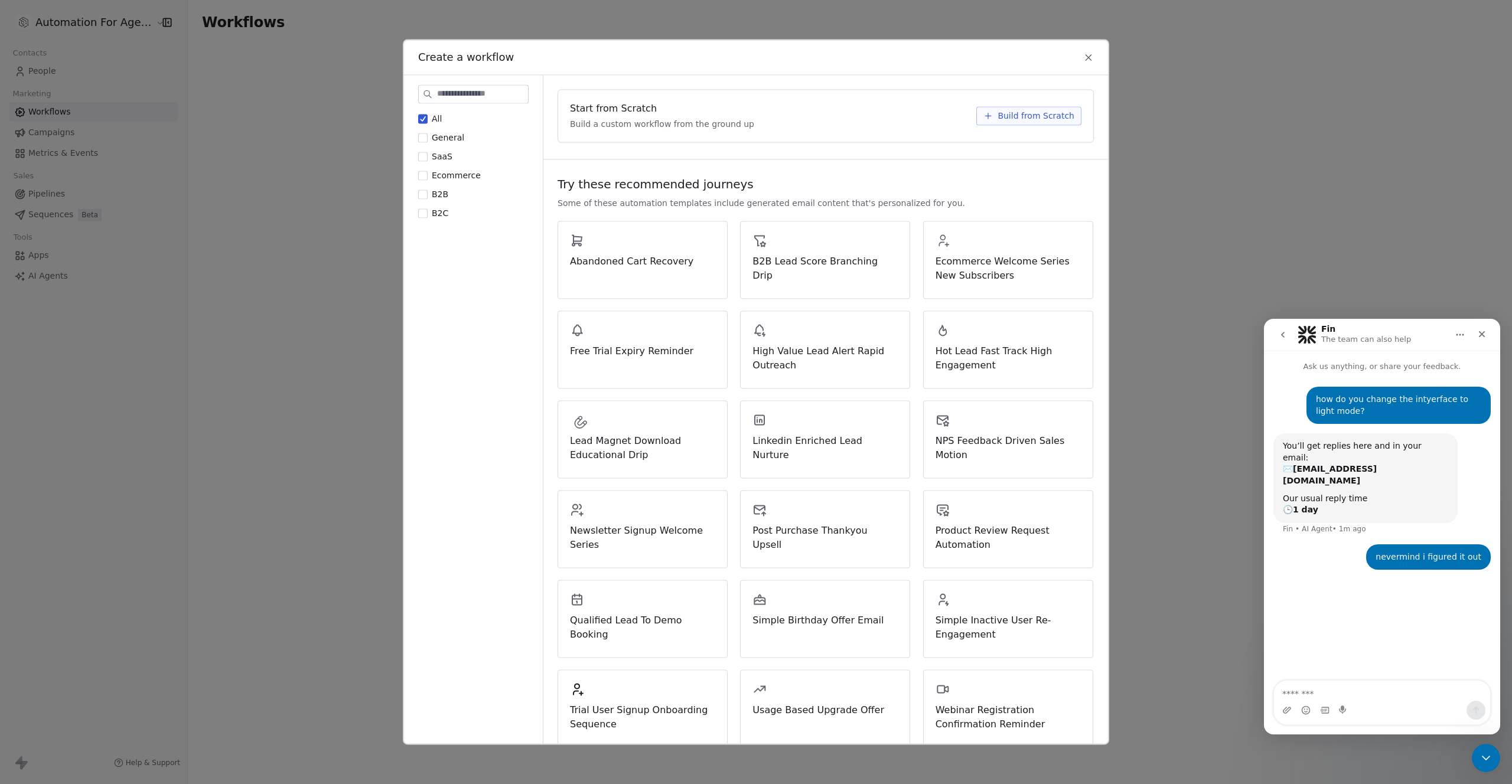
click at [1088, 55] on icon at bounding box center [1088, 57] width 11 height 11
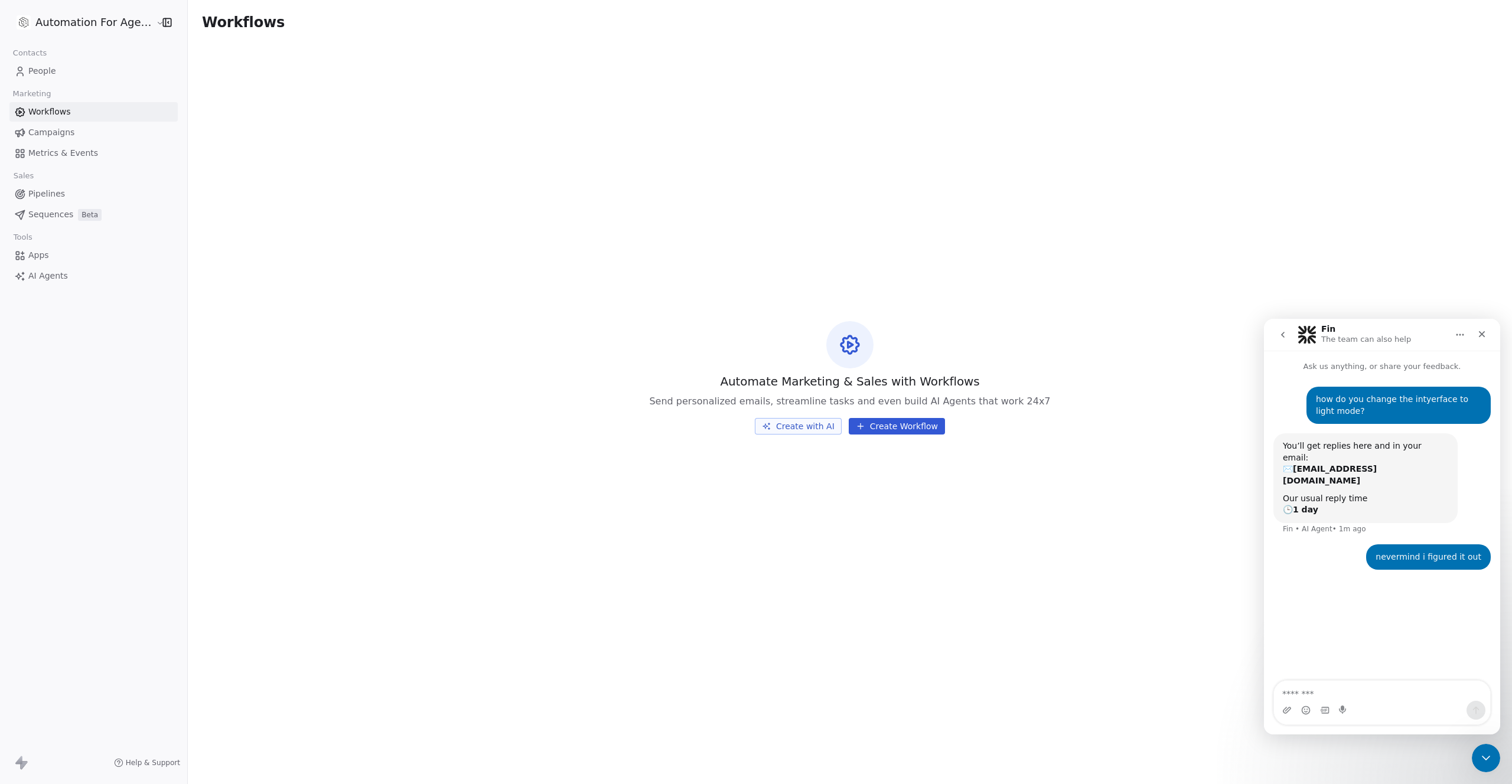
click at [37, 134] on span "Campaigns" at bounding box center [51, 132] width 46 height 12
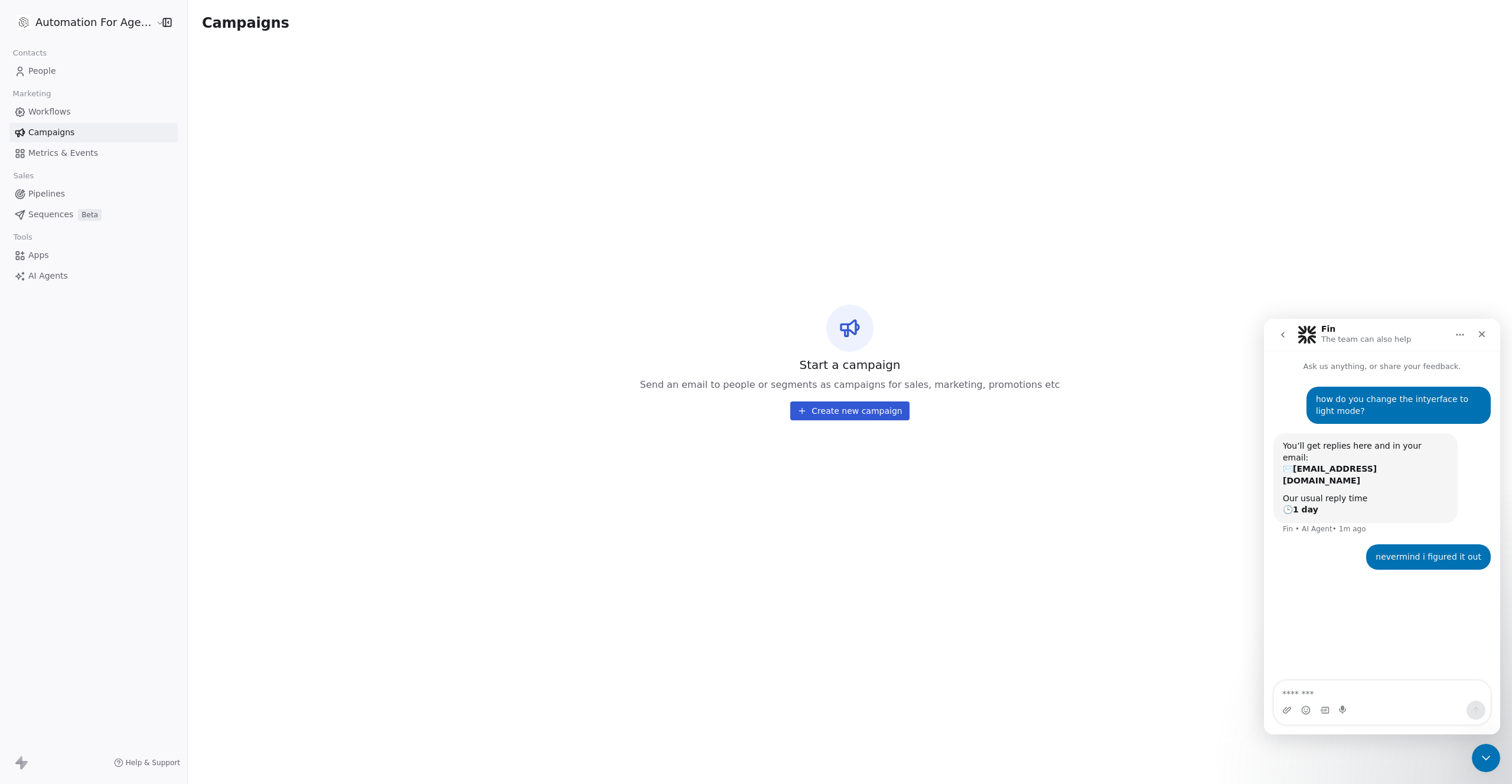
click at [845, 414] on button "Create new campaign" at bounding box center [850, 411] width 119 height 19
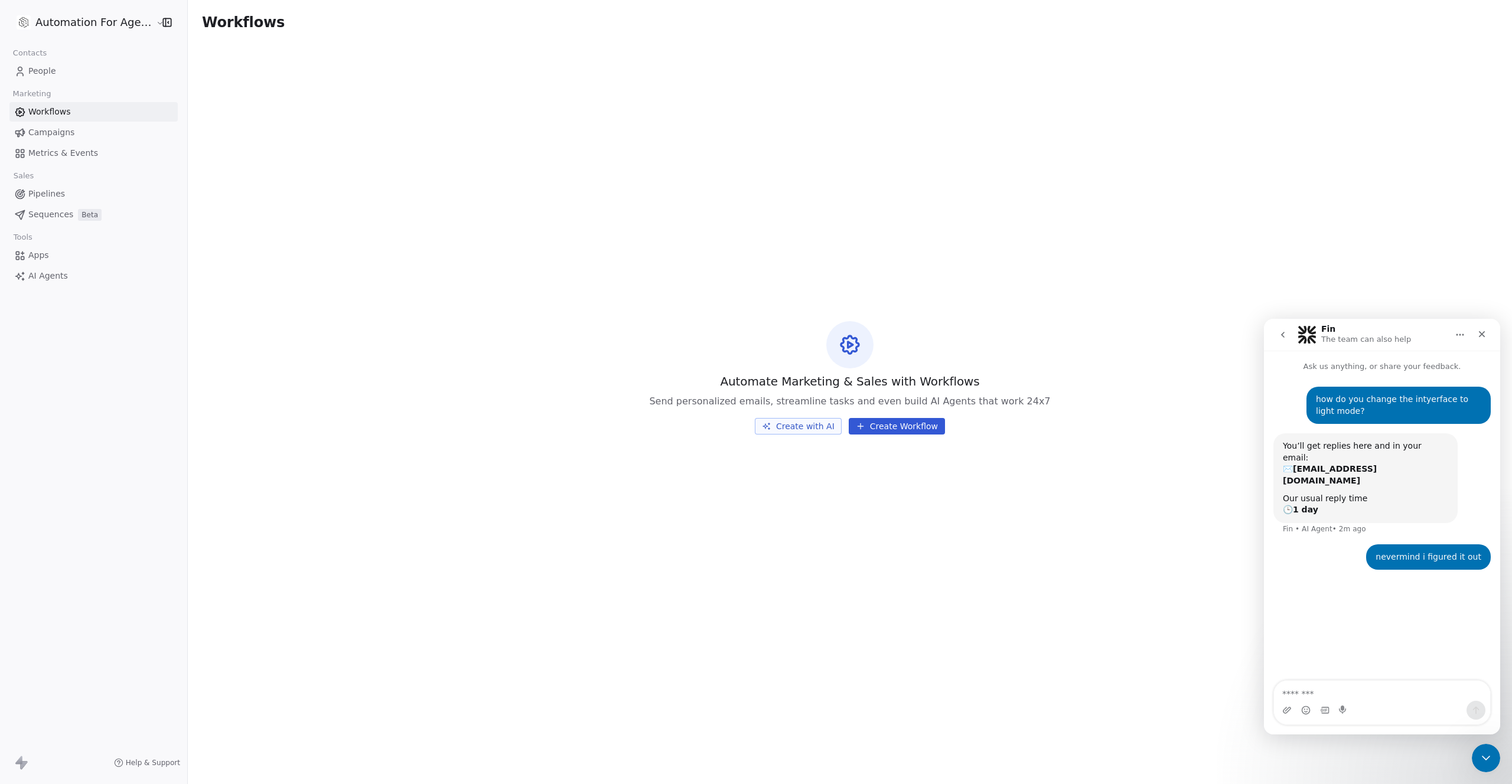
click at [895, 425] on button "Create Workflow" at bounding box center [897, 427] width 96 height 17
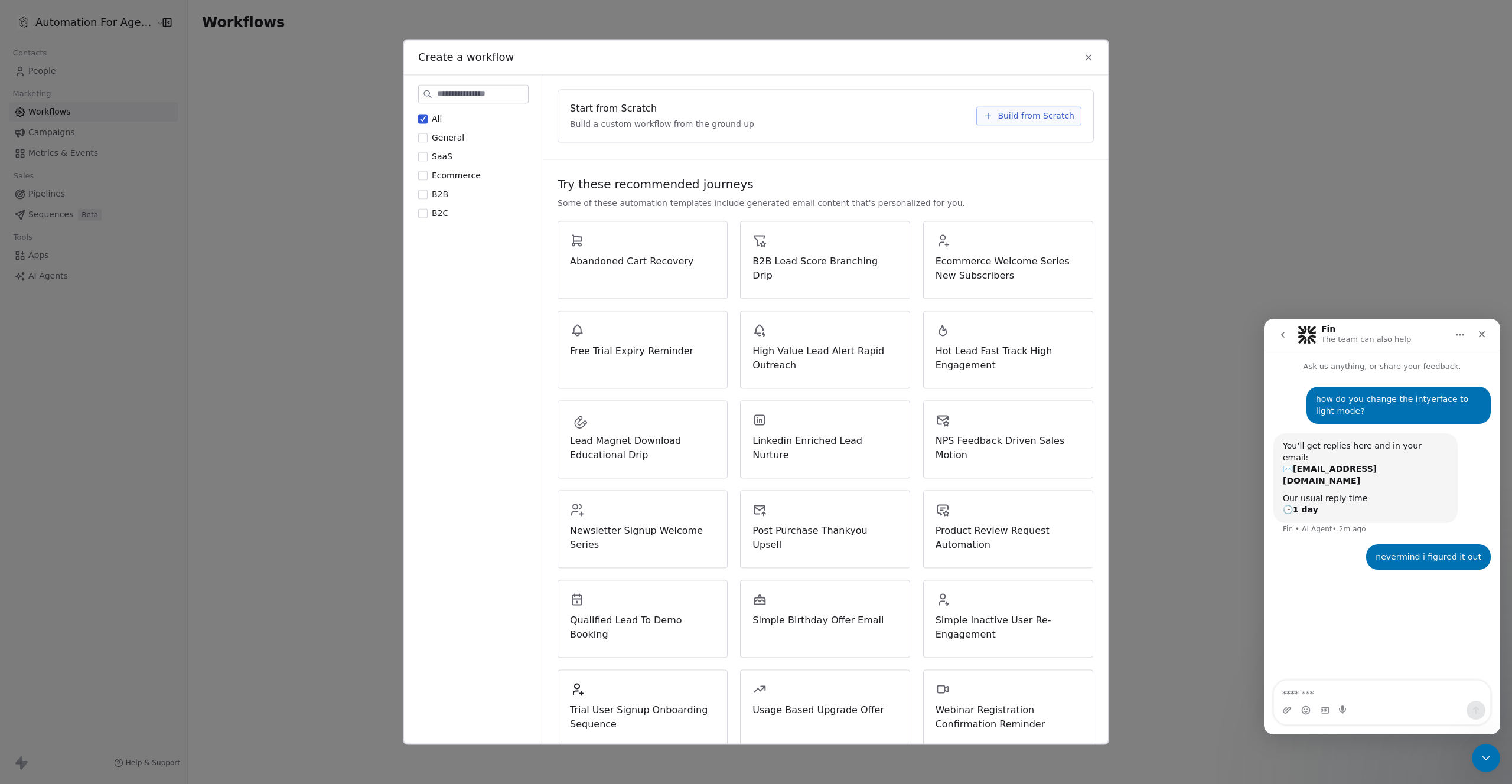
click at [1089, 55] on icon at bounding box center [1088, 57] width 11 height 11
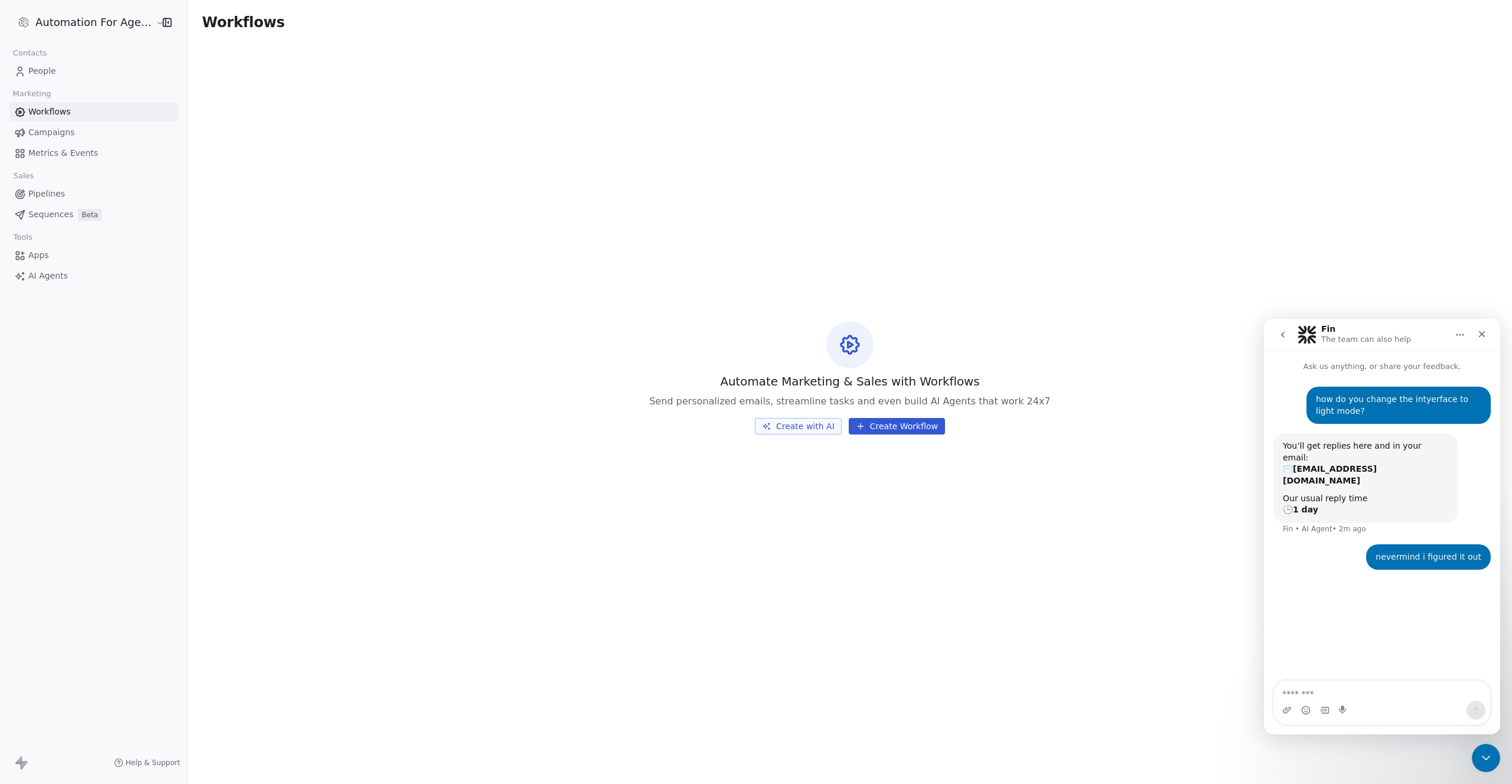
click at [805, 420] on button "Create with AI" at bounding box center [798, 427] width 87 height 17
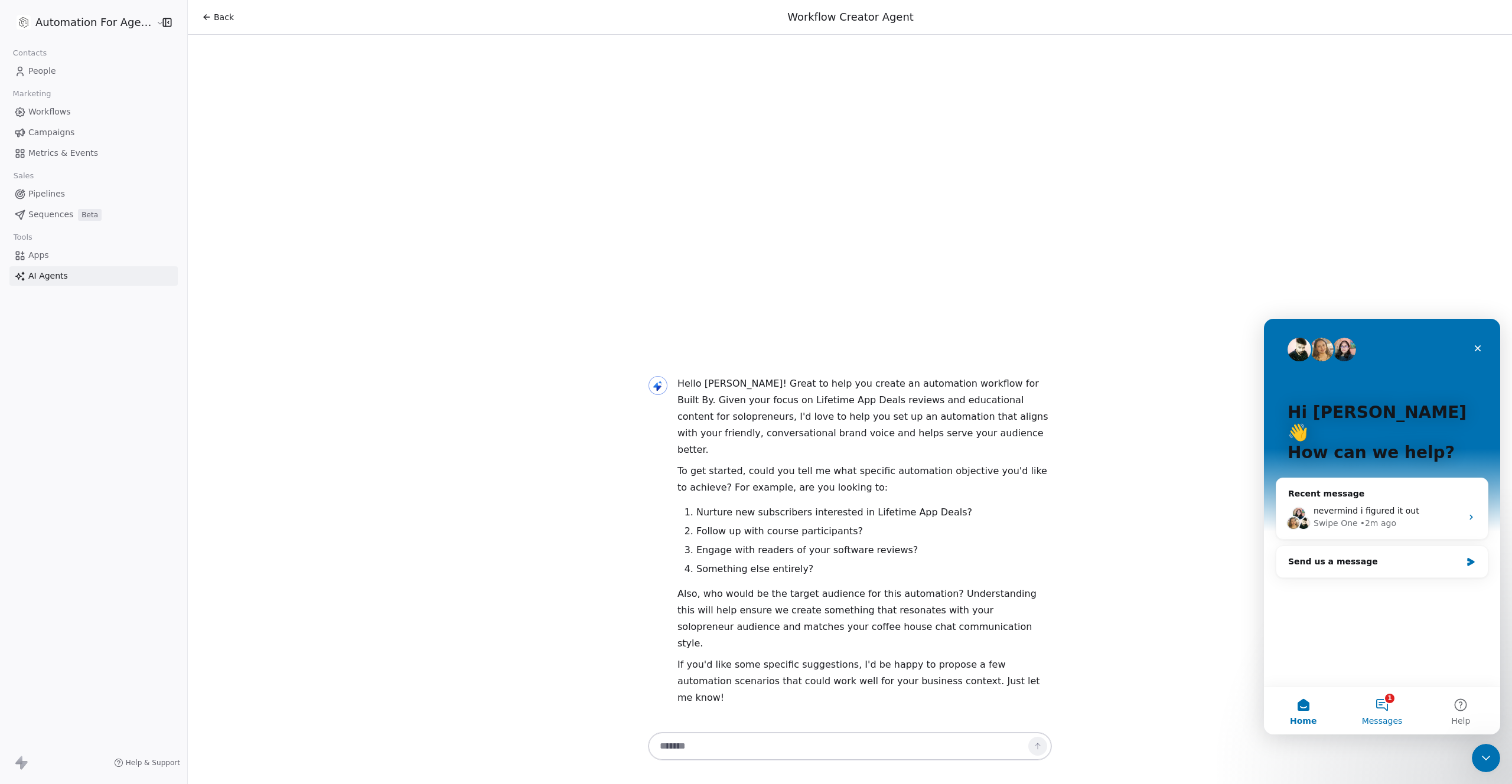
click at [1379, 703] on button "1 Messages" at bounding box center [1382, 711] width 78 height 47
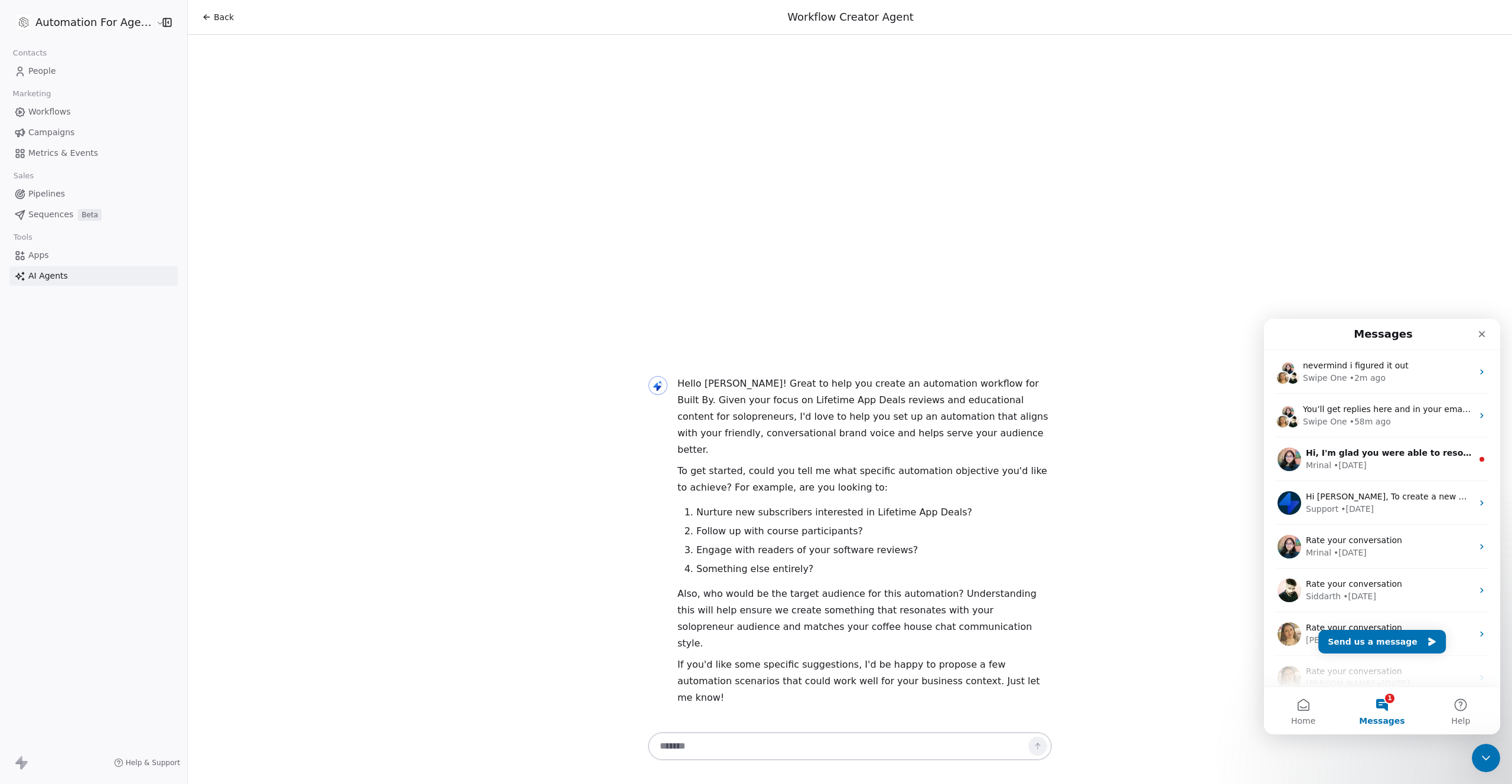
click at [1379, 703] on button "1 Messages" at bounding box center [1382, 711] width 78 height 47
click at [1354, 649] on button "Send us a message" at bounding box center [1382, 642] width 128 height 24
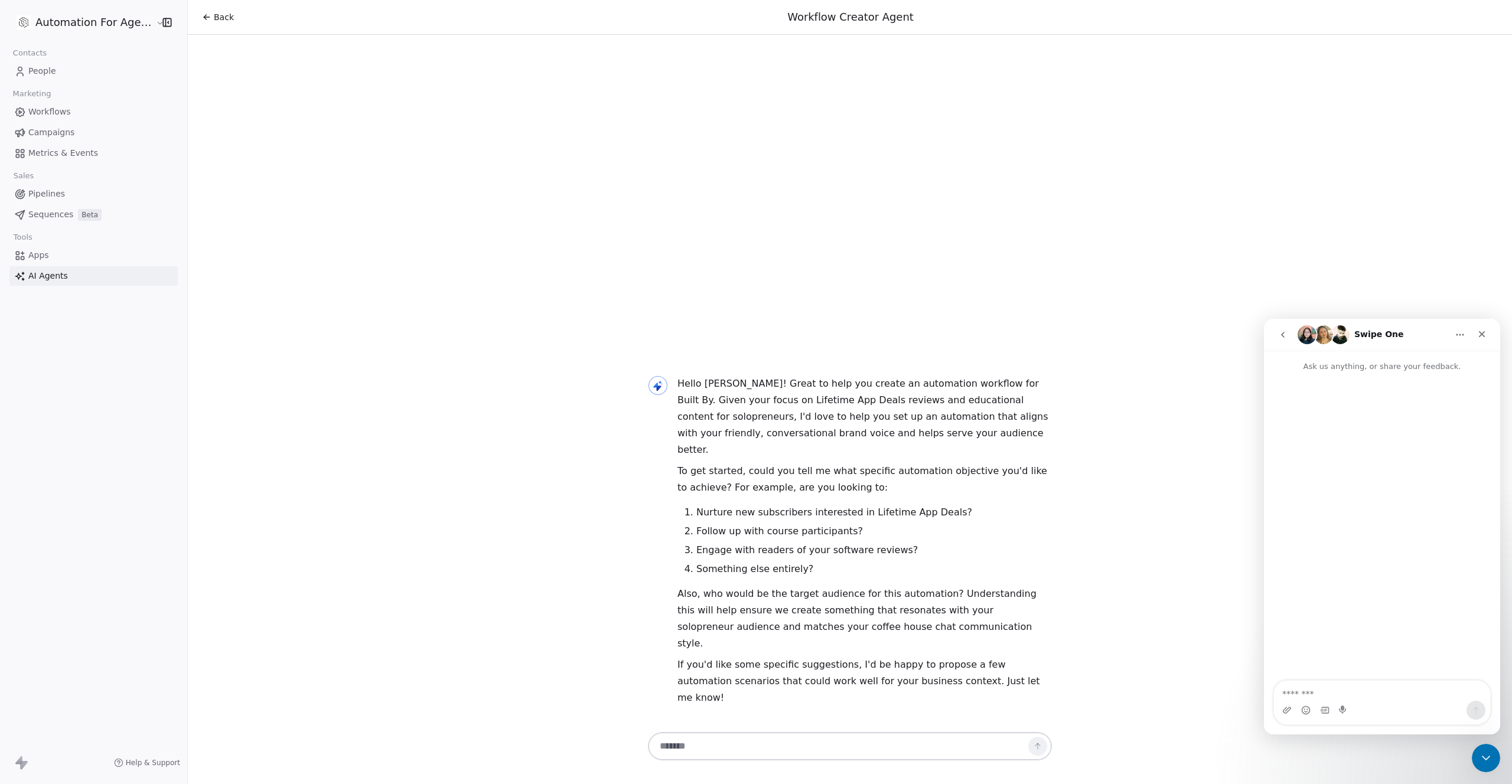
click at [1323, 696] on textarea "Message…" at bounding box center [1382, 690] width 216 height 20
type textarea "**********"
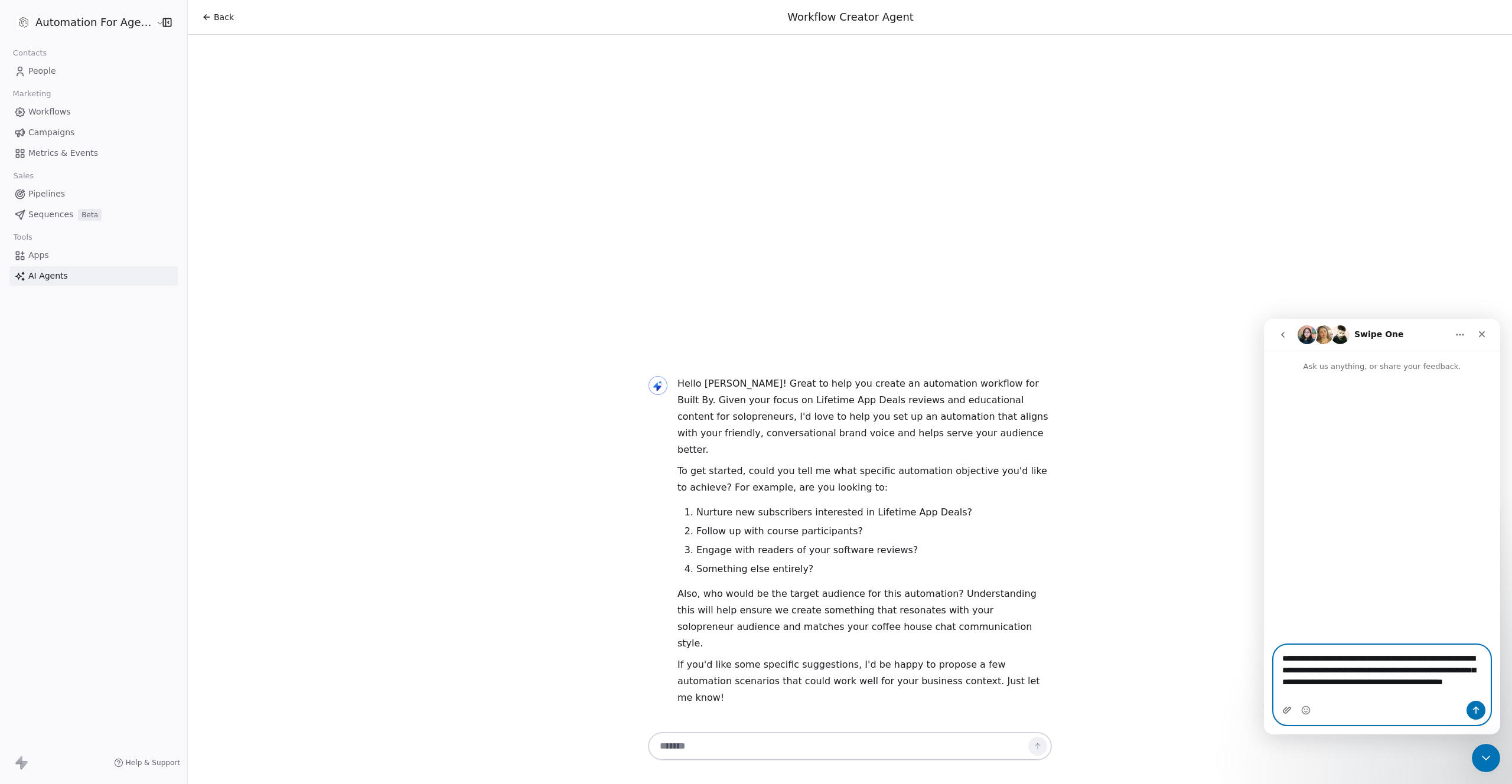
click at [1289, 708] on icon "Upload attachment" at bounding box center [1287, 710] width 10 height 10
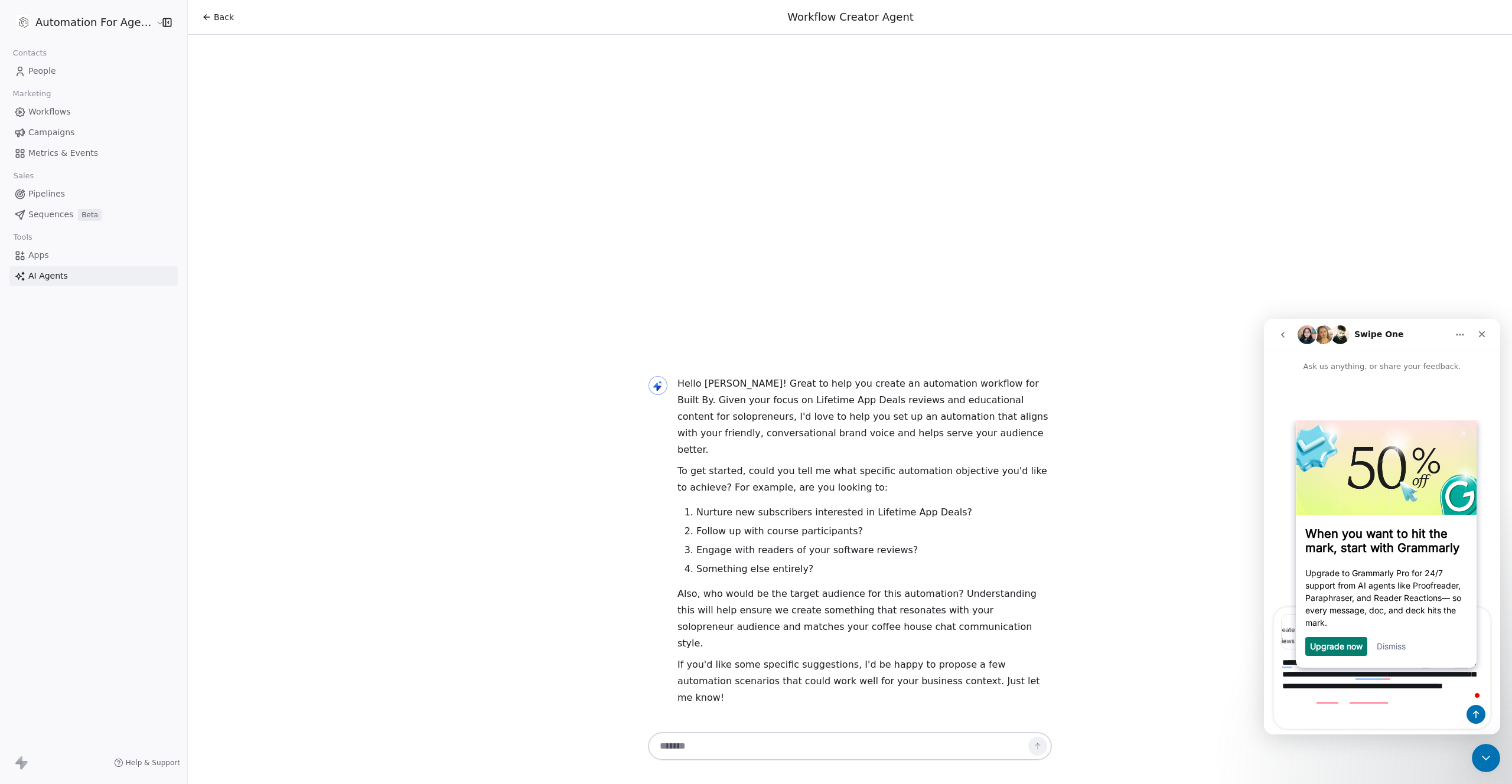
click at [1397, 648] on link "Dismiss" at bounding box center [1391, 647] width 29 height 10
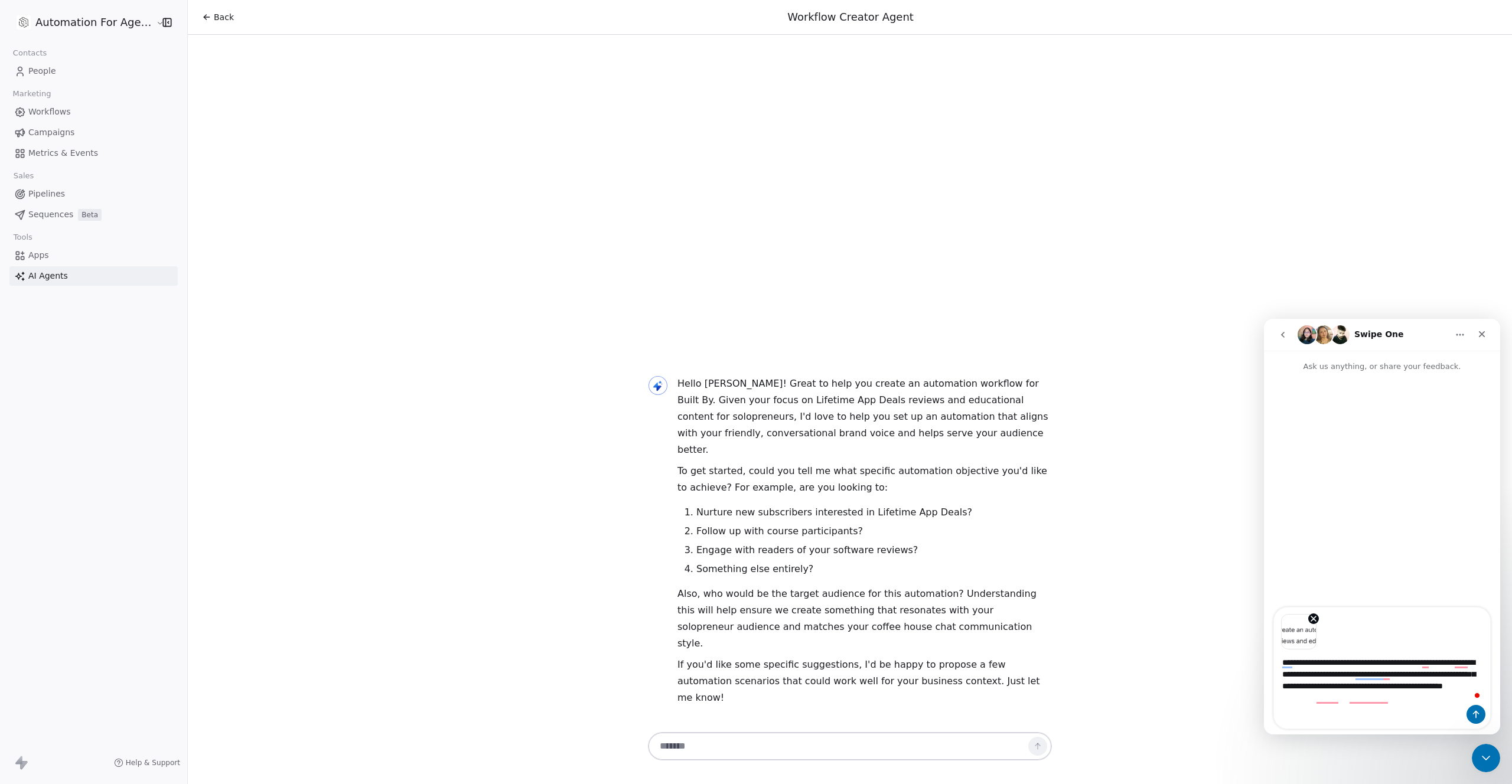
click at [1325, 709] on div "Intercom messenger" at bounding box center [1382, 714] width 216 height 19
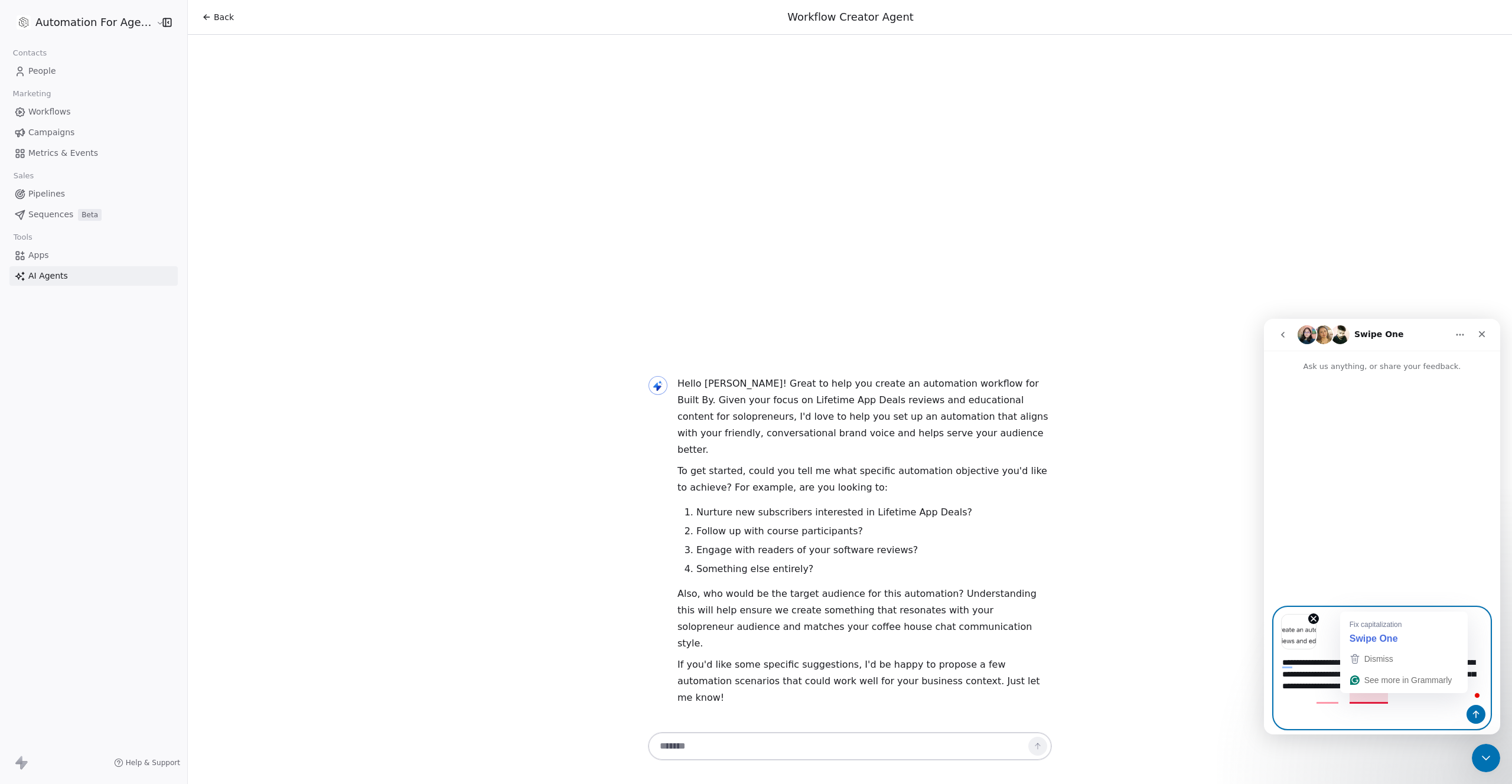
click at [1406, 694] on textarea "**********" at bounding box center [1382, 677] width 216 height 56
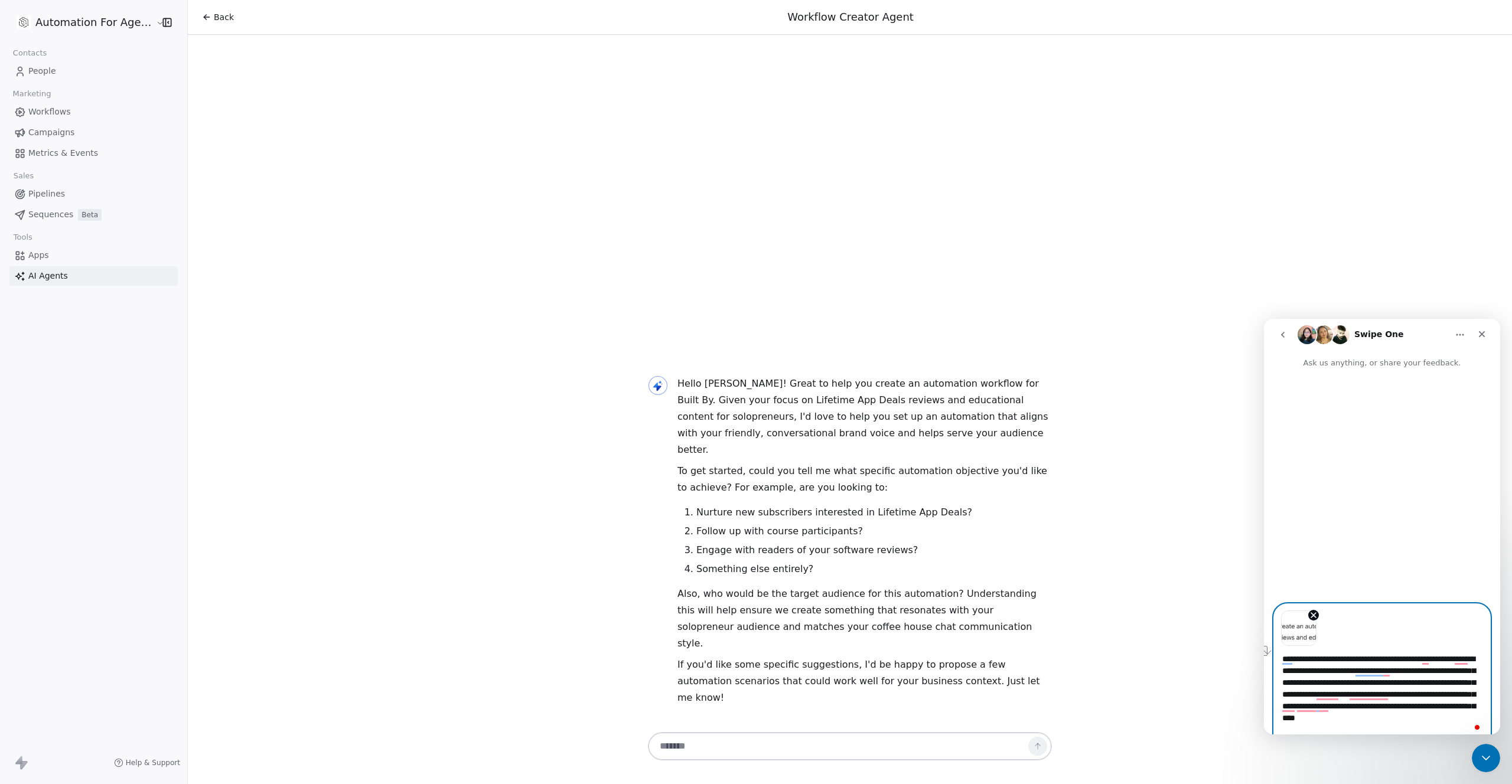
drag, startPoint x: 1304, startPoint y: 730, endPoint x: 1364, endPoint y: 732, distance: 60.0
click at [1364, 732] on textarea "**********" at bounding box center [1382, 692] width 216 height 91
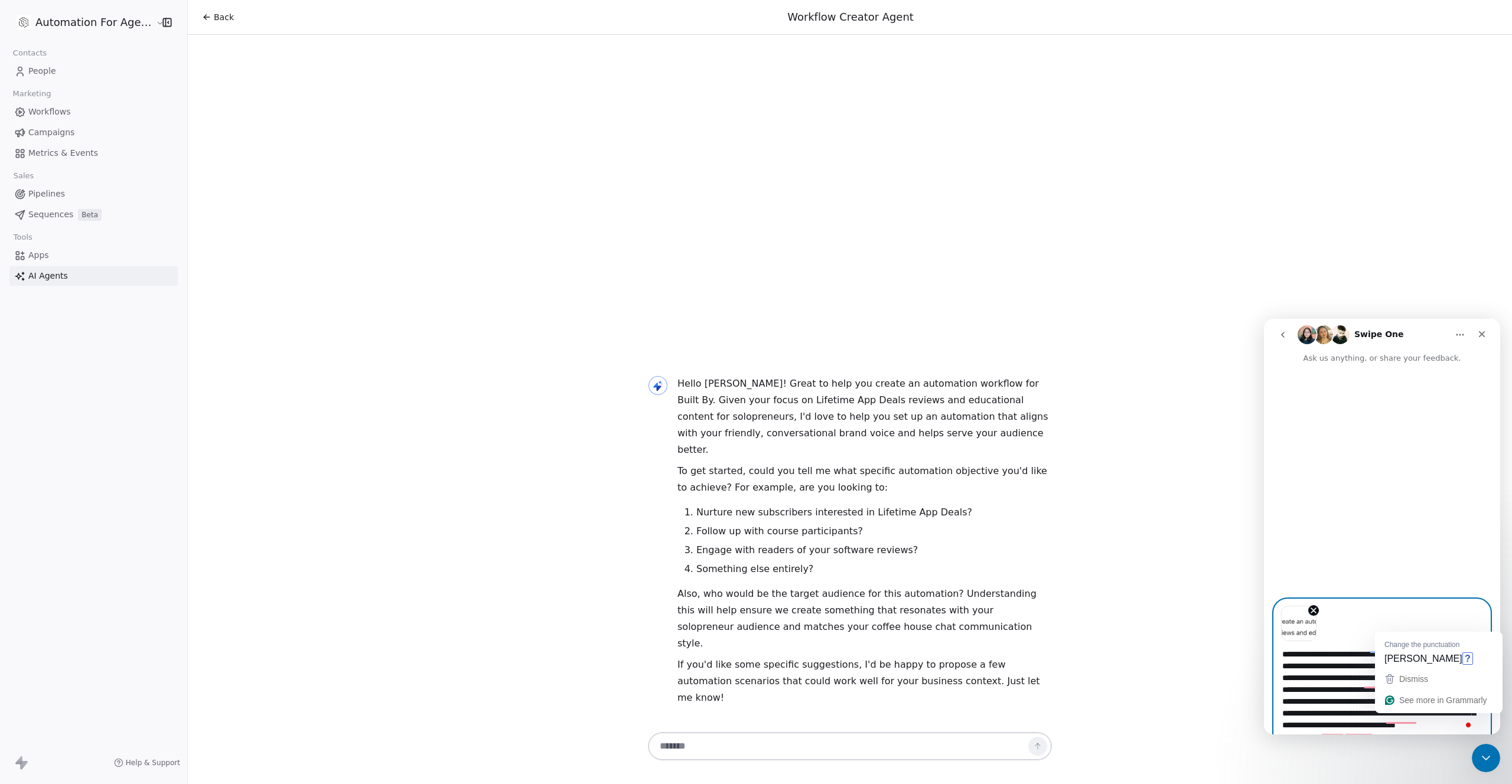
click at [1425, 723] on textarea "**********" at bounding box center [1382, 688] width 216 height 93
drag, startPoint x: 1414, startPoint y: 717, endPoint x: 1423, endPoint y: 733, distance: 18.4
click at [1423, 733] on textarea "**********" at bounding box center [1382, 688] width 216 height 93
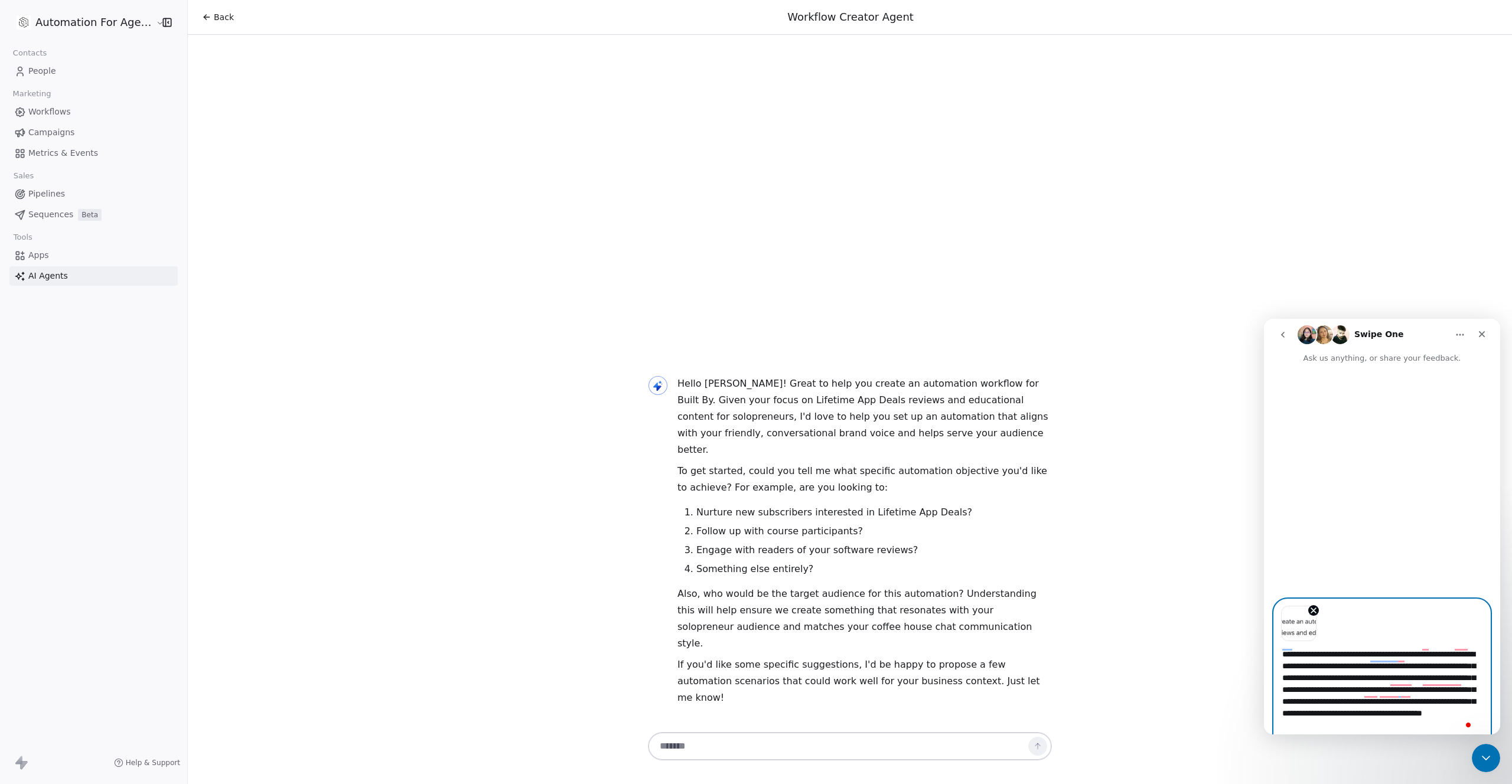
type textarea "**********"
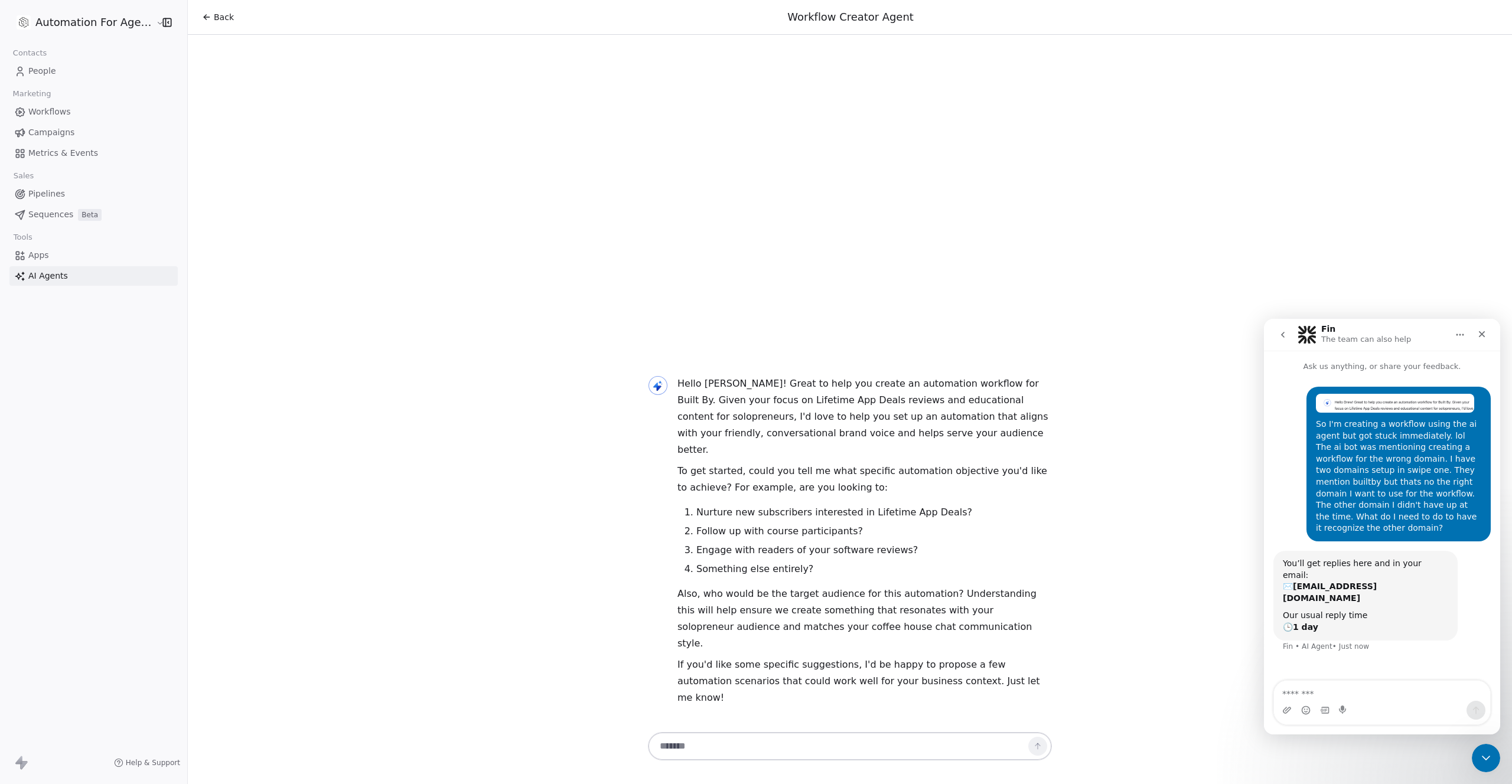
click at [168, 22] on icon "button" at bounding box center [168, 22] width 1 height 2
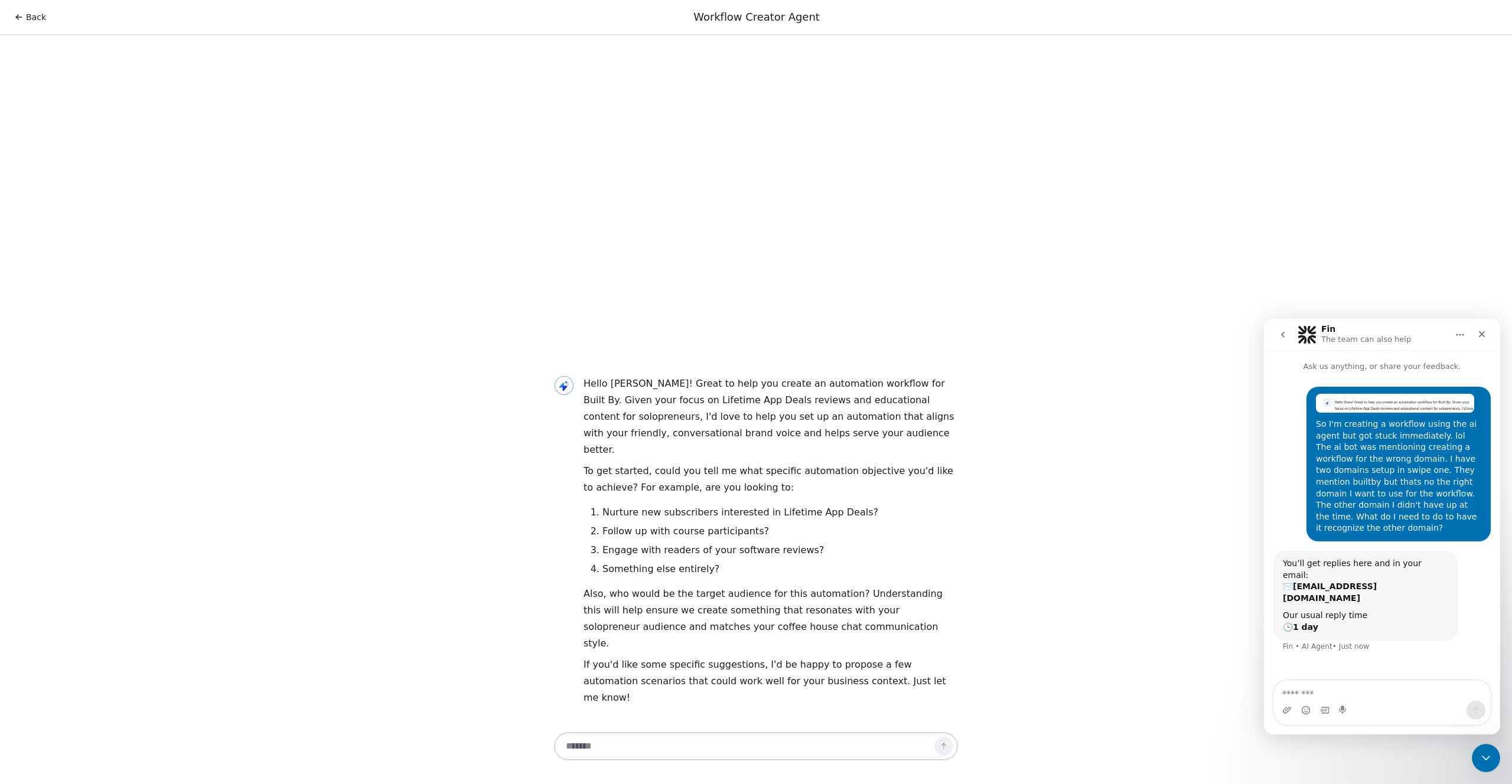
click at [33, 17] on span "Back" at bounding box center [35, 17] width 20 height 12
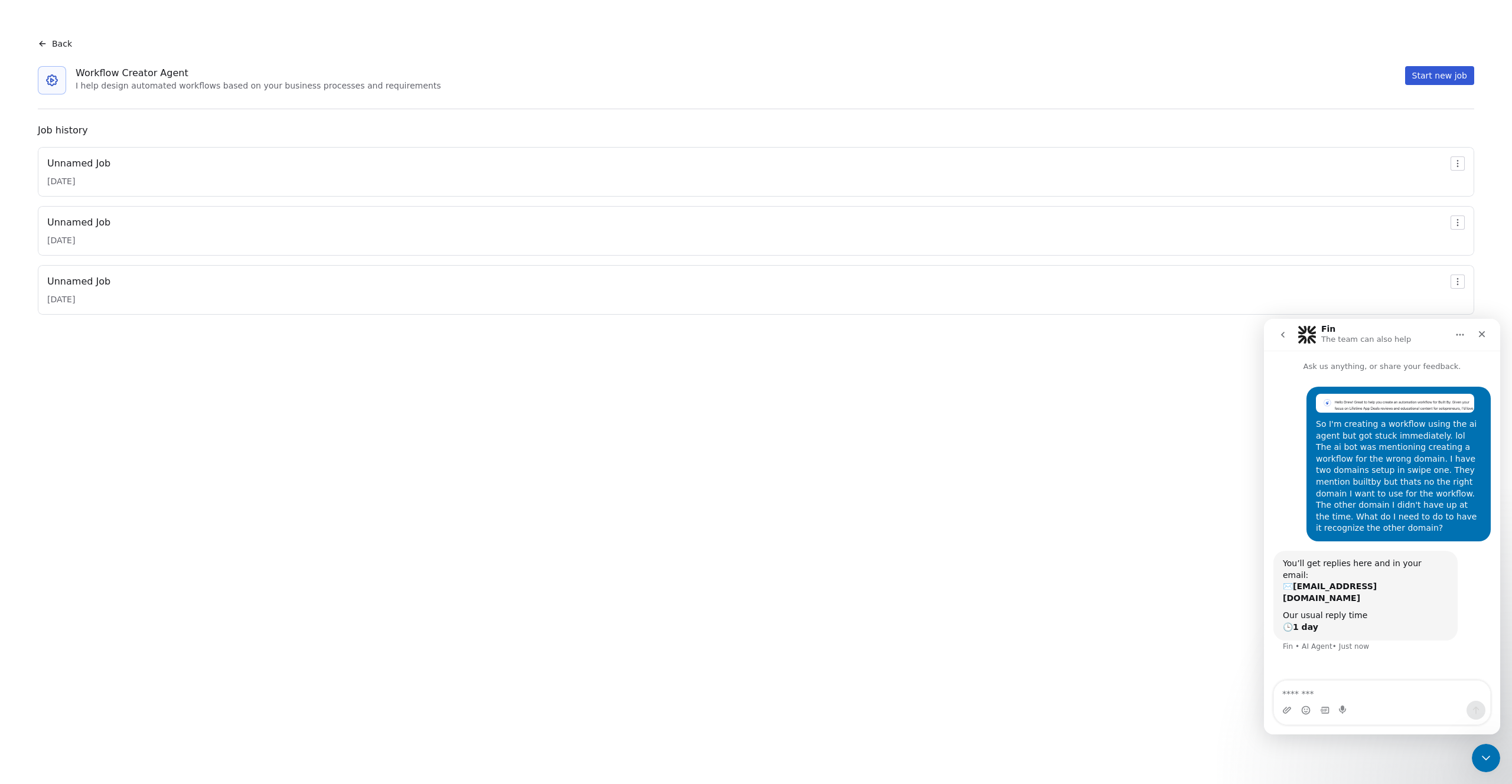
click at [41, 42] on icon at bounding box center [42, 44] width 10 height 10
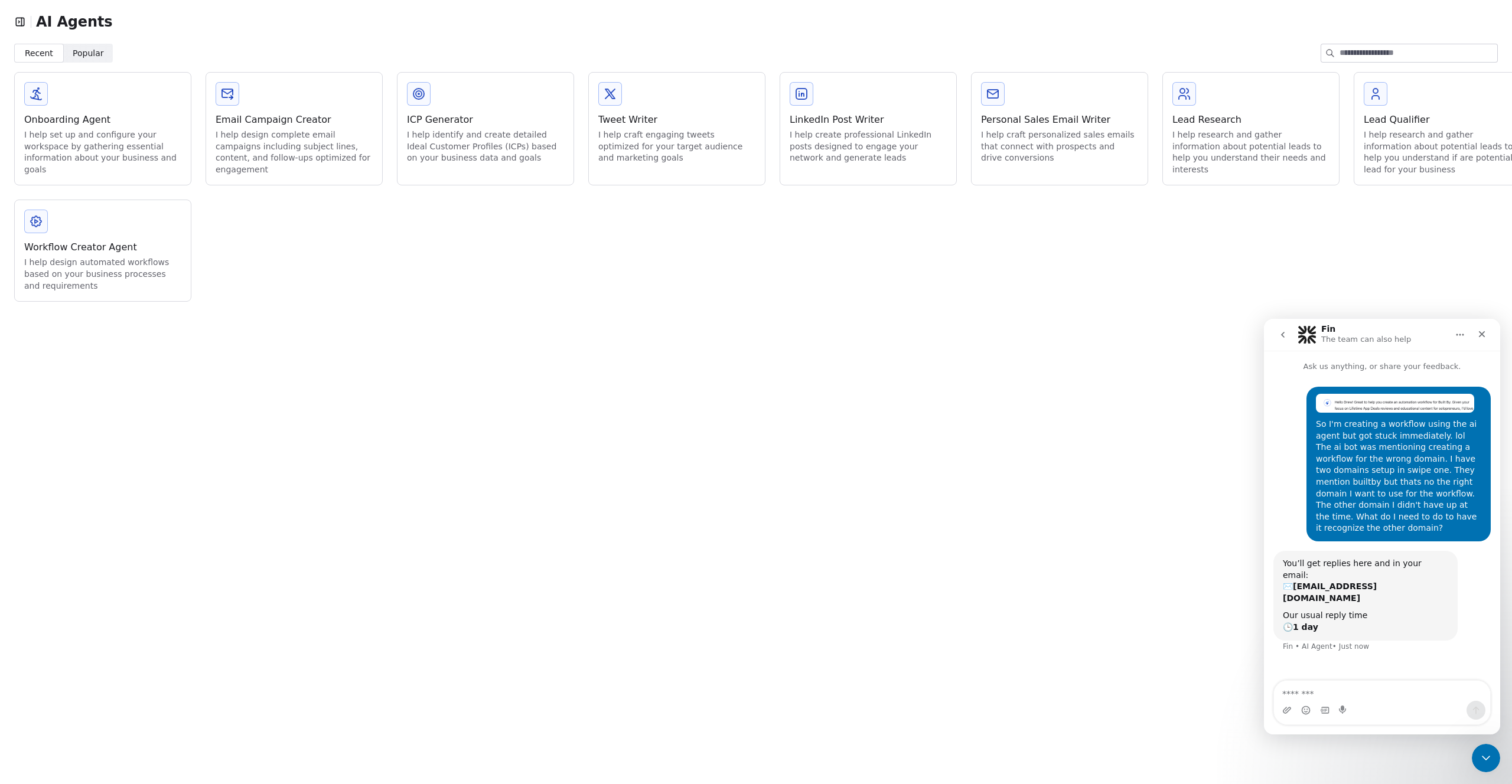
click at [22, 21] on icon "button" at bounding box center [20, 22] width 12 height 12
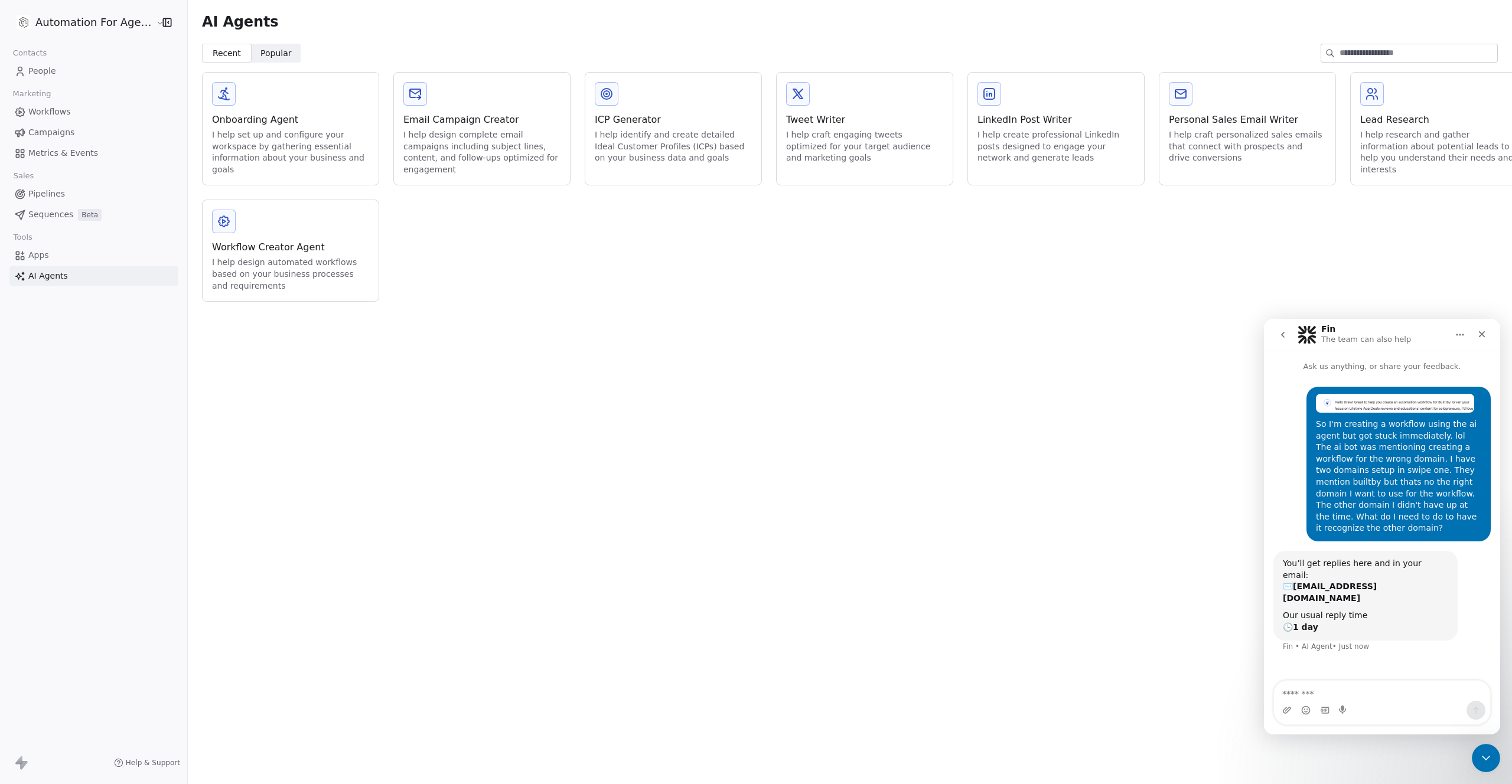
click at [78, 24] on html "Automation For Agencies Contacts People Marketing Workflows Campaigns Metrics &…" at bounding box center [756, 392] width 1512 height 784
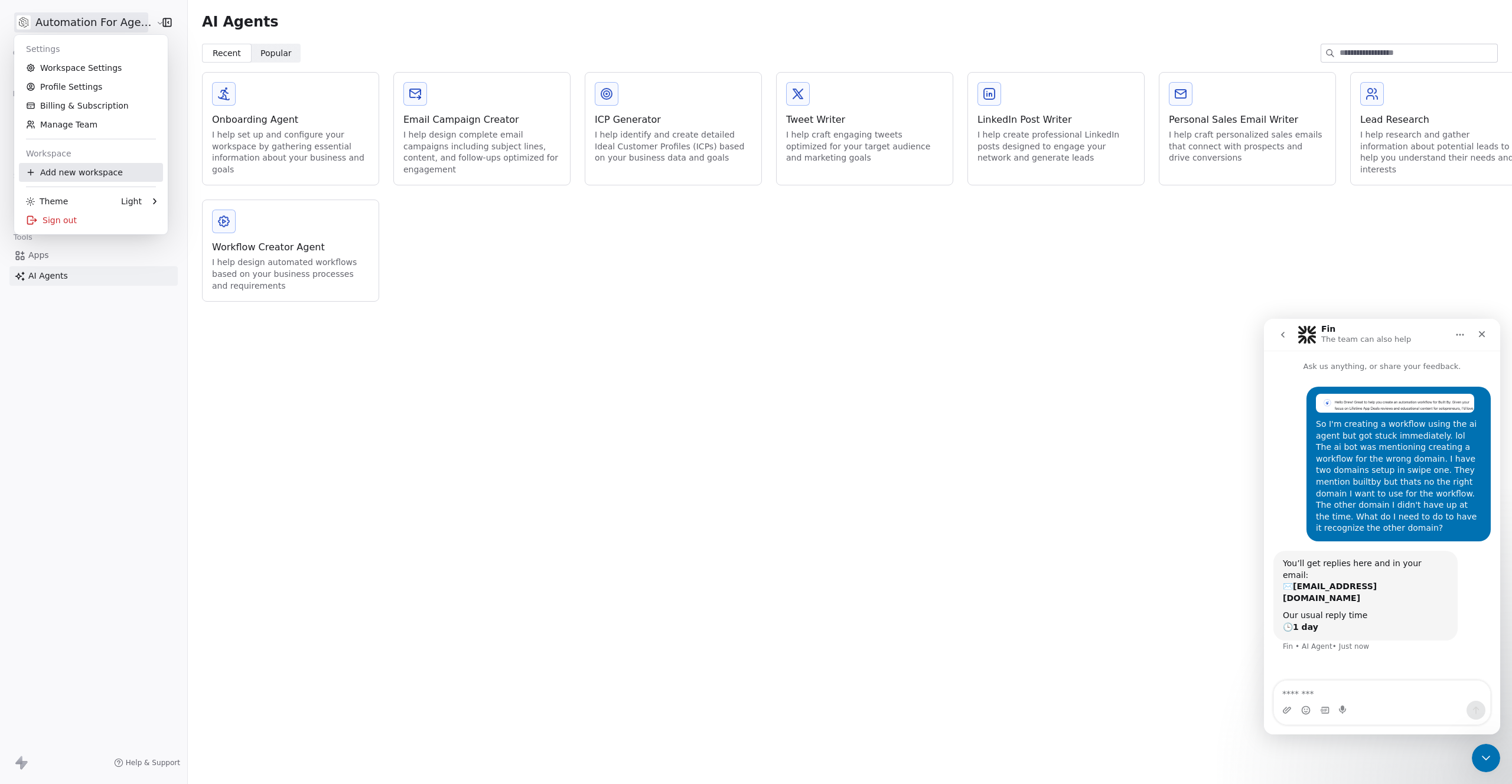
click at [61, 167] on div "Add new workspace" at bounding box center [90, 172] width 144 height 19
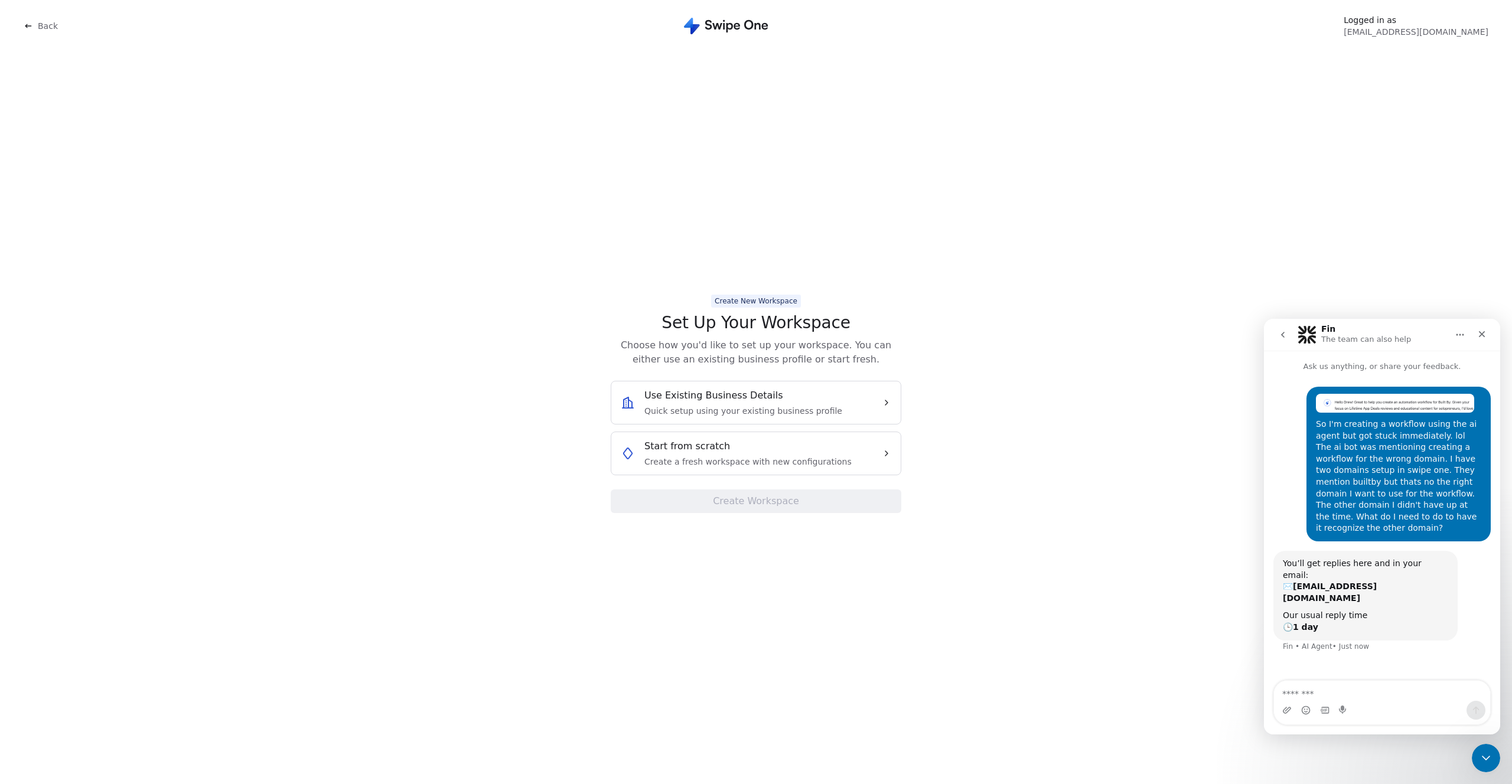
click at [42, 24] on span "Back" at bounding box center [47, 26] width 20 height 12
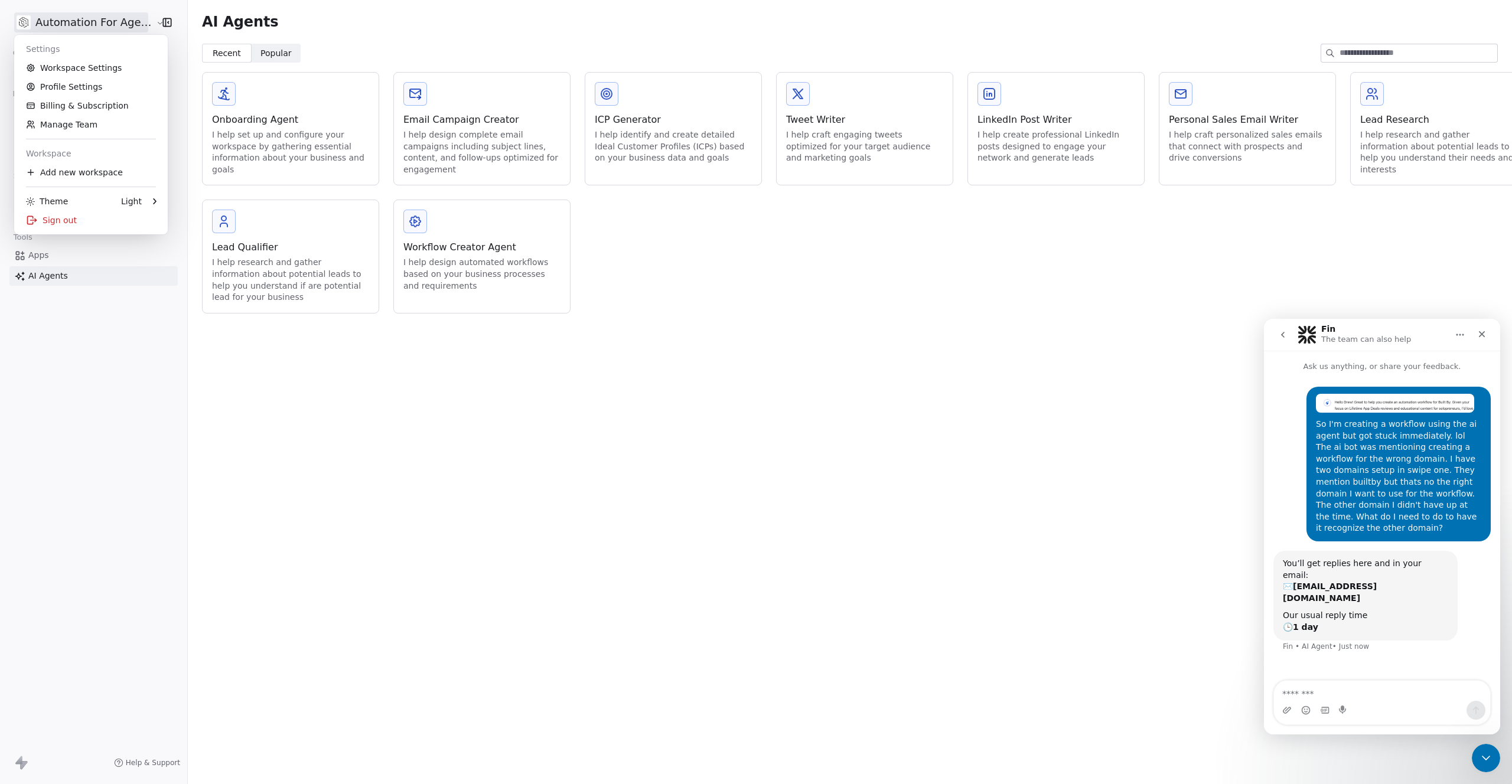
click at [55, 25] on html "Automation For Agencies Contacts People Marketing Workflows Campaigns Metrics &…" at bounding box center [756, 392] width 1512 height 784
click at [1318, 686] on textarea "Message…" at bounding box center [1382, 690] width 216 height 20
click at [1357, 681] on textarea "**********" at bounding box center [1382, 685] width 216 height 32
click at [1364, 694] on textarea "**********" at bounding box center [1382, 685] width 216 height 32
click at [102, 66] on link "Workspace Settings" at bounding box center [90, 67] width 144 height 19
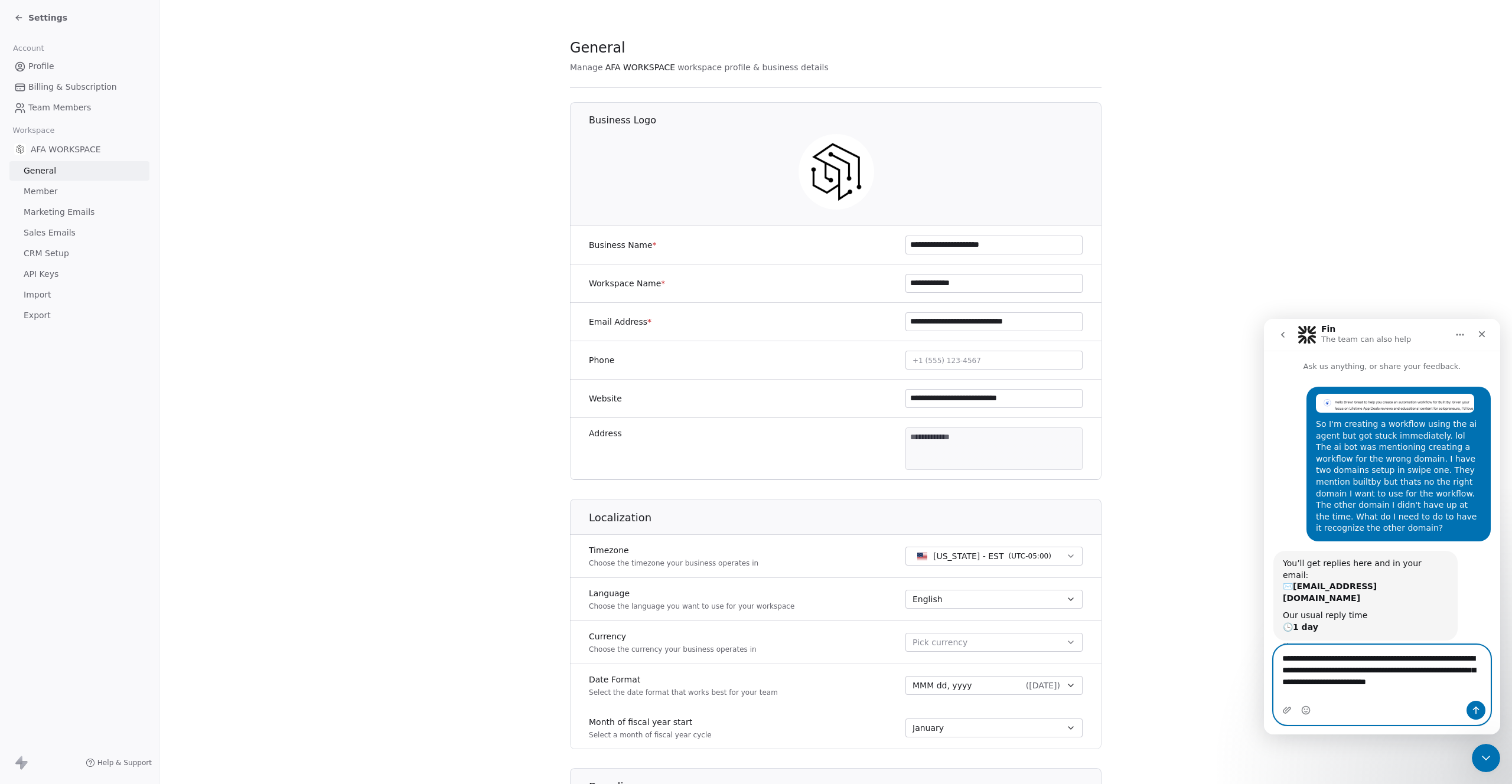
click at [1349, 684] on textarea "**********" at bounding box center [1382, 673] width 216 height 56
click at [1329, 696] on textarea "**********" at bounding box center [1382, 673] width 216 height 56
click at [1382, 699] on textarea "**********" at bounding box center [1382, 673] width 216 height 56
drag, startPoint x: 1430, startPoint y: 680, endPoint x: 1455, endPoint y: 687, distance: 26.0
click at [1457, 689] on textarea "**********" at bounding box center [1382, 673] width 216 height 56
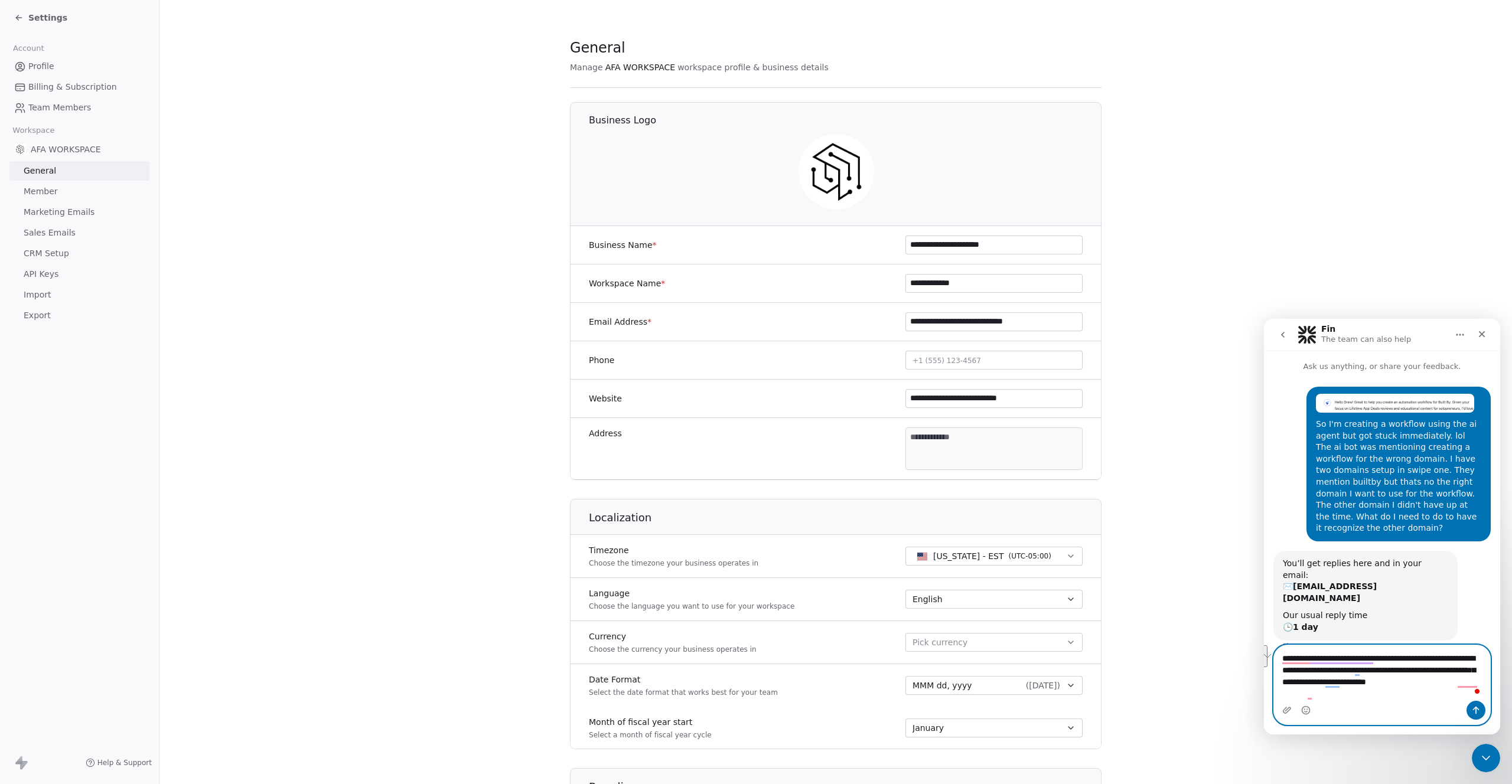
drag, startPoint x: 1431, startPoint y: 678, endPoint x: 1464, endPoint y: 697, distance: 38.1
click at [1464, 697] on textarea "**********" at bounding box center [1382, 673] width 216 height 56
click at [1368, 694] on textarea "**********" at bounding box center [1382, 673] width 216 height 56
click at [1442, 689] on textarea "**********" at bounding box center [1382, 661] width 216 height 56
click at [47, 230] on span "Sales Emails" at bounding box center [49, 232] width 52 height 12
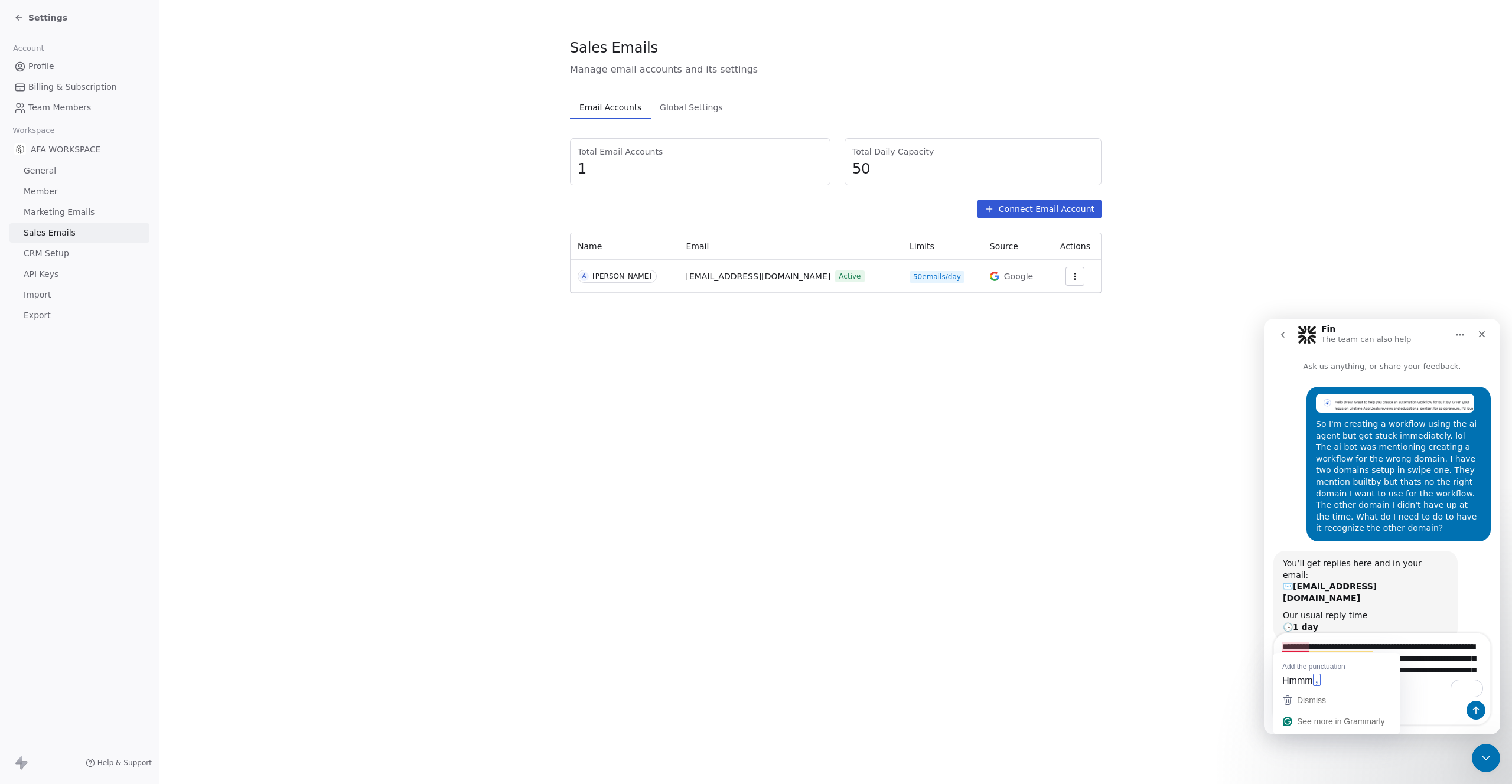
click at [46, 246] on link "CRM Setup" at bounding box center [80, 253] width 140 height 19
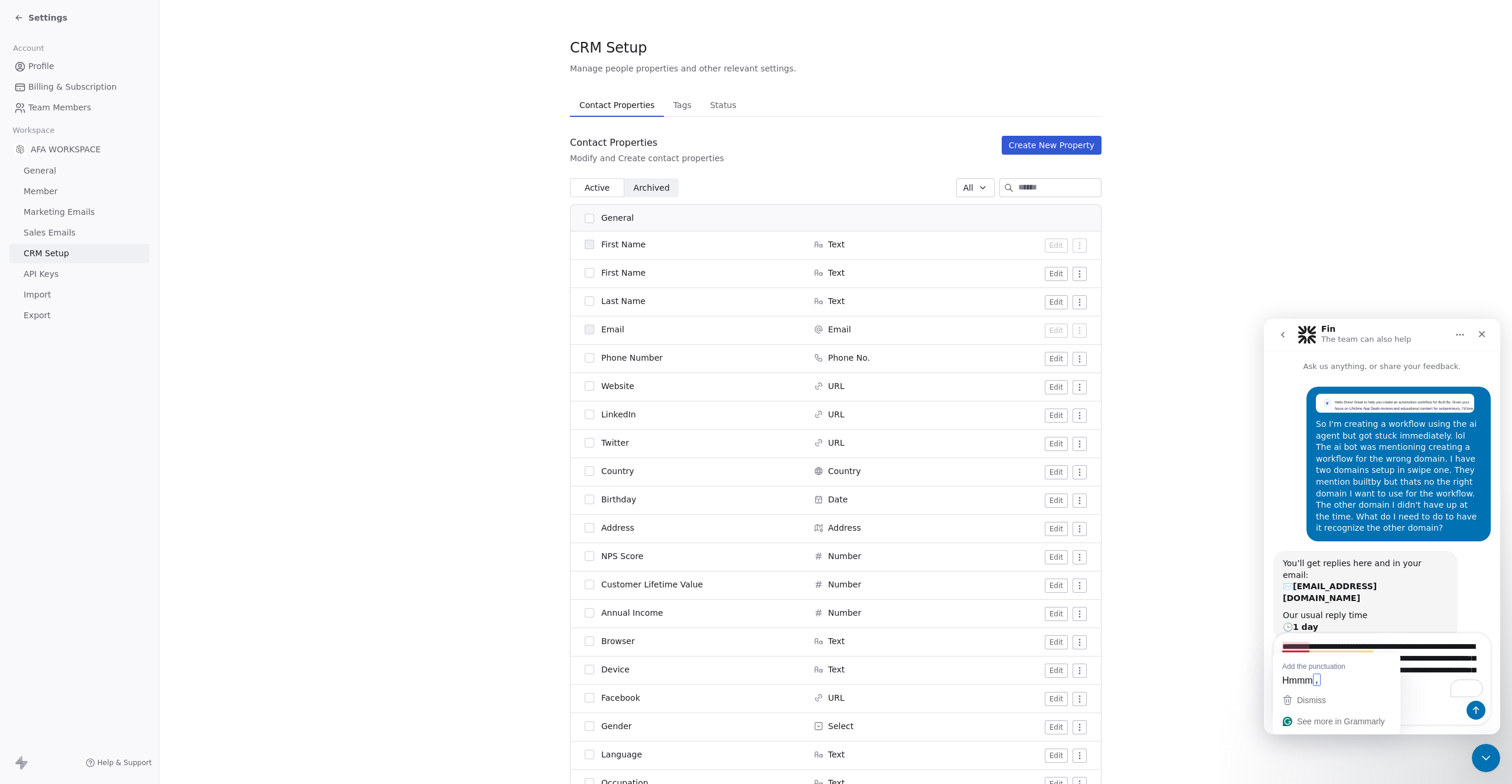
click at [45, 271] on span "API Keys" at bounding box center [41, 274] width 35 height 12
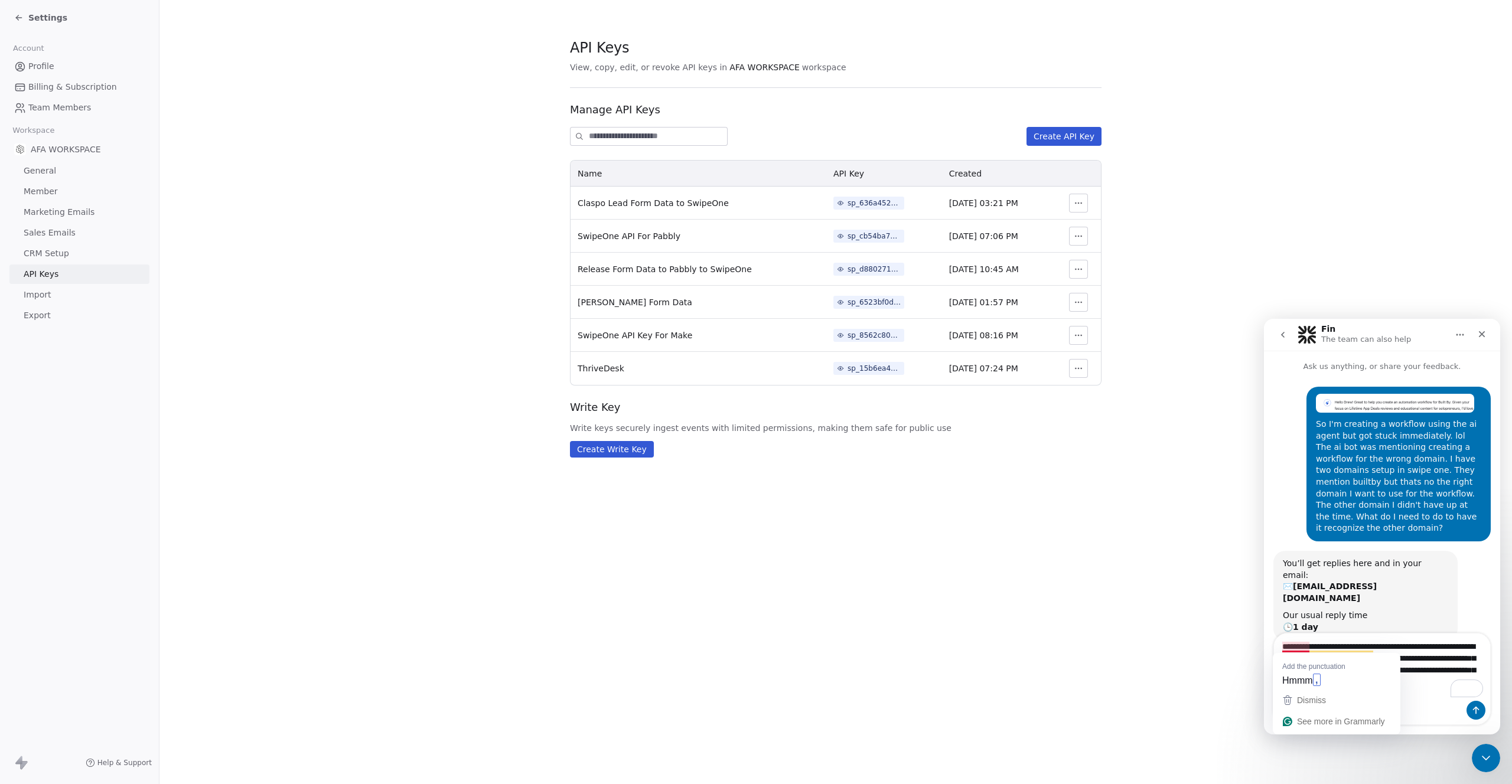
click at [42, 228] on span "Sales Emails" at bounding box center [49, 232] width 52 height 12
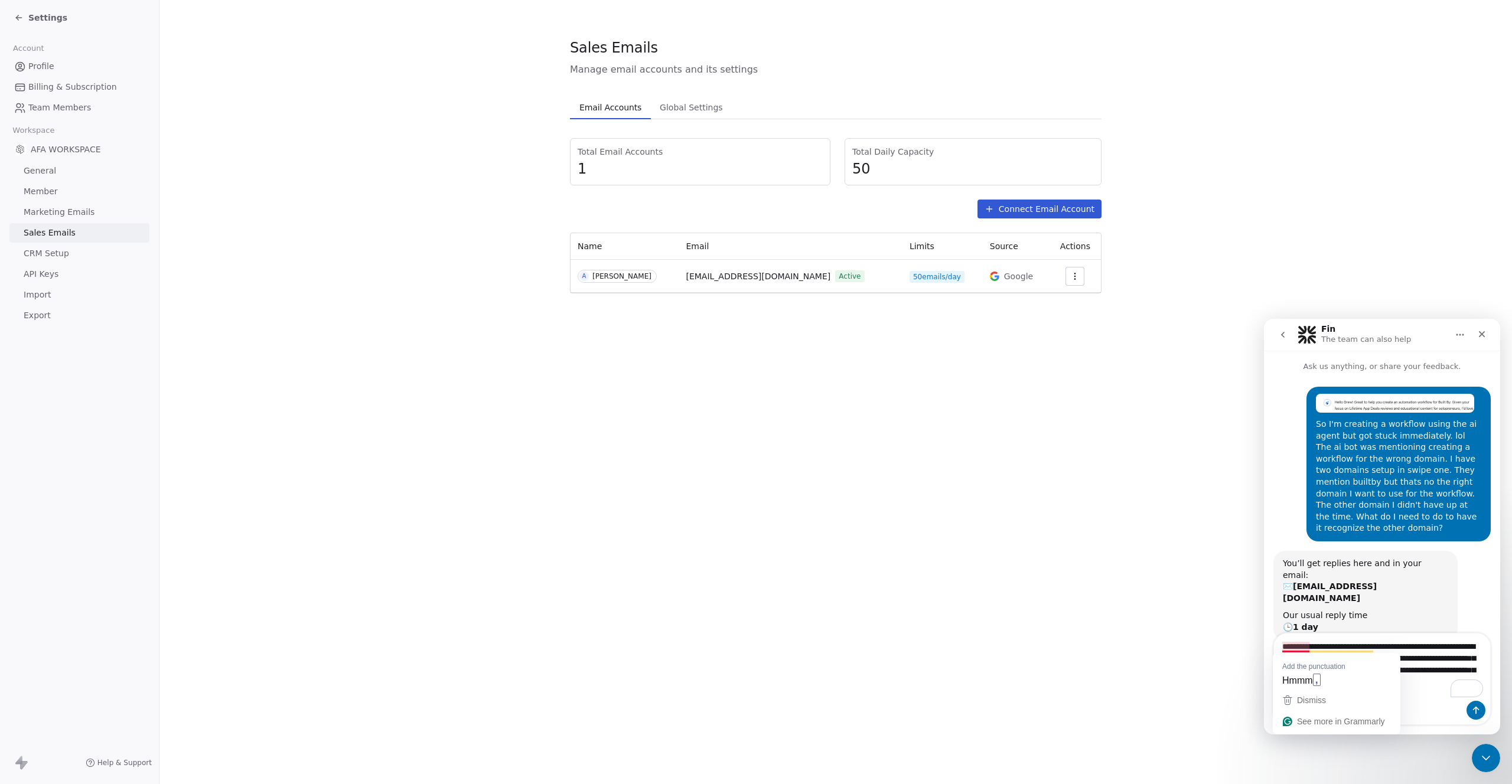
click at [47, 212] on span "Marketing Emails" at bounding box center [59, 212] width 71 height 12
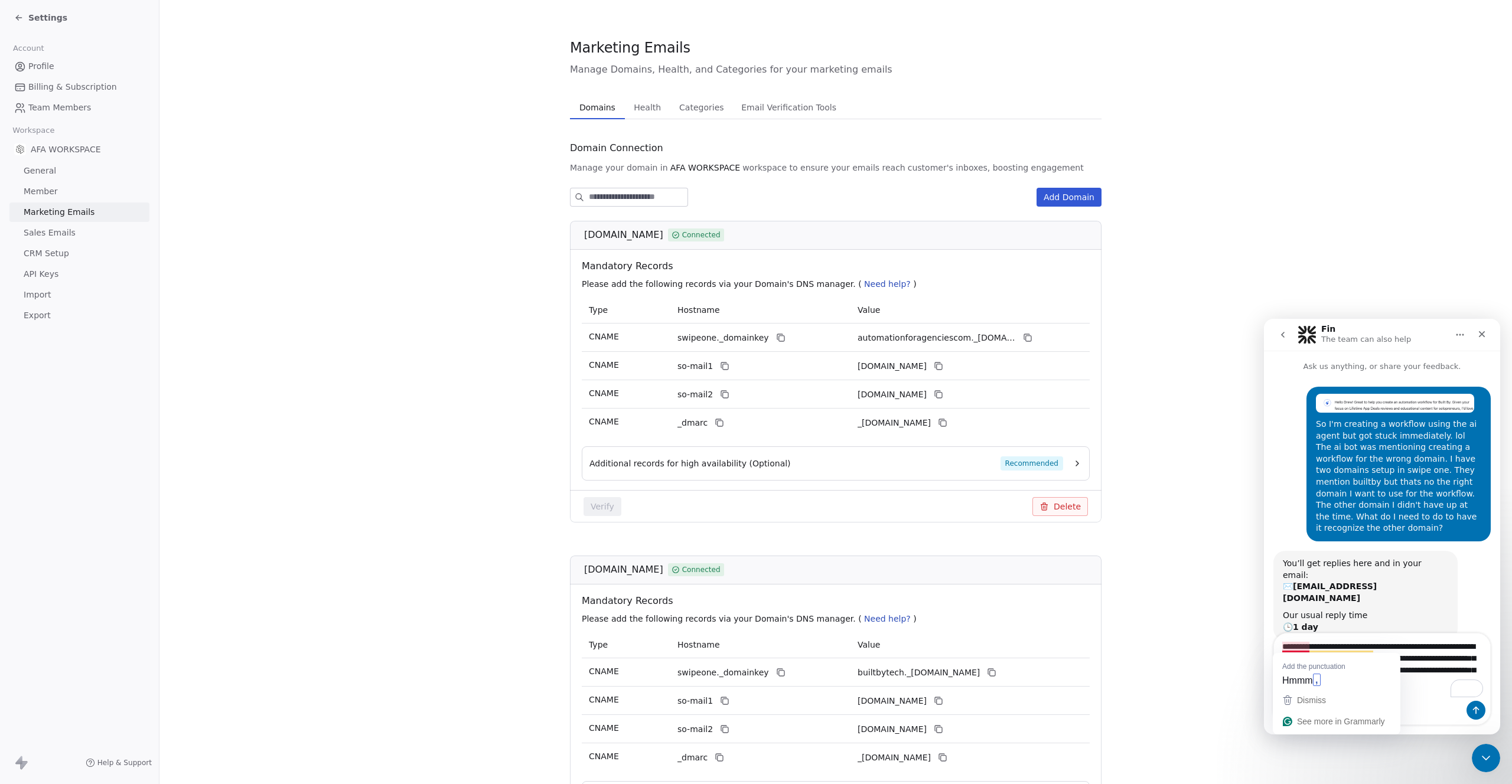
click at [1434, 707] on div "Intercom messenger" at bounding box center [1382, 710] width 216 height 19
click at [1444, 659] on textarea "**********" at bounding box center [1382, 667] width 216 height 67
click at [1456, 658] on textarea "**********" at bounding box center [1382, 667] width 216 height 67
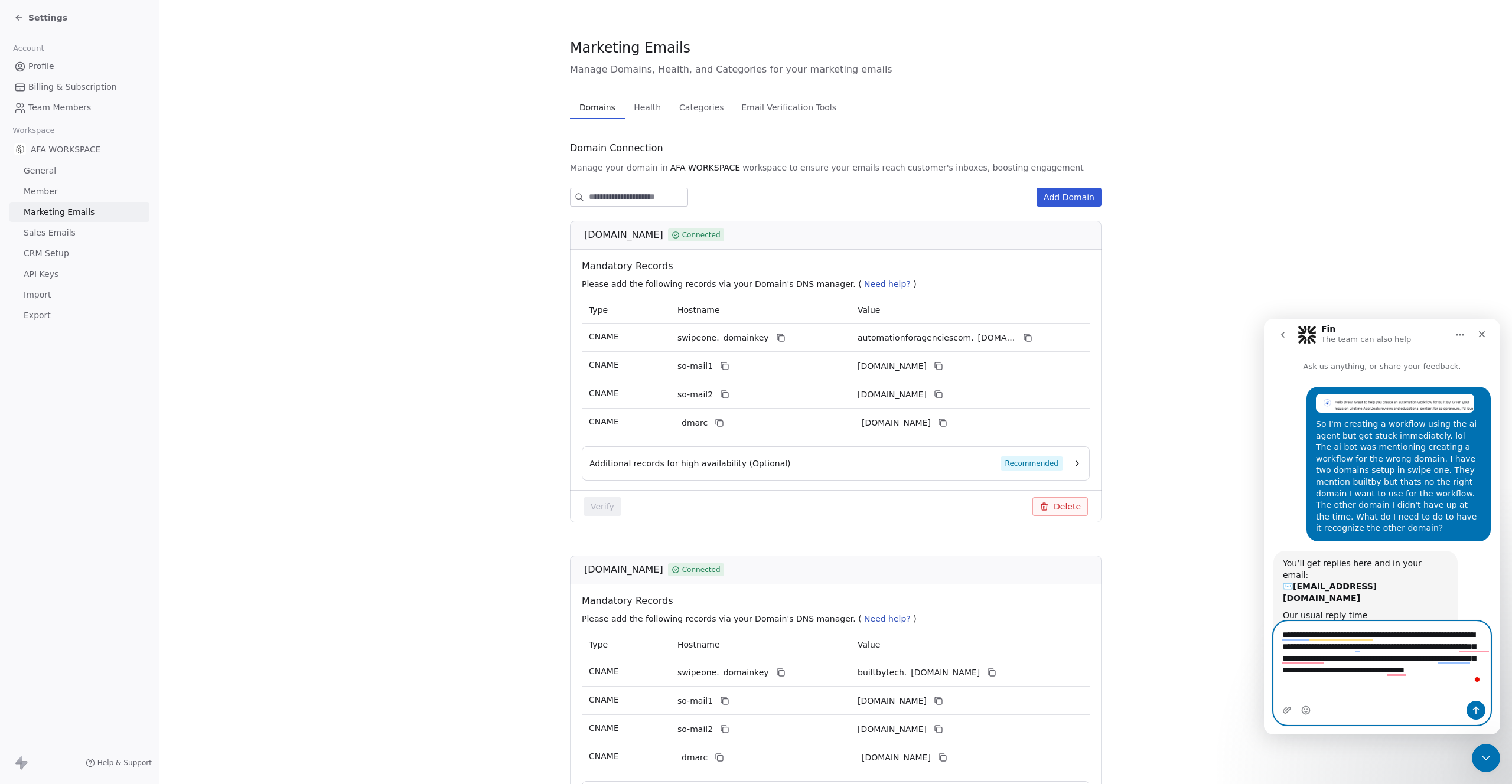
click at [1423, 669] on textarea "**********" at bounding box center [1382, 655] width 216 height 67
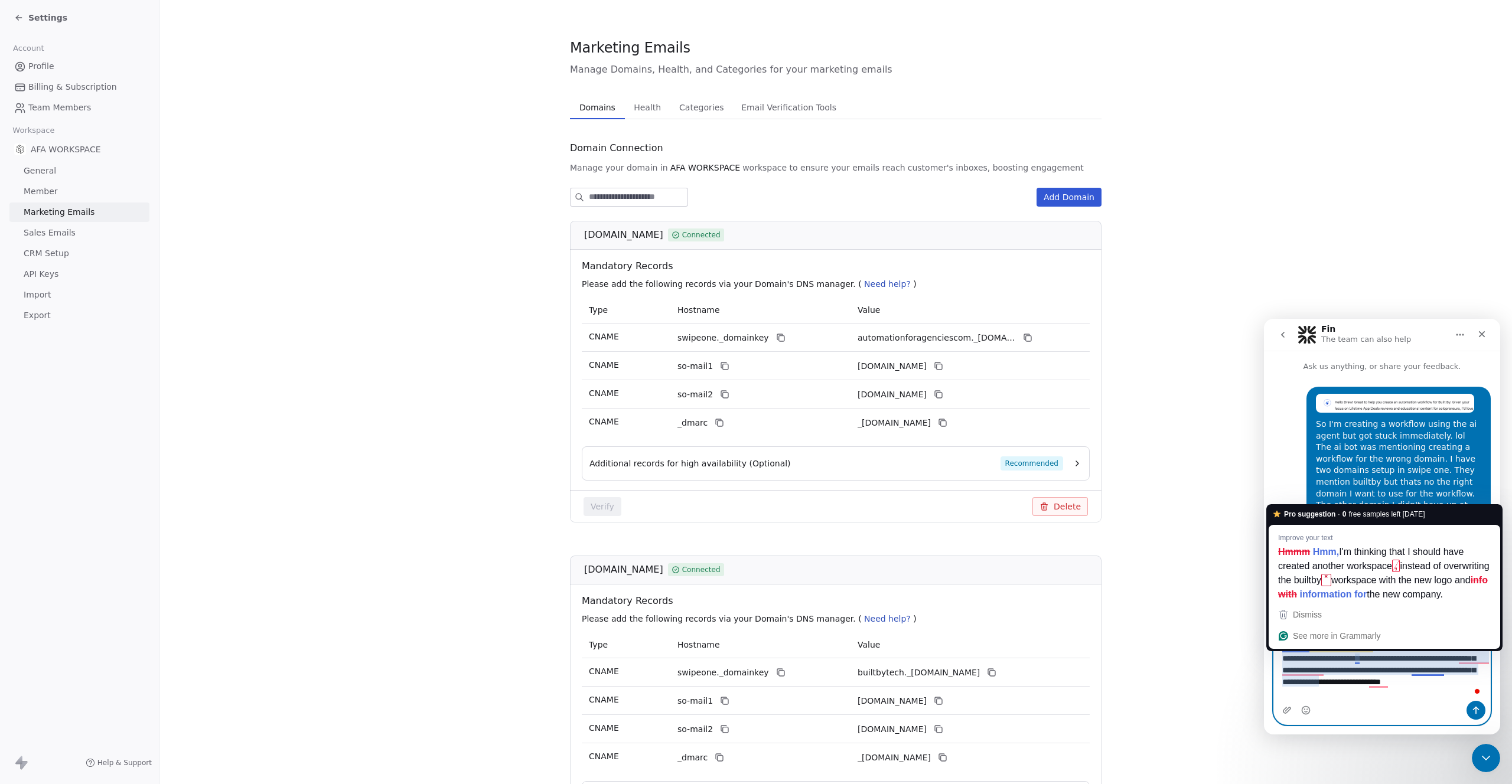
click at [1432, 669] on textarea "**********" at bounding box center [1382, 667] width 216 height 67
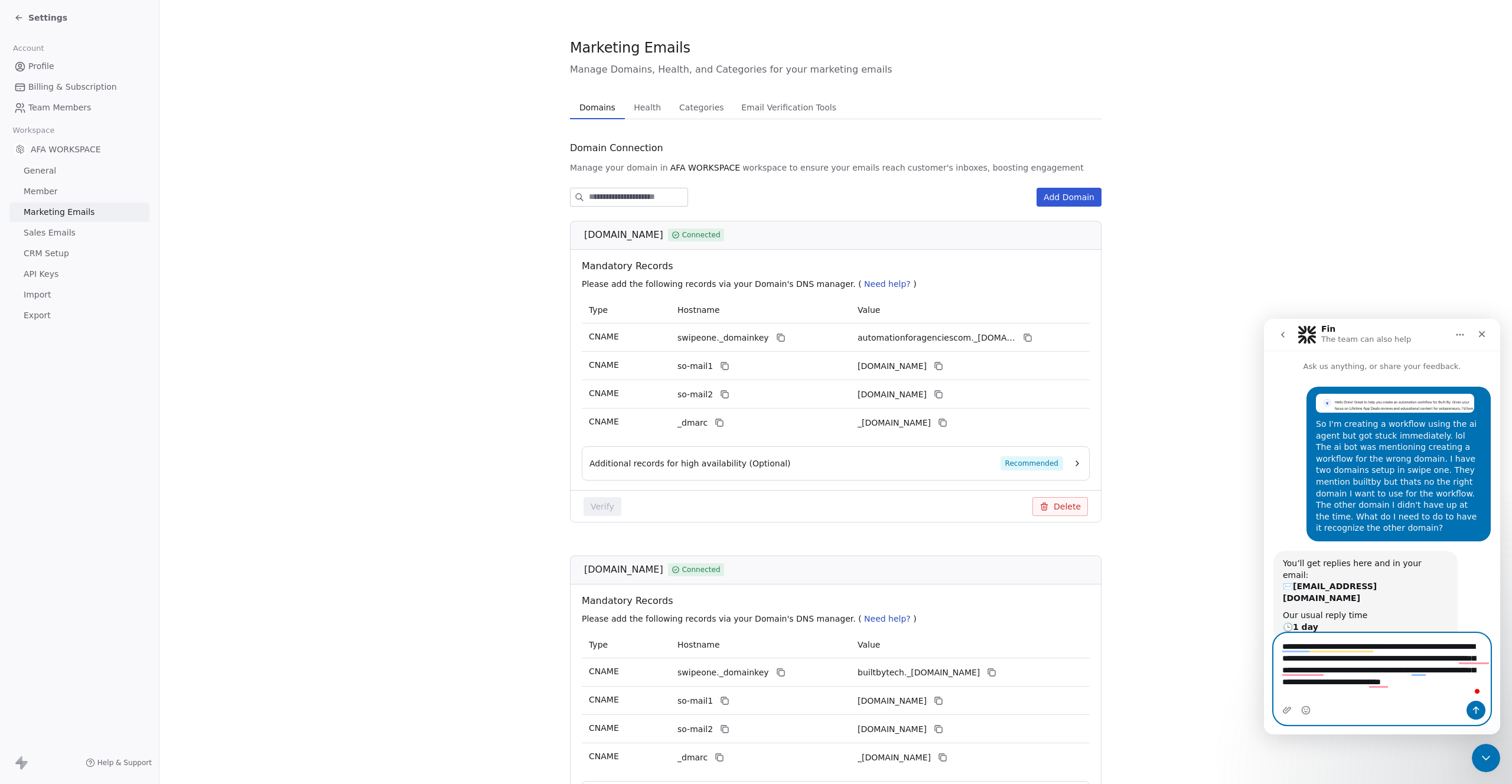
click at [1436, 689] on textarea "**********" at bounding box center [1382, 667] width 216 height 67
drag, startPoint x: 1438, startPoint y: 679, endPoint x: 1454, endPoint y: 696, distance: 23.3
click at [1454, 696] on textarea "**********" at bounding box center [1382, 667] width 216 height 67
click at [1448, 691] on textarea "**********" at bounding box center [1382, 667] width 216 height 67
drag, startPoint x: 1438, startPoint y: 679, endPoint x: 1452, endPoint y: 693, distance: 19.8
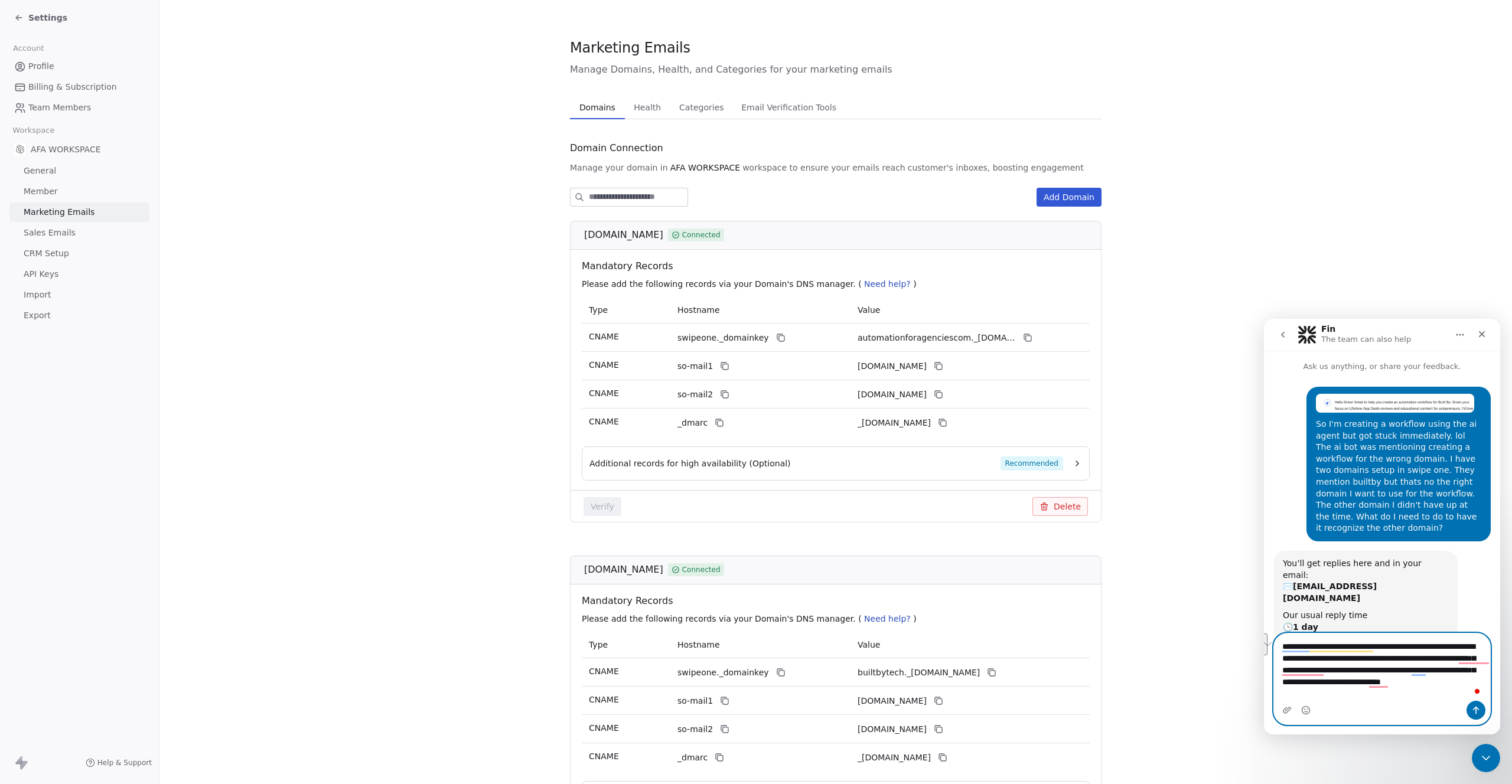
click at [1452, 693] on textarea "**********" at bounding box center [1382, 667] width 216 height 67
click at [1427, 695] on textarea "**********" at bounding box center [1382, 667] width 216 height 67
click at [1383, 695] on textarea "**********" at bounding box center [1382, 667] width 216 height 67
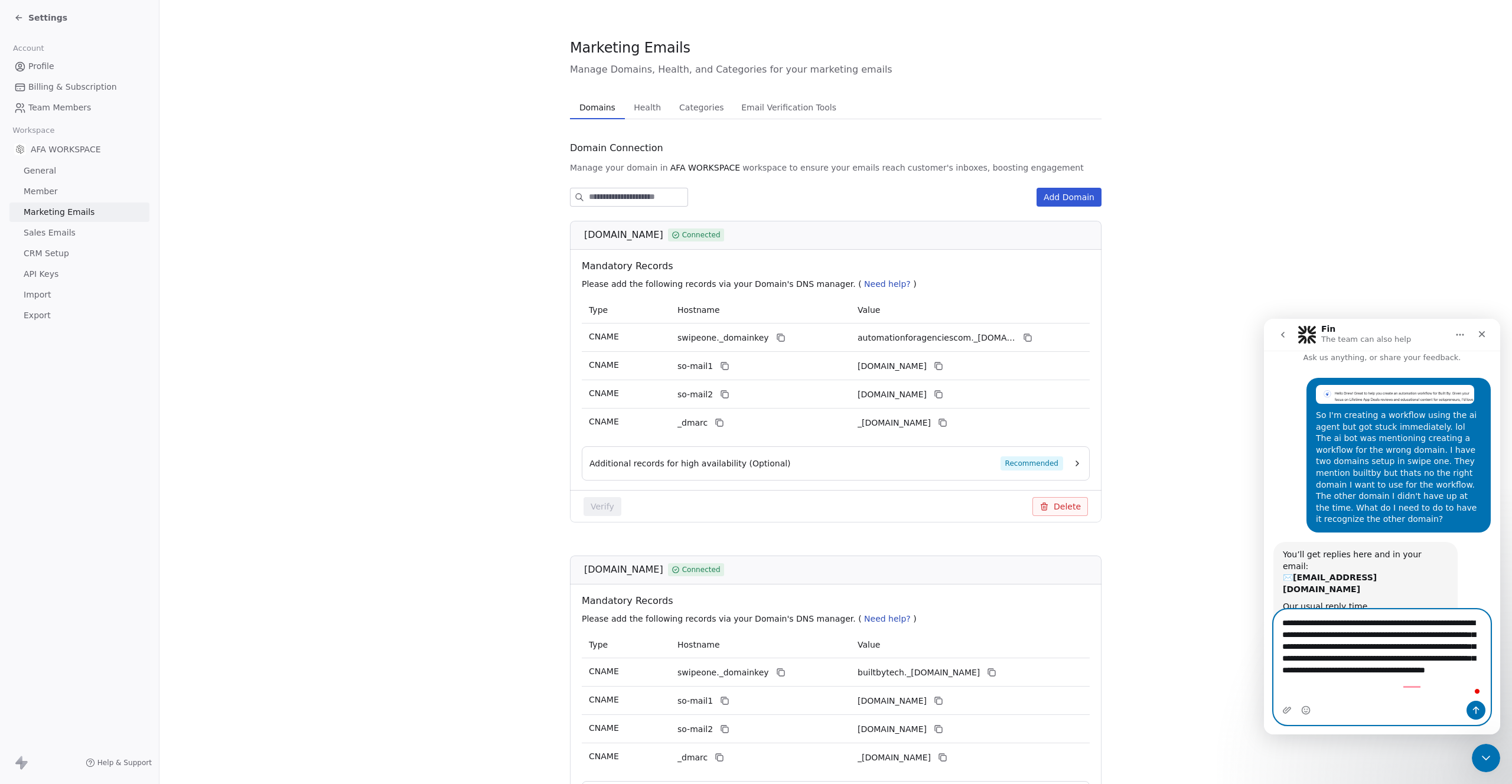
scroll to position [21, 0]
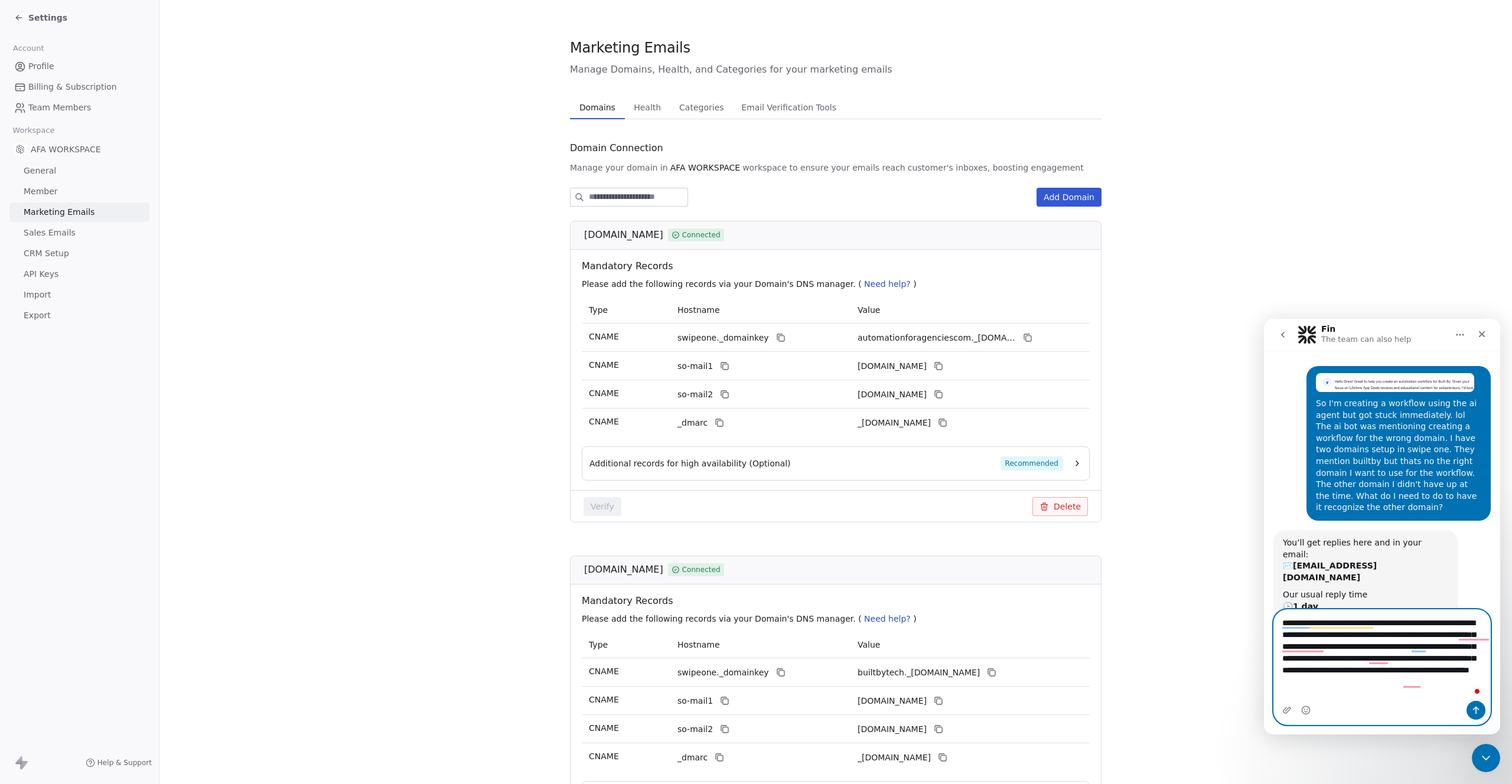
type textarea "**********"
click at [1470, 708] on button "Send a message…" at bounding box center [1475, 710] width 19 height 19
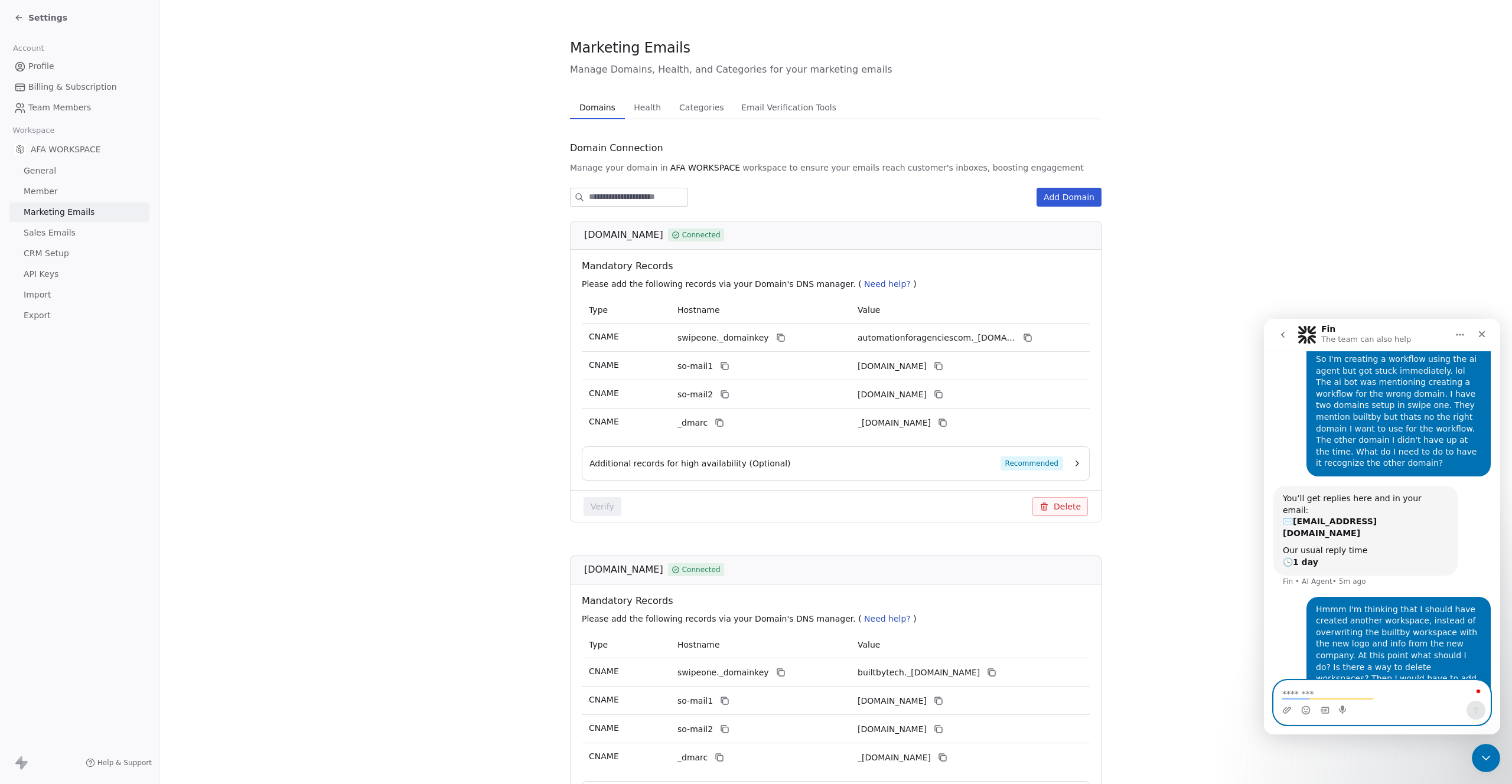
scroll to position [65, 0]
click at [384, 266] on section "Marketing Emails Manage Domains, Health, and Categories for your marketing emai…" at bounding box center [836, 457] width 1353 height 914
click at [632, 111] on span "Health" at bounding box center [647, 108] width 37 height 17
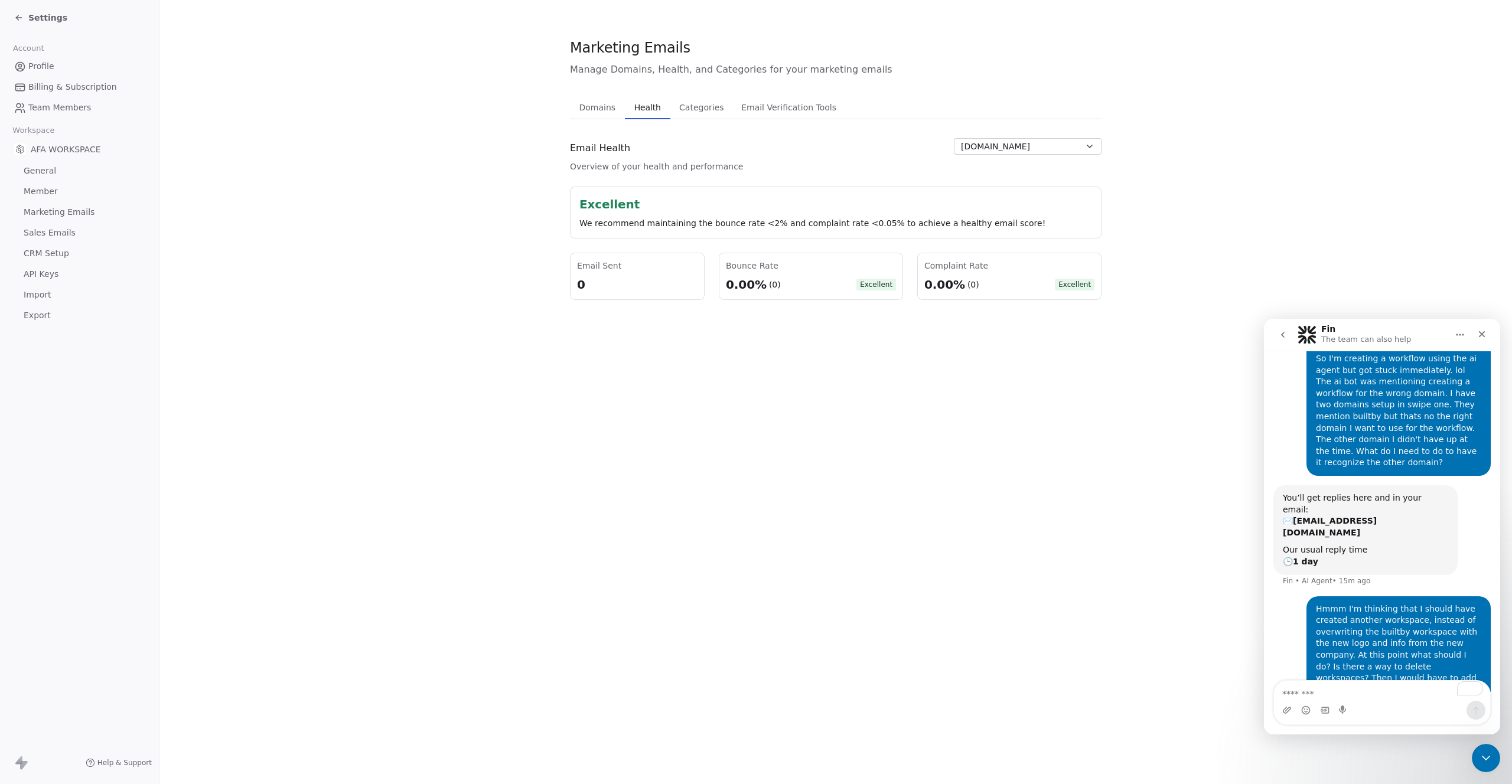
click at [693, 107] on span "Categories" at bounding box center [701, 108] width 54 height 17
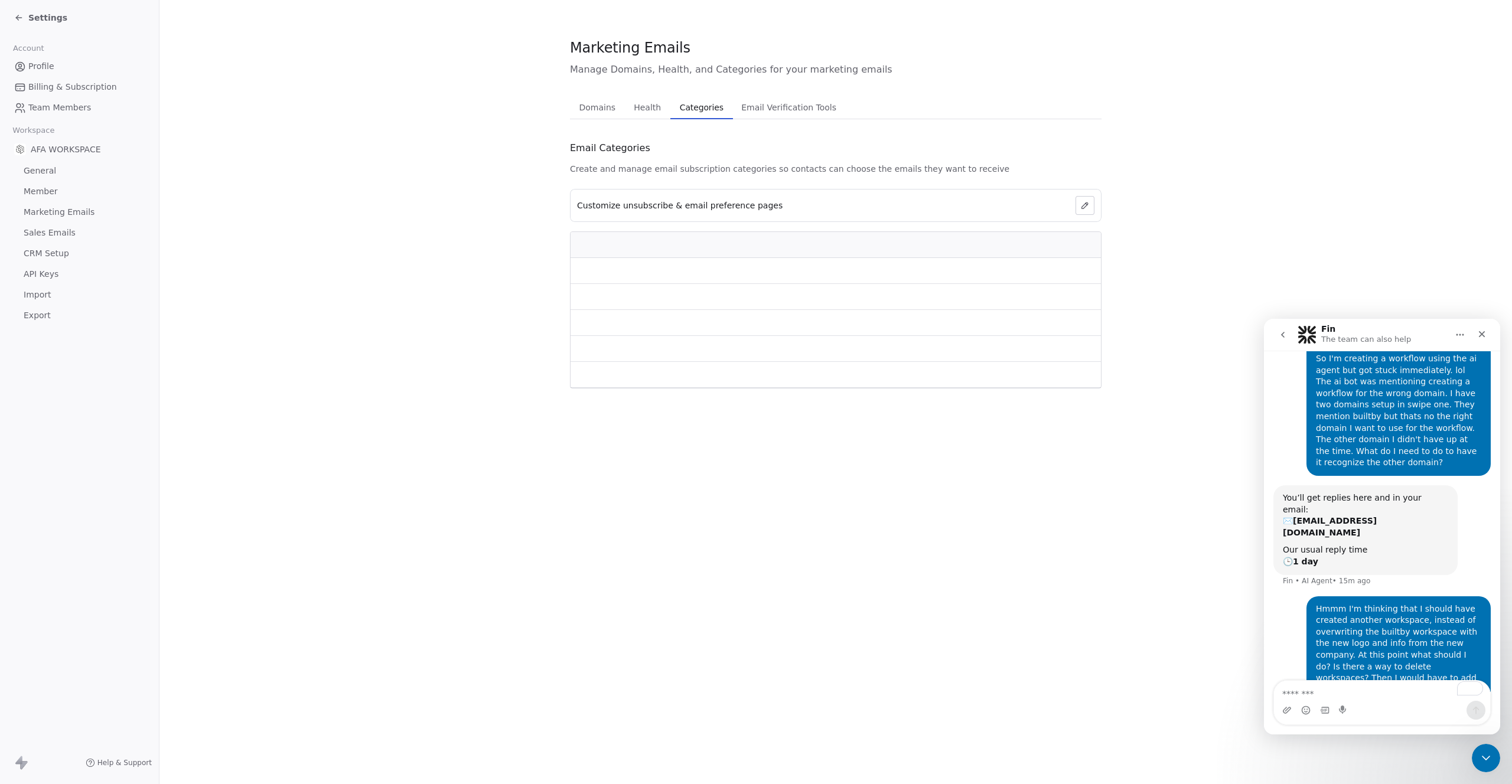
click at [755, 107] on span "Email Verification Tools" at bounding box center [789, 108] width 105 height 17
click at [75, 146] on span "AFA WORKSPACE" at bounding box center [66, 149] width 71 height 12
click at [42, 148] on span "AFA WORKSPACE" at bounding box center [66, 149] width 71 height 12
click at [30, 132] on span "Workspace" at bounding box center [33, 131] width 52 height 18
click at [16, 15] on icon at bounding box center [19, 17] width 10 height 10
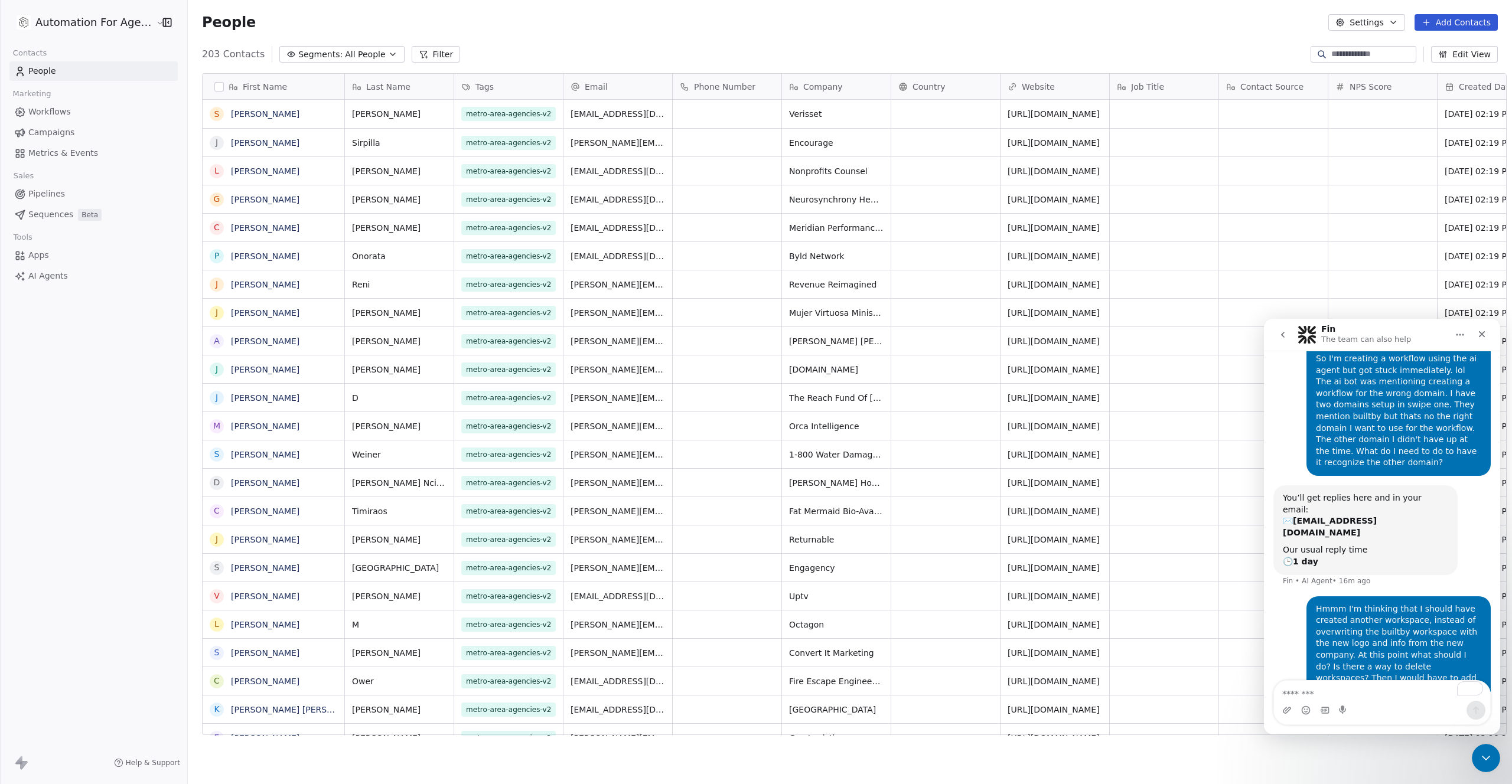
scroll to position [681, 1325]
click at [70, 26] on html "Automation For Agencies Contacts People Marketing Workflows Campaigns Metrics &…" at bounding box center [756, 392] width 1512 height 784
click at [64, 178] on div "Add new workspace" at bounding box center [90, 172] width 144 height 19
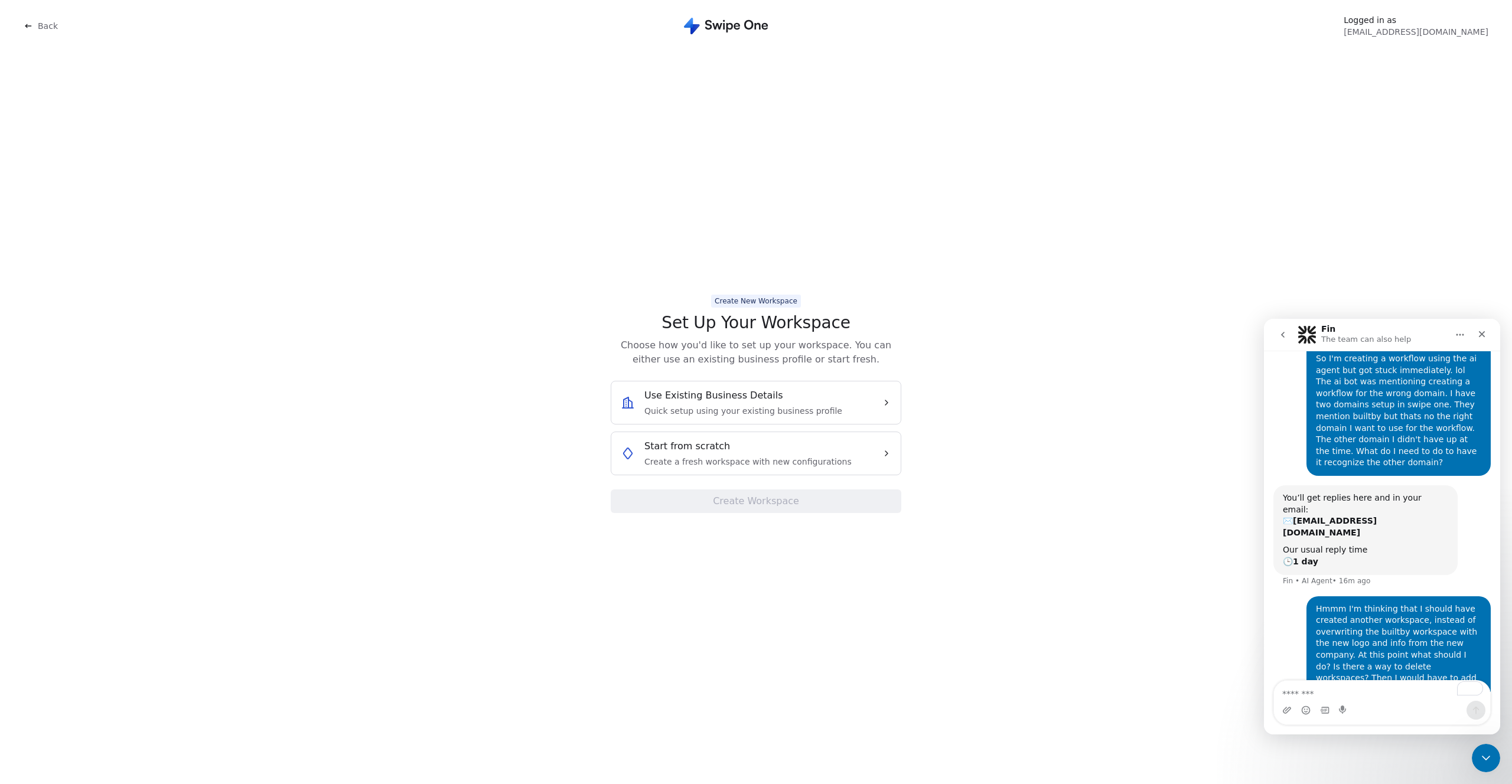
click at [757, 404] on div "Use Existing Business Details Quick setup using your existing business profile" at bounding box center [743, 403] width 198 height 28
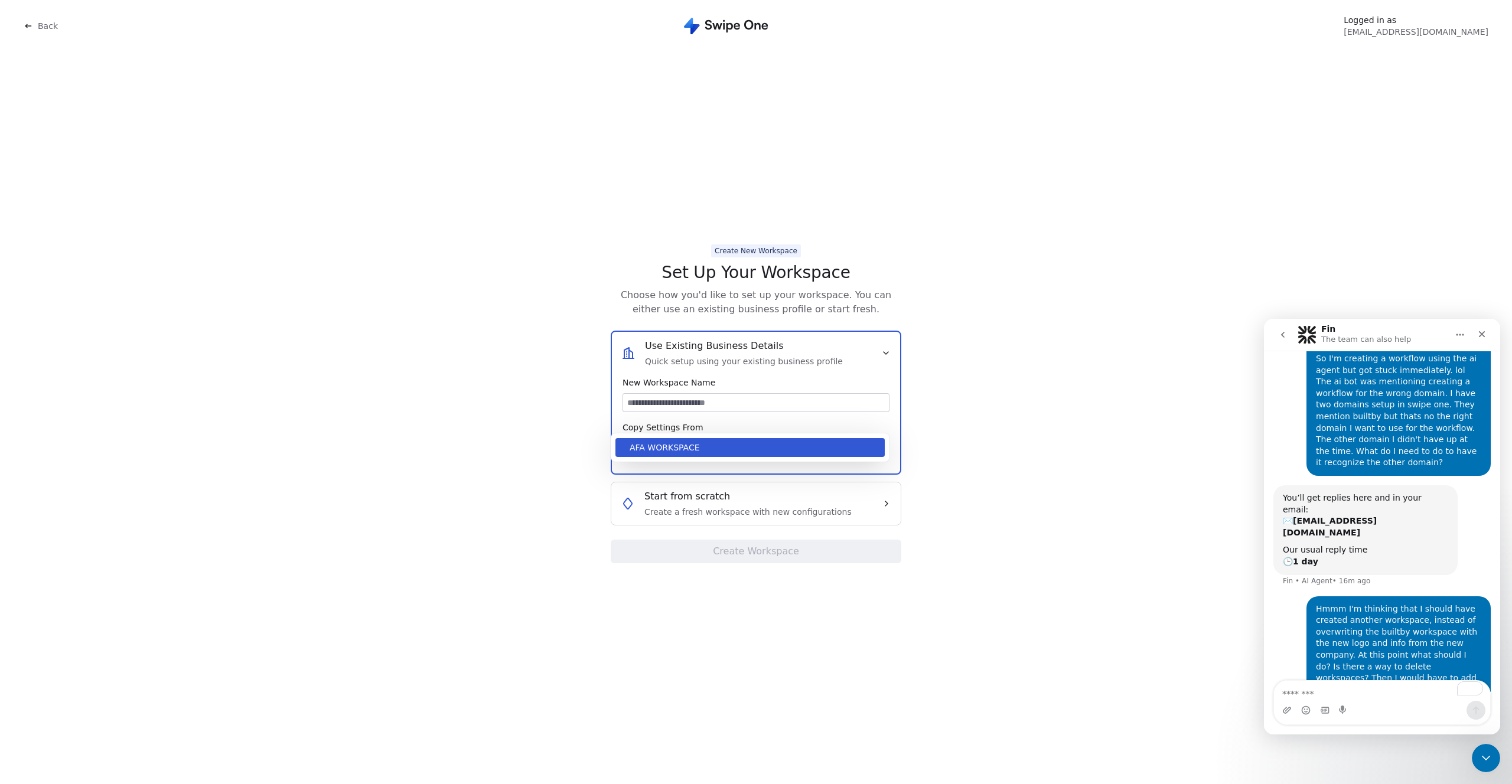
click at [658, 449] on body "Back Logged in as drewrattray@gmail.com Create New Workspace Set Up Your Worksp…" at bounding box center [756, 392] width 1512 height 784
click at [407, 126] on html "Back Logged in as drewrattray@gmail.com Create New Workspace Set Up Your Worksp…" at bounding box center [756, 392] width 1512 height 784
